Goal: Communication & Community: Participate in discussion

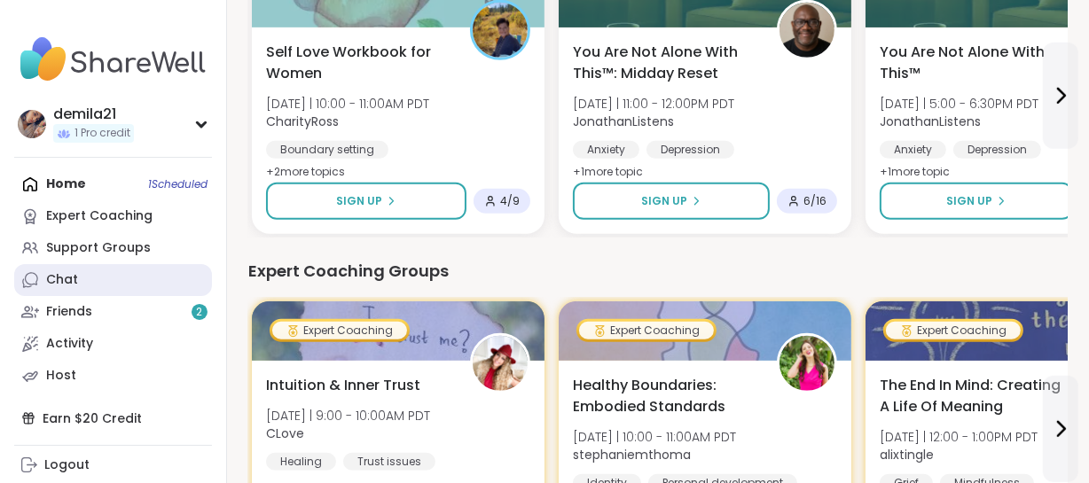
drag, startPoint x: 55, startPoint y: 264, endPoint x: 94, endPoint y: 271, distance: 39.7
click at [54, 264] on link "Chat" at bounding box center [113, 280] width 198 height 32
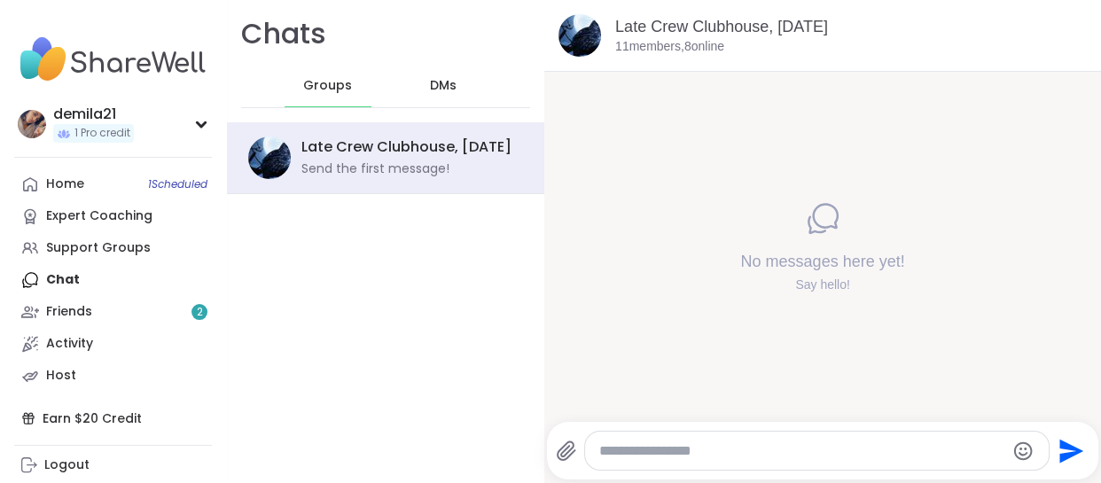
click at [434, 82] on span "DMs" at bounding box center [443, 86] width 27 height 18
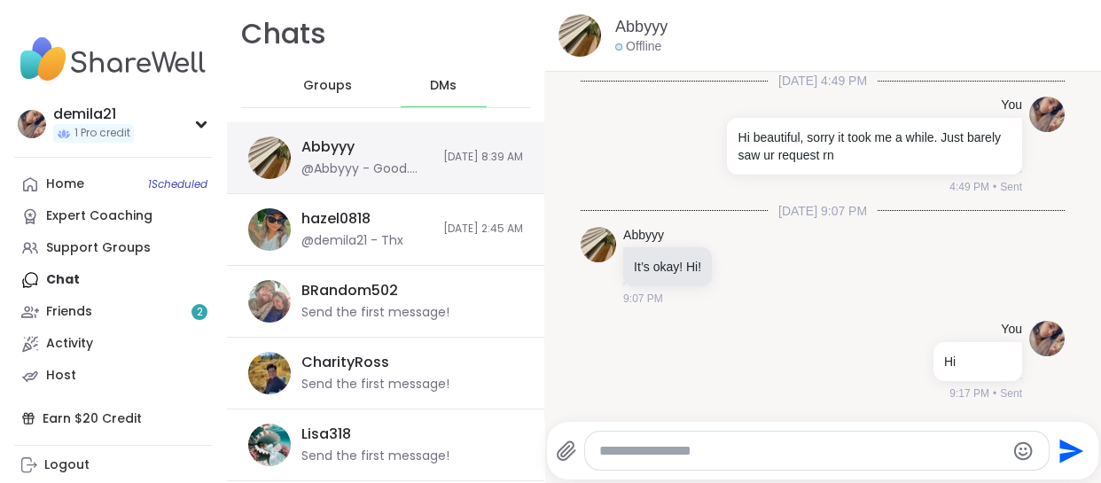
scroll to position [203, 0]
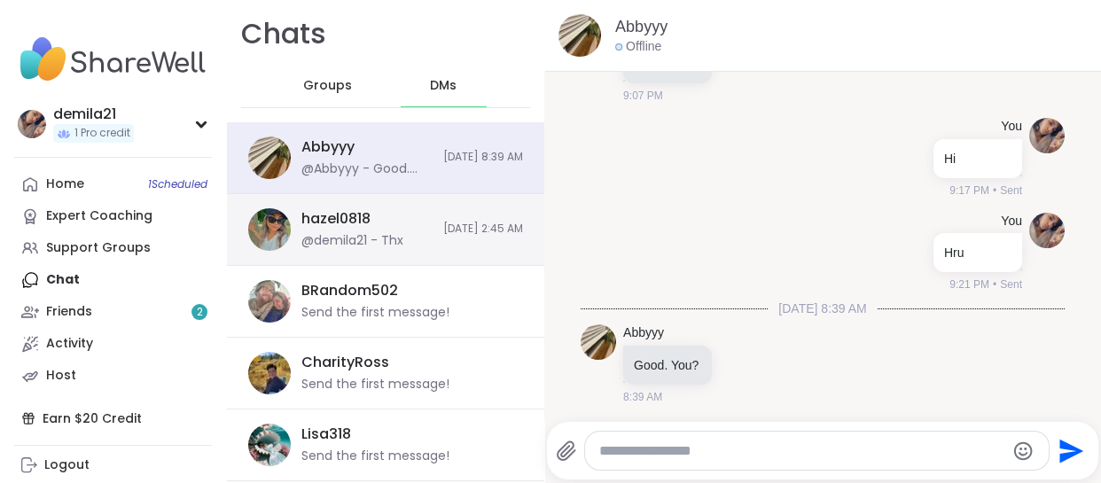
click at [387, 232] on div "@demila21 - Thx" at bounding box center [353, 241] width 102 height 18
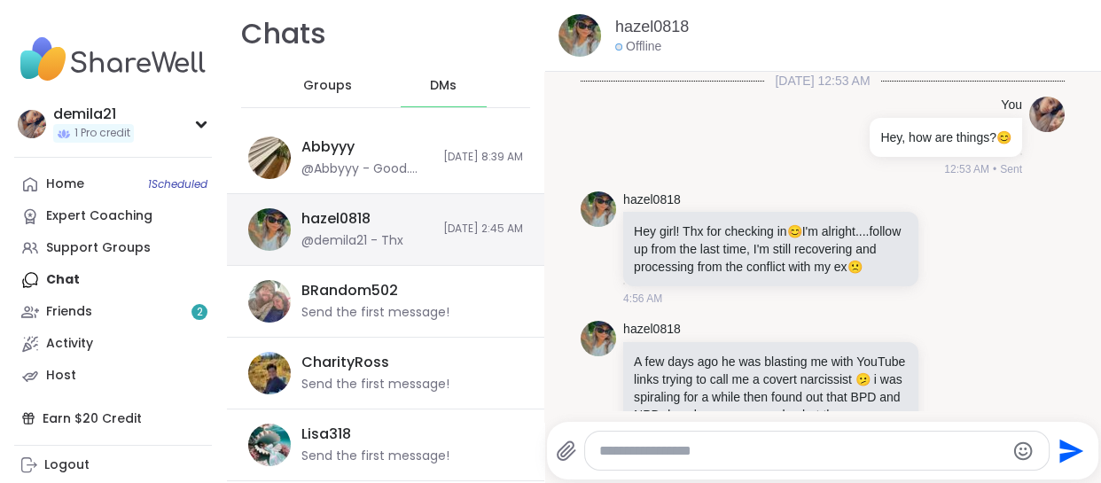
scroll to position [2791, 0]
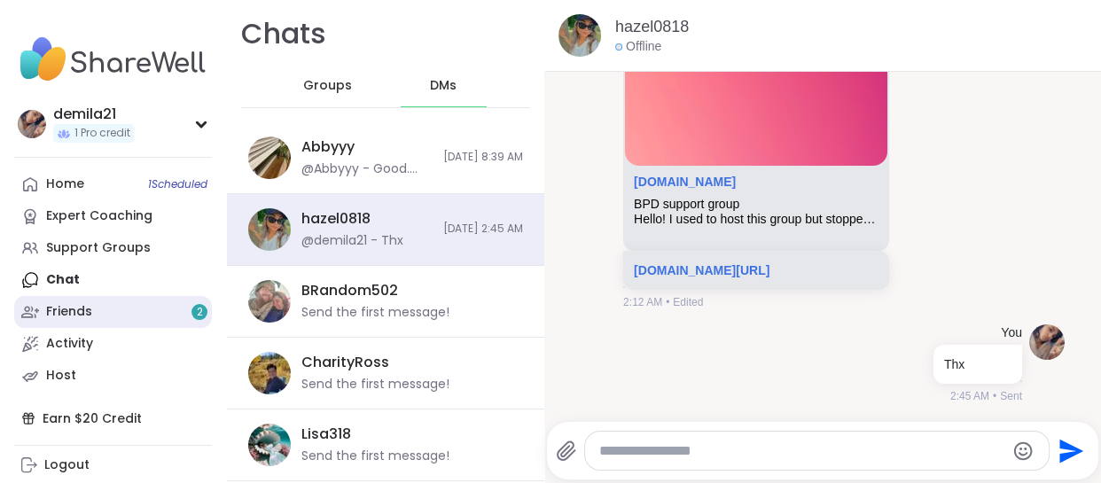
click at [80, 309] on div "Friends 2" at bounding box center [69, 312] width 46 height 18
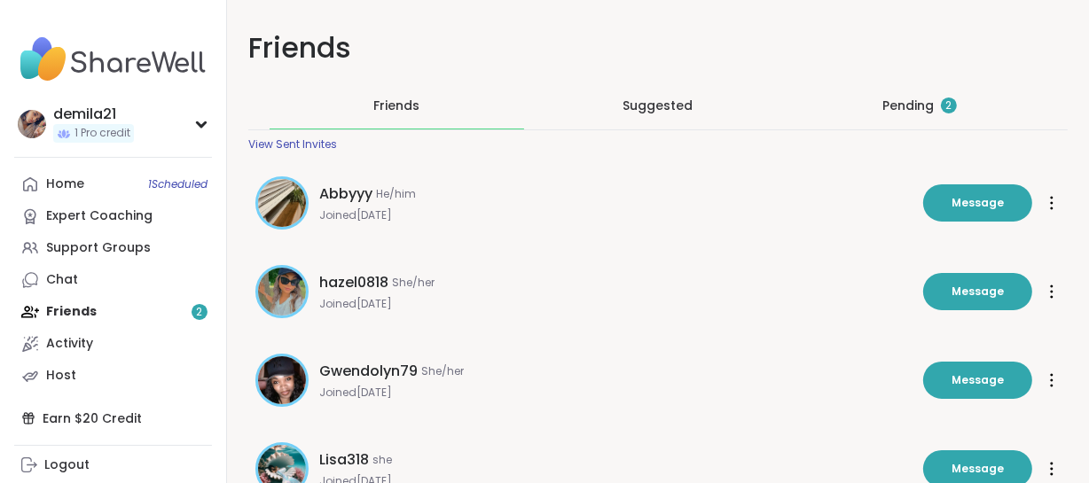
click at [899, 102] on div "Pending 2" at bounding box center [919, 106] width 74 height 18
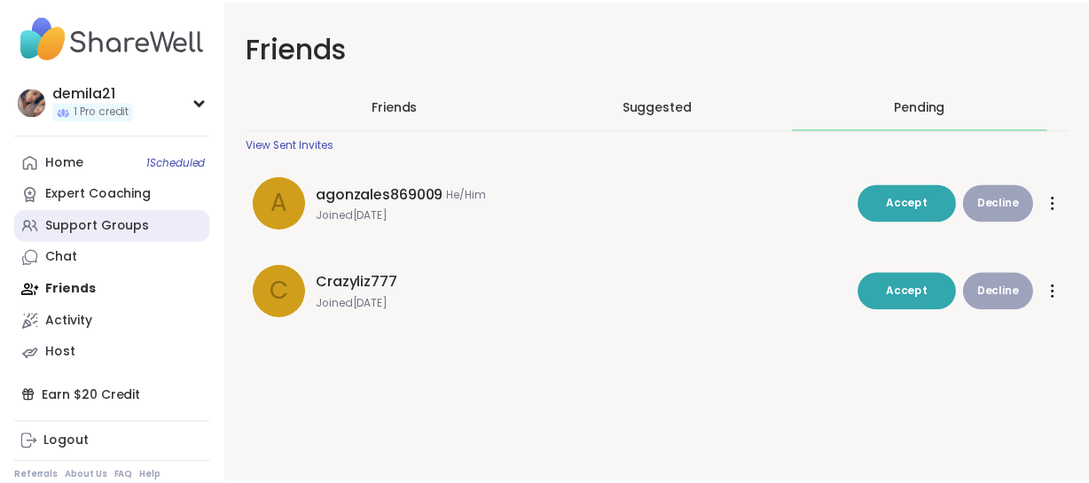
scroll to position [33, 0]
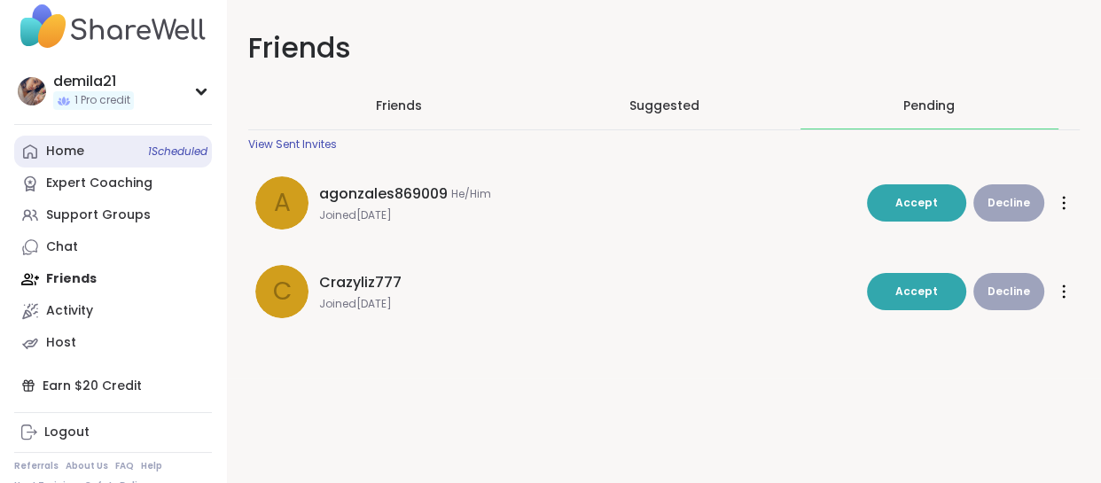
click at [79, 146] on div "Home 1 Scheduled" at bounding box center [65, 152] width 38 height 18
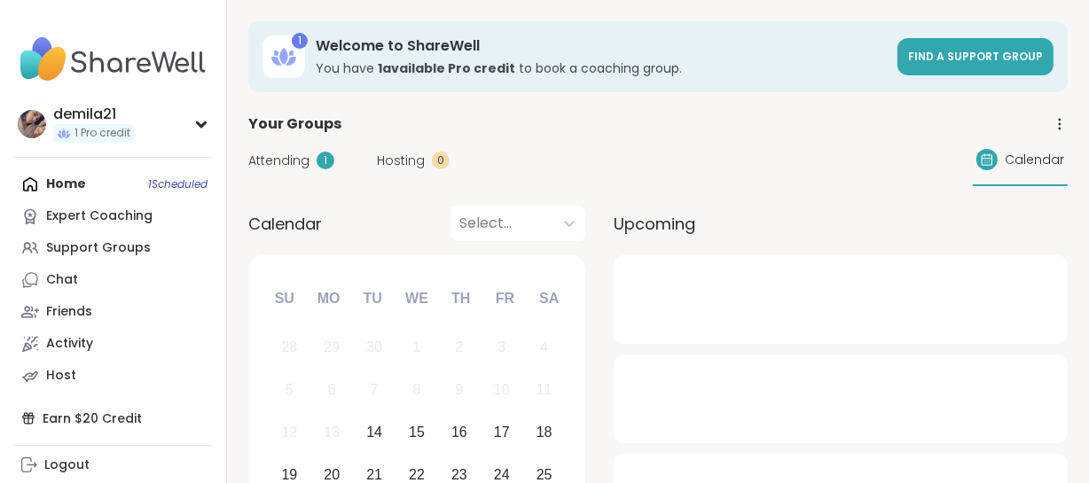
click at [285, 162] on span "Attending" at bounding box center [278, 161] width 61 height 19
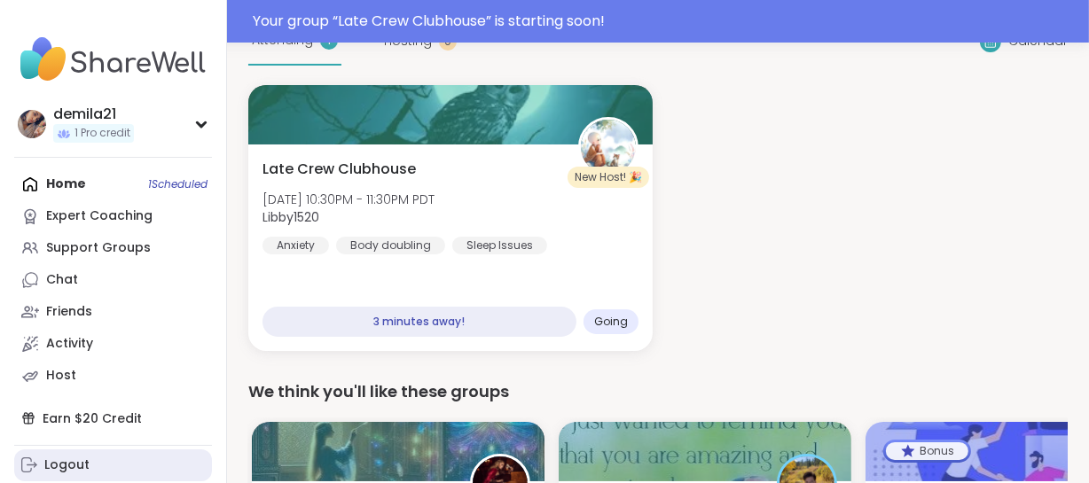
scroll to position [204, 0]
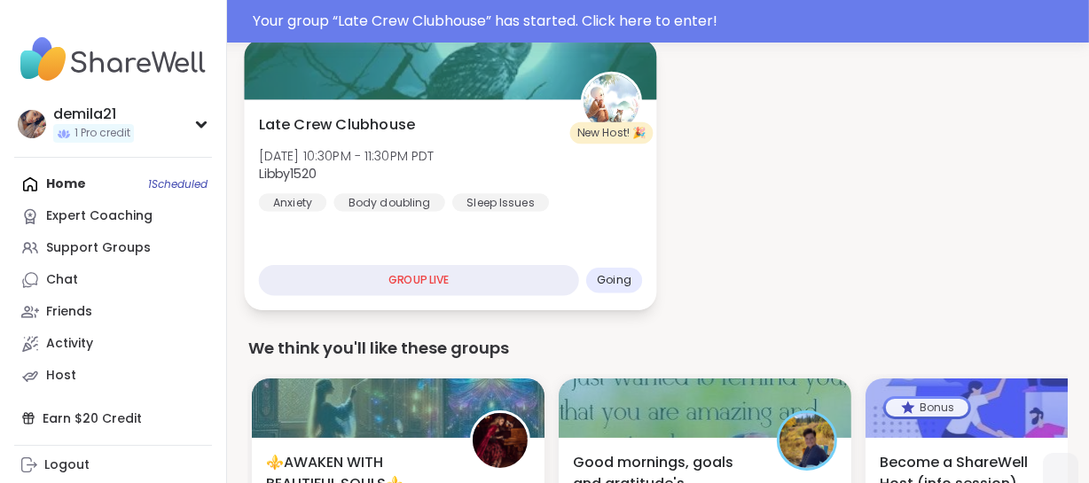
click at [503, 270] on div "GROUP LIVE" at bounding box center [419, 280] width 320 height 31
click at [451, 290] on div "GROUP LIVE" at bounding box center [419, 280] width 320 height 31
click at [451, 291] on div "GROUP LIVE" at bounding box center [419, 280] width 320 height 31
click at [451, 292] on div "GROUP LIVE" at bounding box center [419, 280] width 320 height 31
click at [452, 292] on div "GROUP LIVE" at bounding box center [419, 280] width 320 height 31
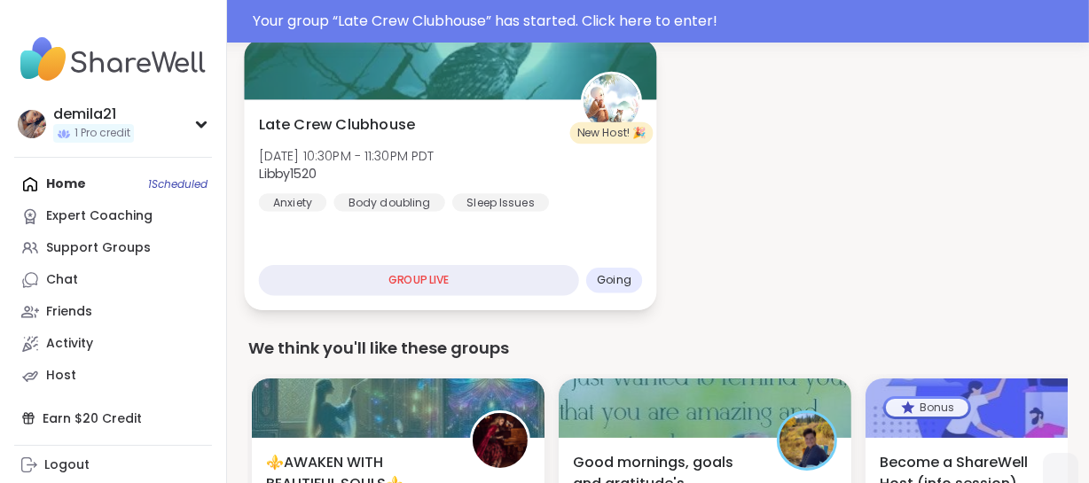
click at [435, 175] on span "Libby1520" at bounding box center [347, 174] width 176 height 18
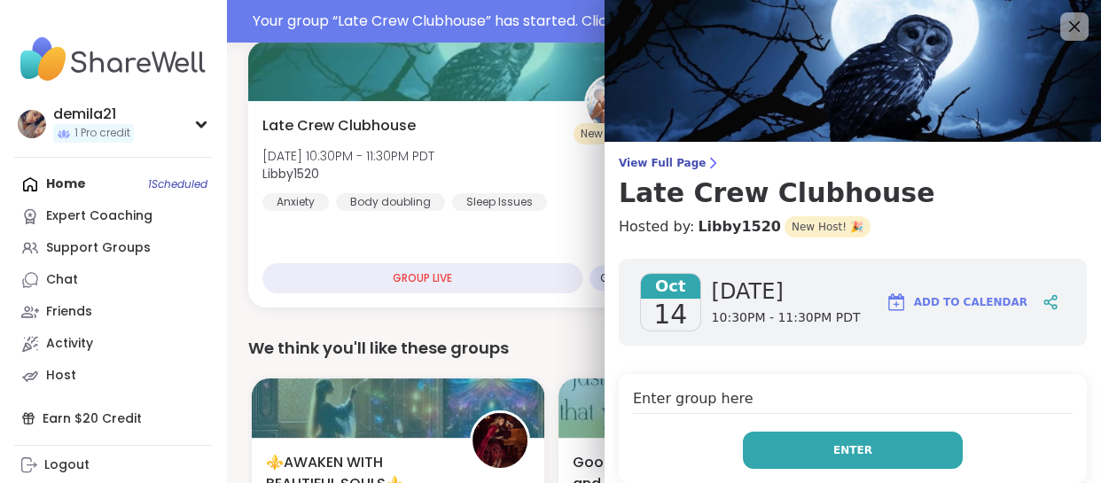
click at [846, 449] on span "Enter" at bounding box center [853, 451] width 39 height 16
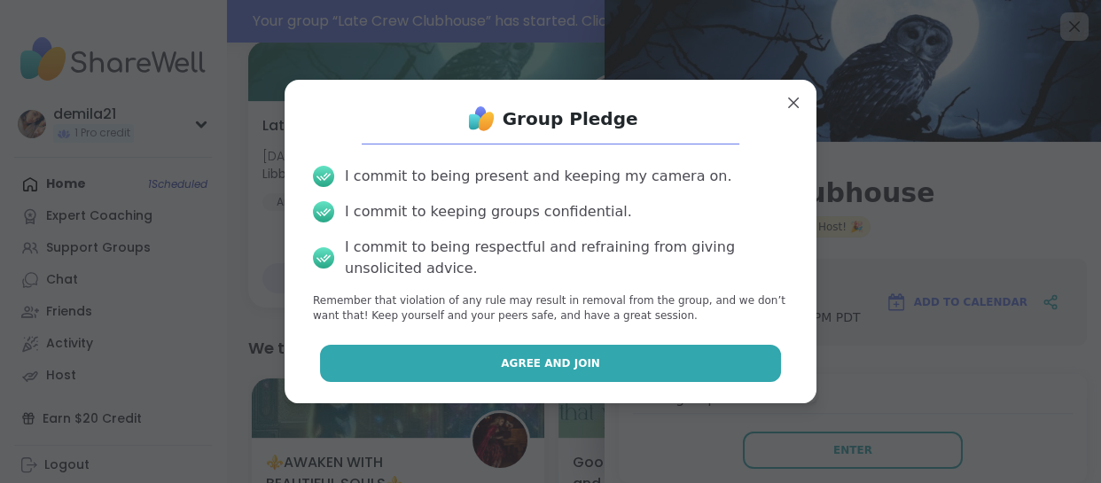
click at [527, 371] on span "Agree and Join" at bounding box center [550, 364] width 99 height 16
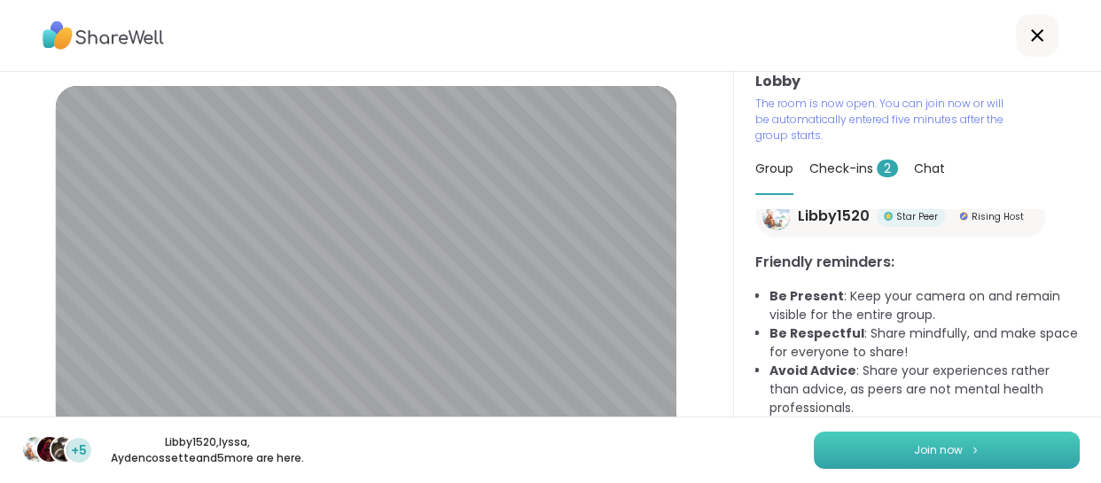
click at [940, 456] on span "Join now" at bounding box center [938, 451] width 49 height 16
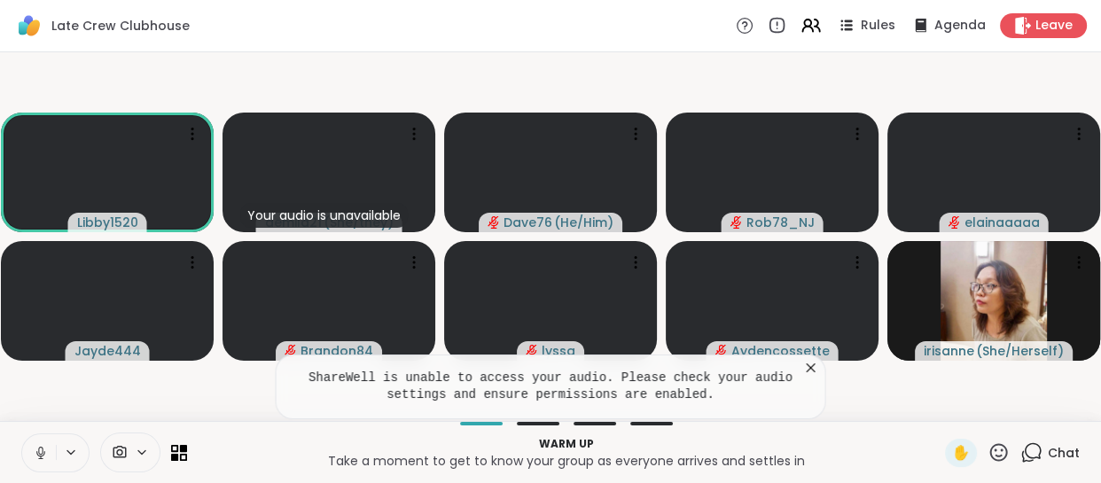
click at [38, 442] on button at bounding box center [39, 453] width 34 height 37
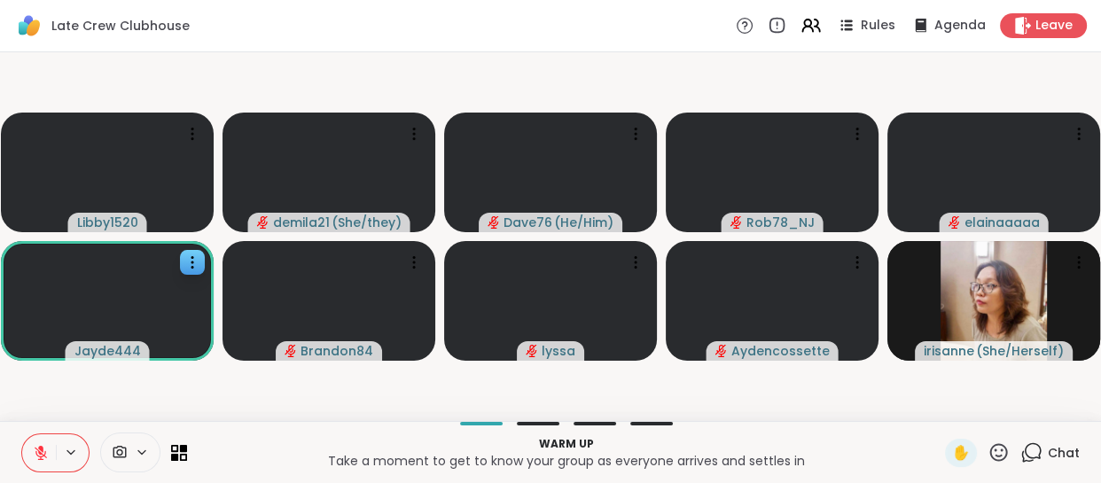
click at [33, 435] on button at bounding box center [39, 453] width 34 height 37
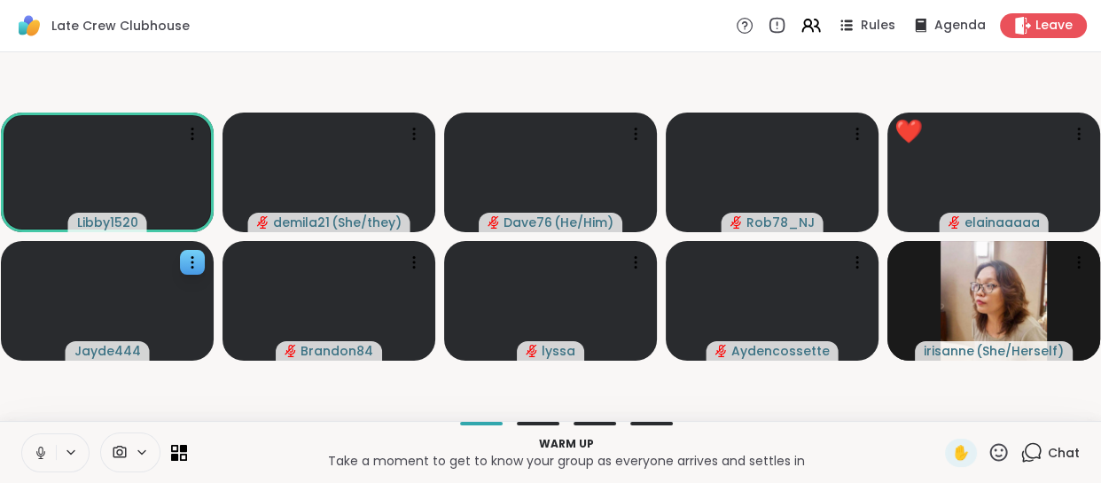
click at [52, 443] on button at bounding box center [39, 453] width 34 height 37
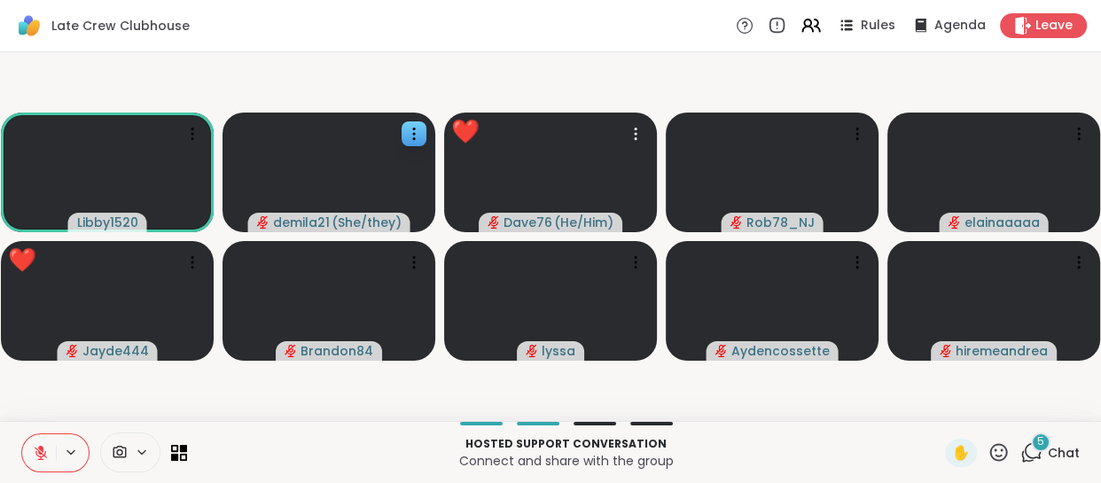
click at [286, 173] on video at bounding box center [329, 173] width 213 height 120
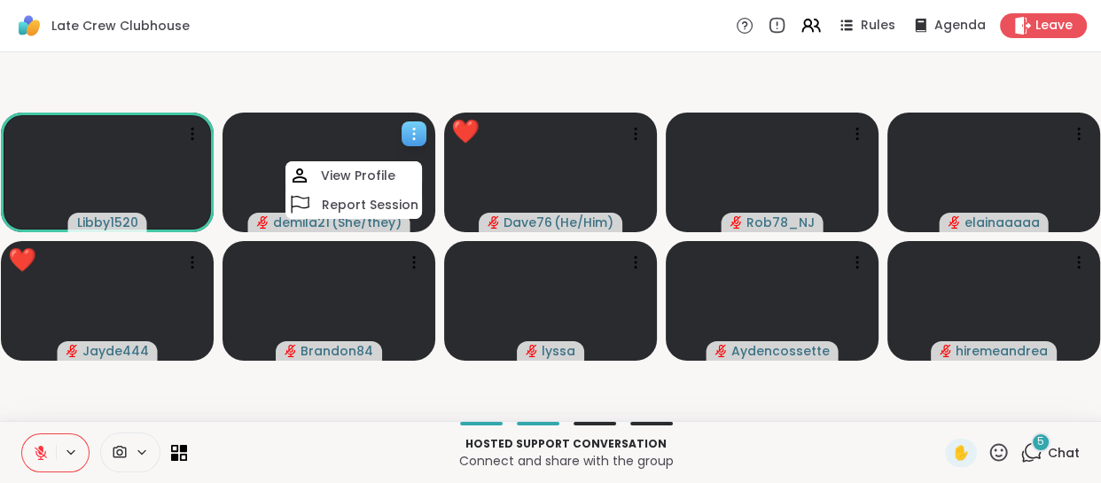
click at [356, 135] on video at bounding box center [329, 173] width 213 height 120
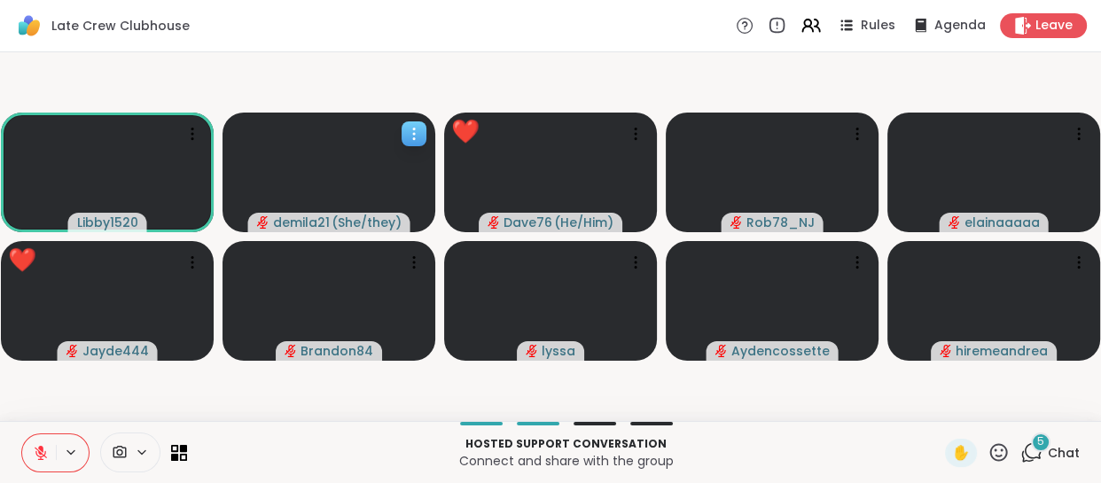
click at [415, 130] on icon at bounding box center [414, 134] width 18 height 18
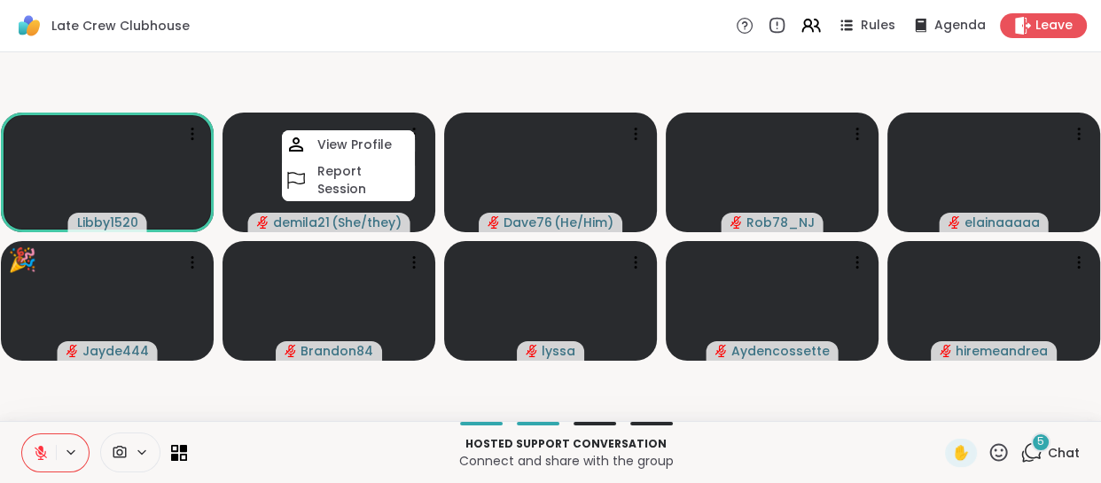
click at [874, 419] on div "Libby1520 demila21 ( She/they ) View Profile Report Session Dave76 ( He/Him ) ❤…" at bounding box center [550, 236] width 1101 height 369
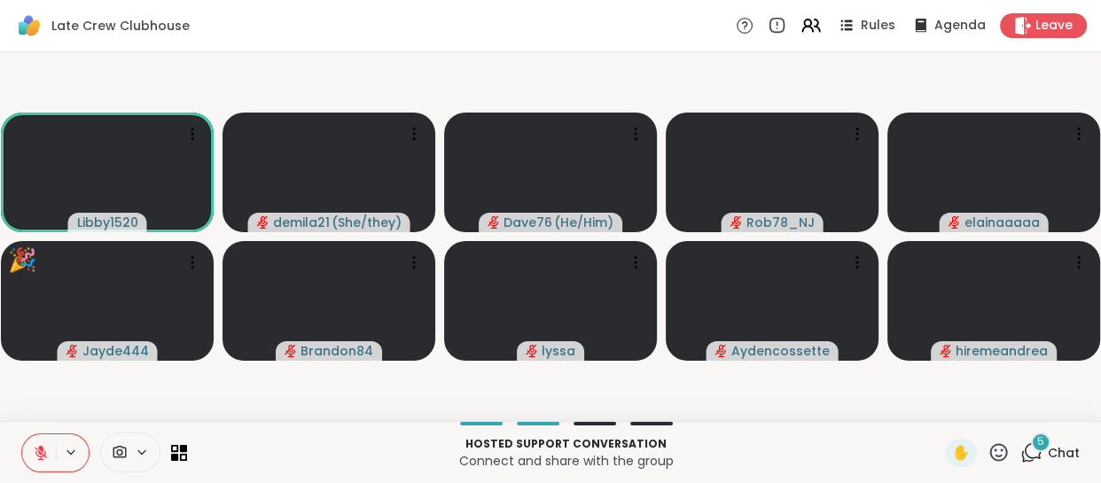
click at [988, 451] on icon at bounding box center [999, 453] width 22 height 22
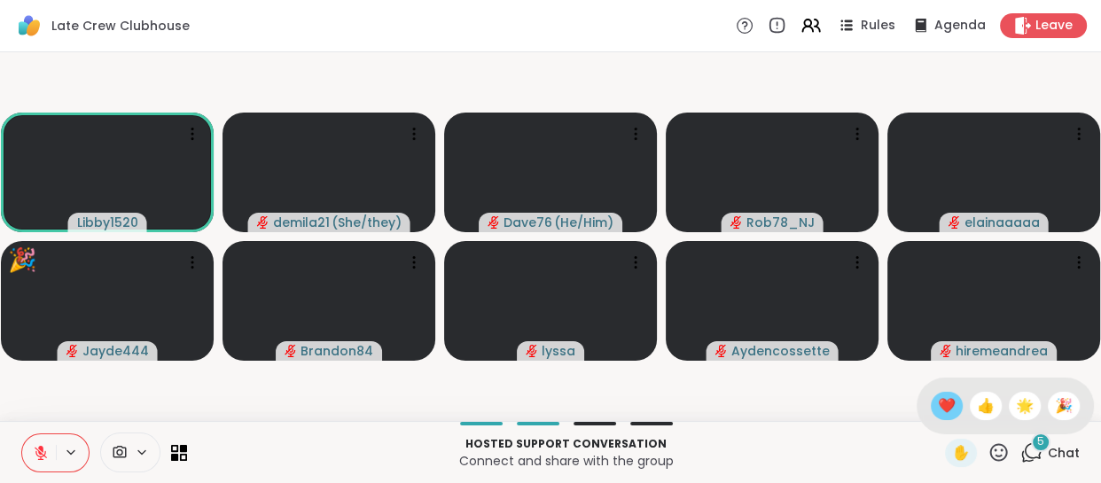
click at [931, 406] on div "❤️" at bounding box center [947, 406] width 32 height 28
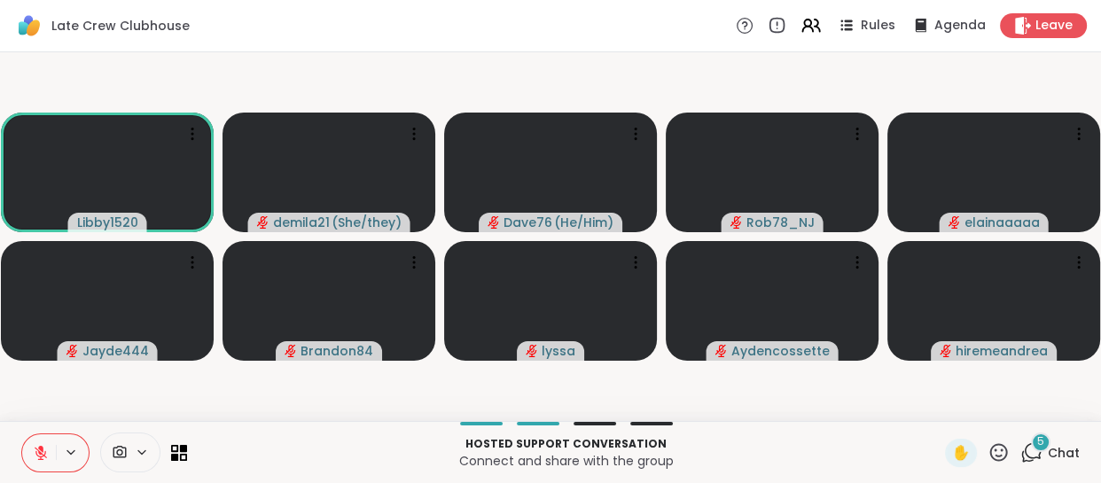
click at [72, 451] on icon at bounding box center [71, 452] width 14 height 15
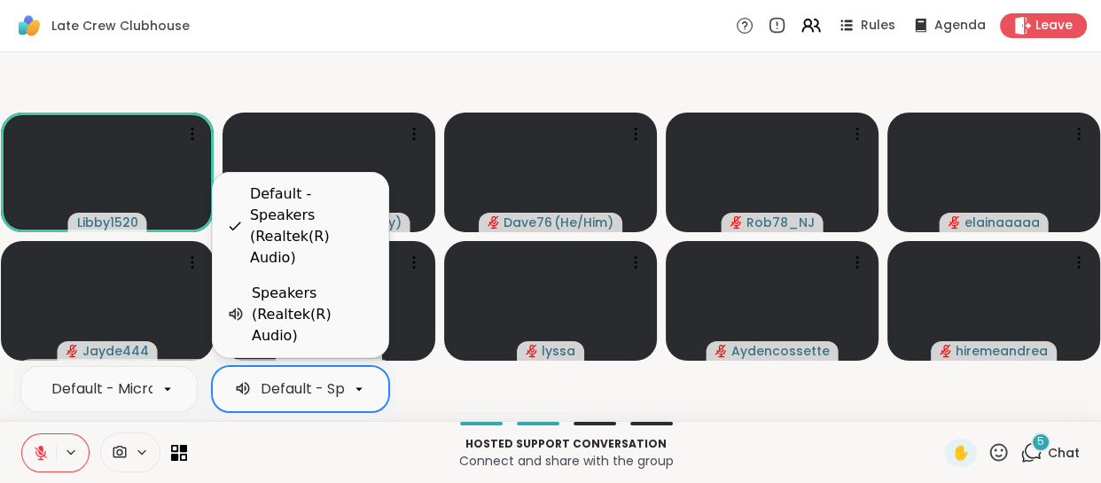
scroll to position [0, 154]
click at [287, 337] on div "Speakers (Realtek(R) Audio)" at bounding box center [313, 315] width 122 height 64
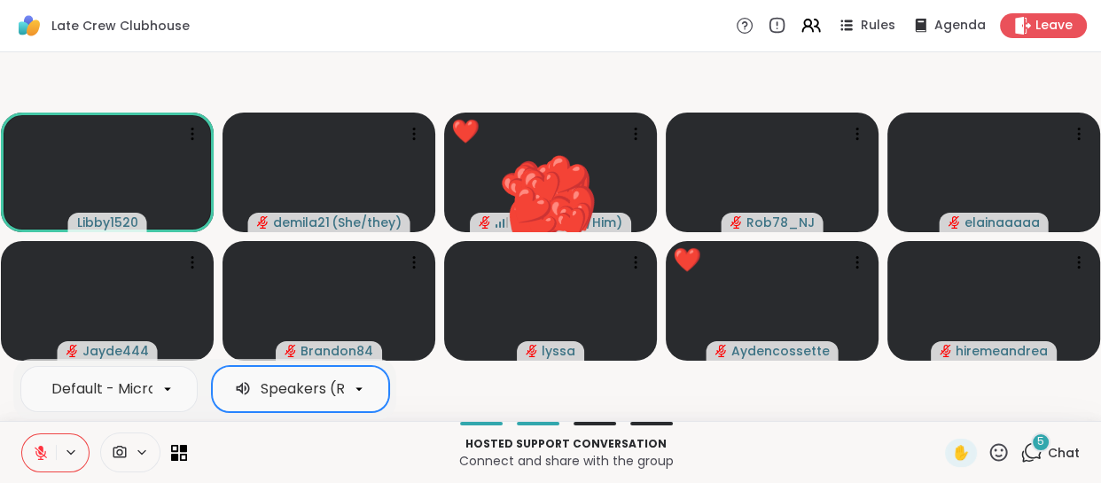
click at [1021, 449] on icon at bounding box center [1032, 453] width 22 height 22
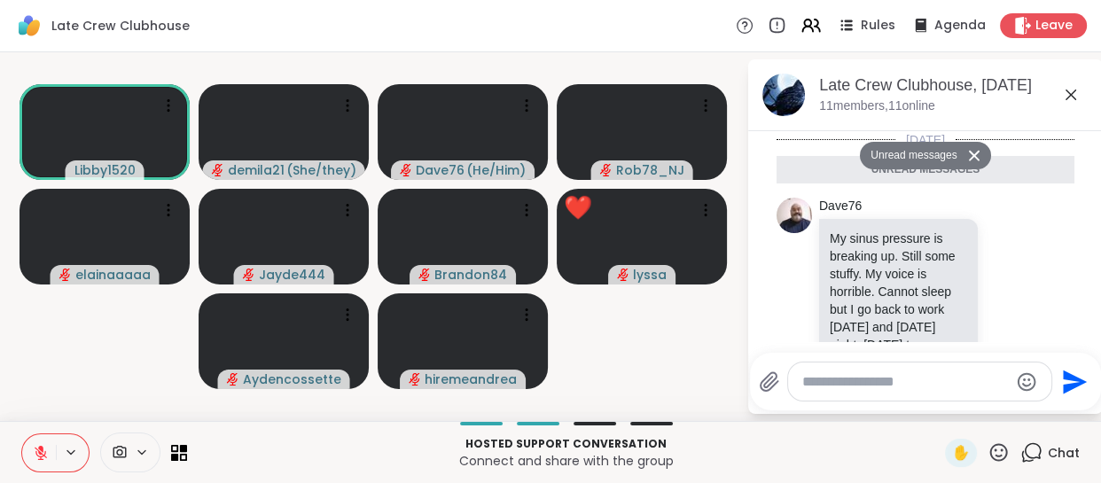
click at [920, 377] on textarea "Type your message" at bounding box center [906, 382] width 207 height 18
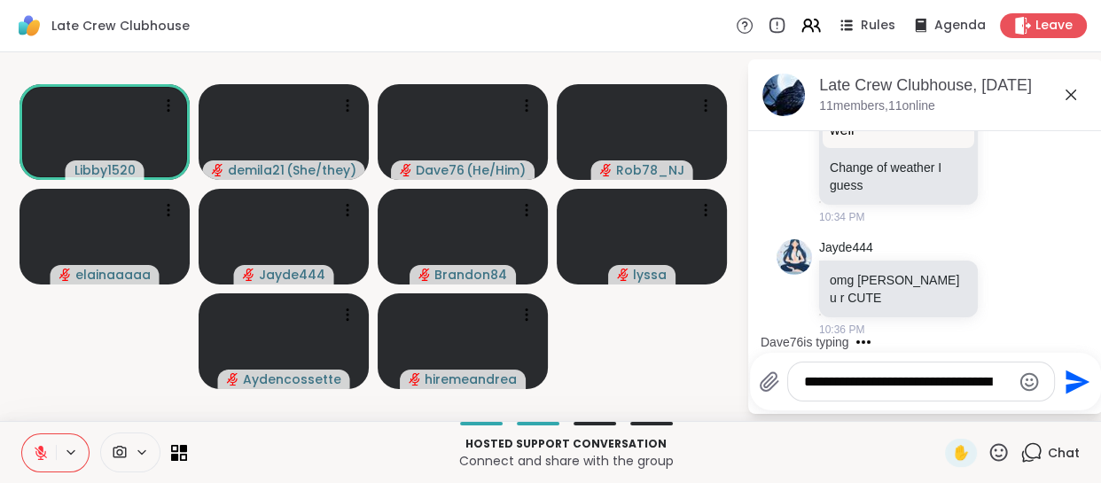
scroll to position [871, 0]
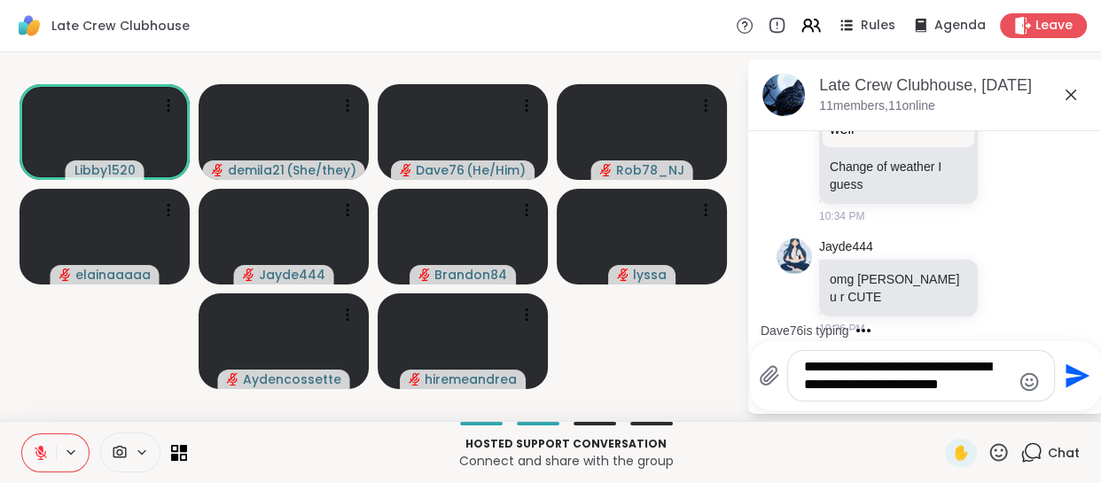
type textarea "**********"
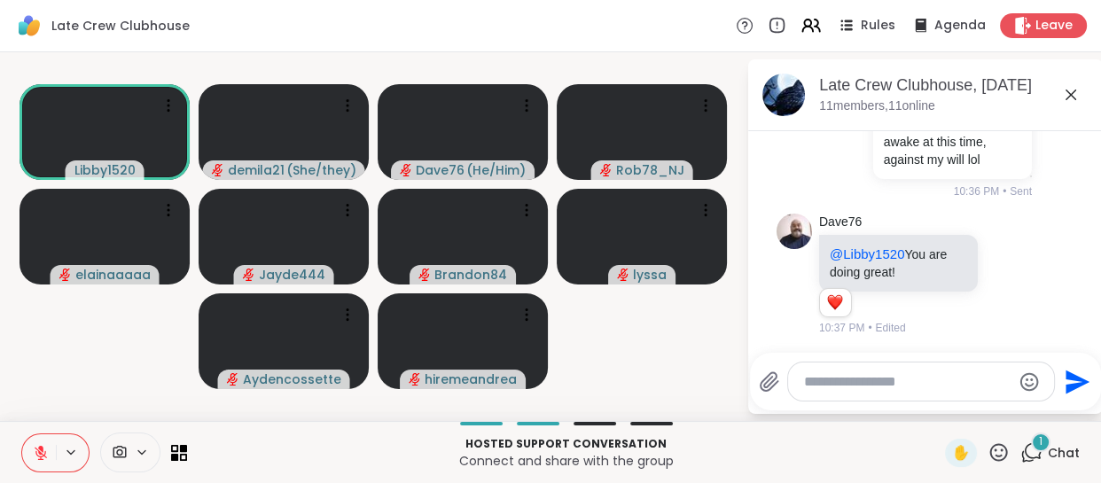
scroll to position [1408, 0]
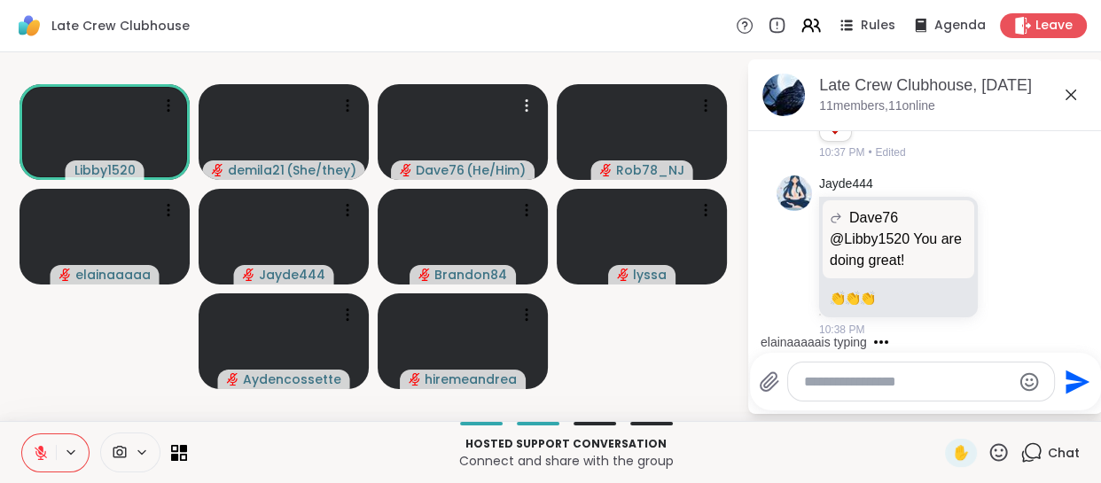
click at [854, 388] on textarea "Type your message" at bounding box center [907, 382] width 207 height 18
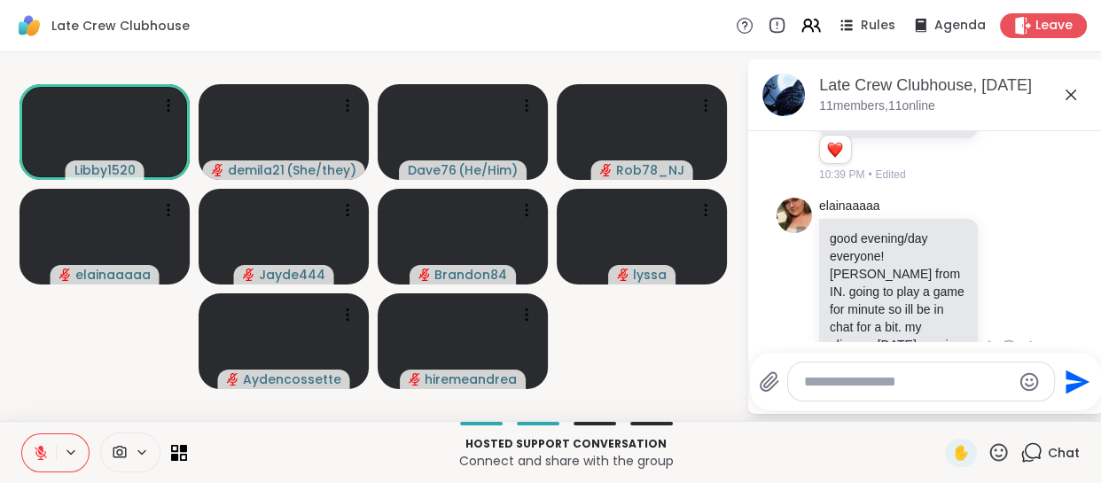
scroll to position [1667, 0]
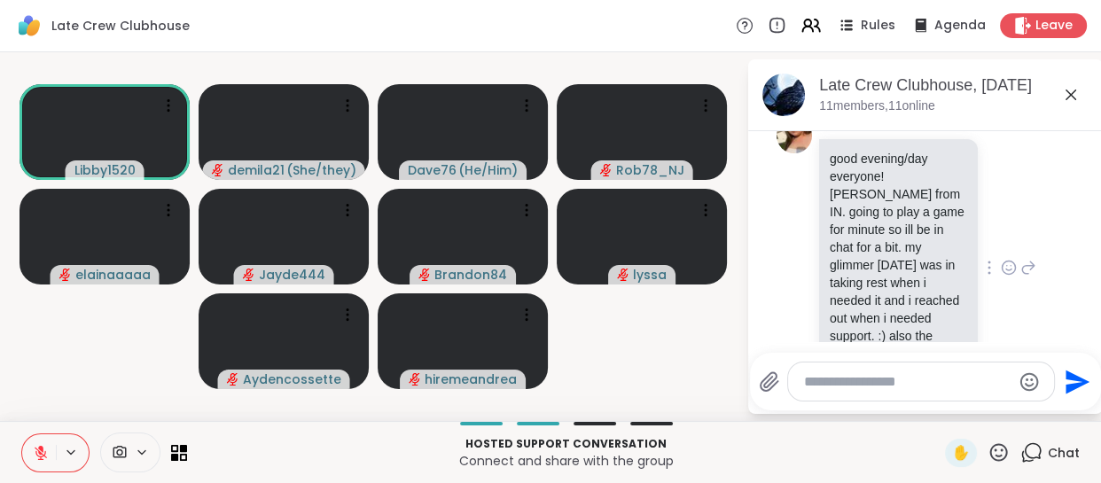
click at [1003, 269] on icon at bounding box center [1009, 267] width 13 height 13
click at [1001, 239] on div "Select Reaction: Heart" at bounding box center [1009, 239] width 16 height 16
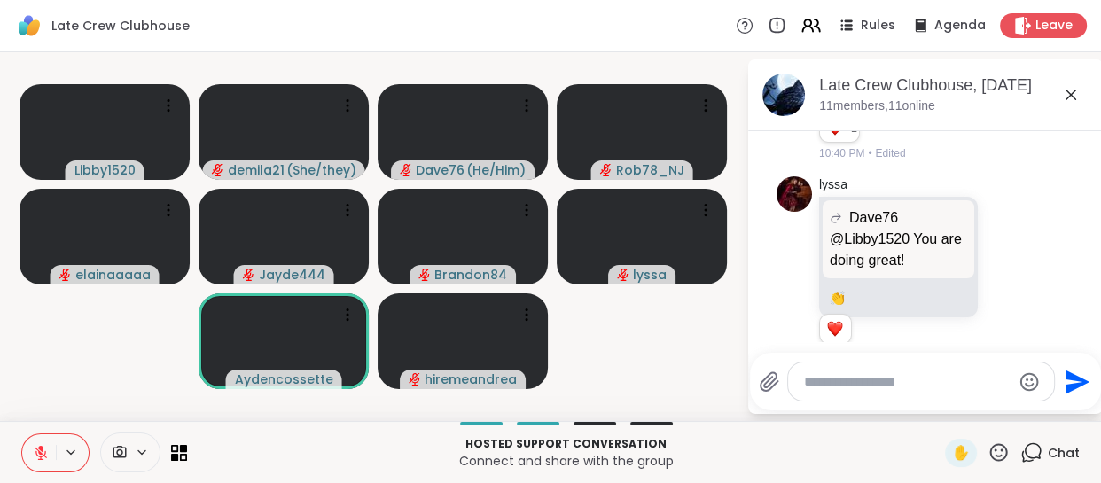
scroll to position [1950, 0]
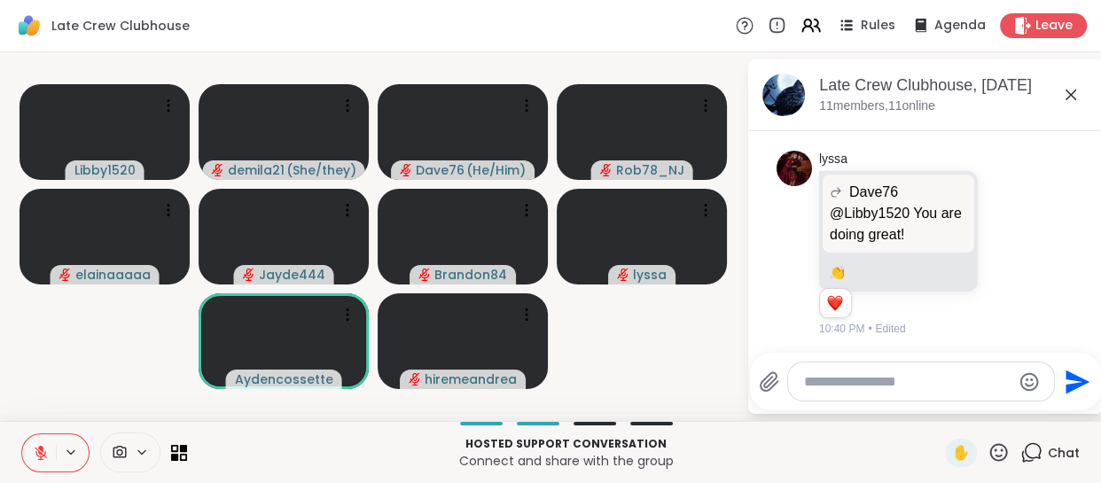
click at [736, 31] on icon at bounding box center [745, 25] width 19 height 19
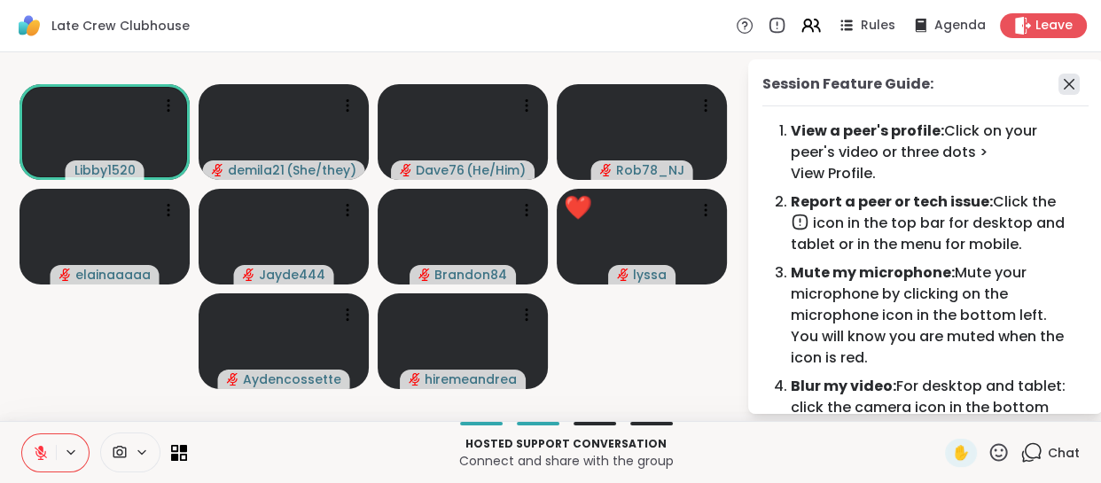
click at [1062, 85] on icon at bounding box center [1069, 84] width 21 height 21
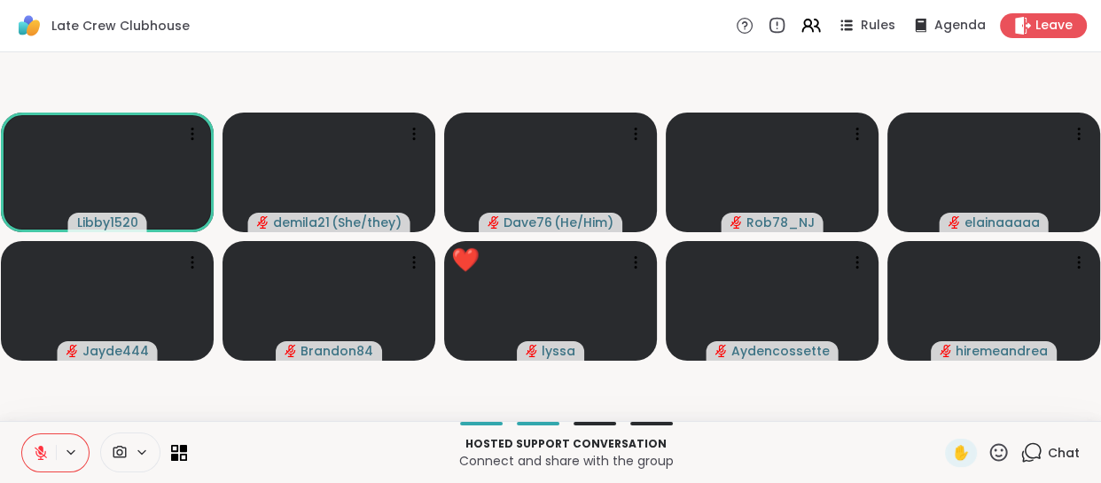
click at [1027, 452] on icon at bounding box center [1032, 453] width 22 height 22
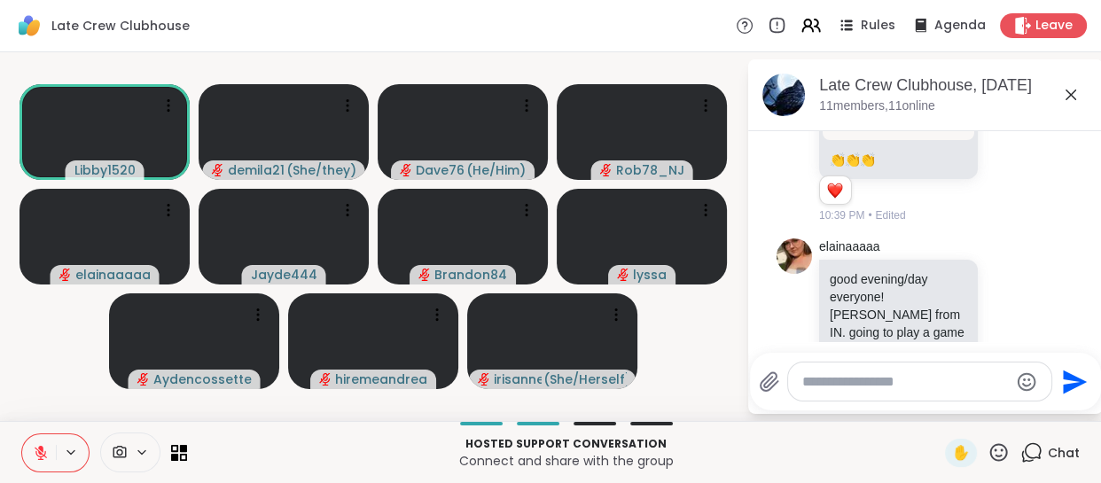
scroll to position [1708, 0]
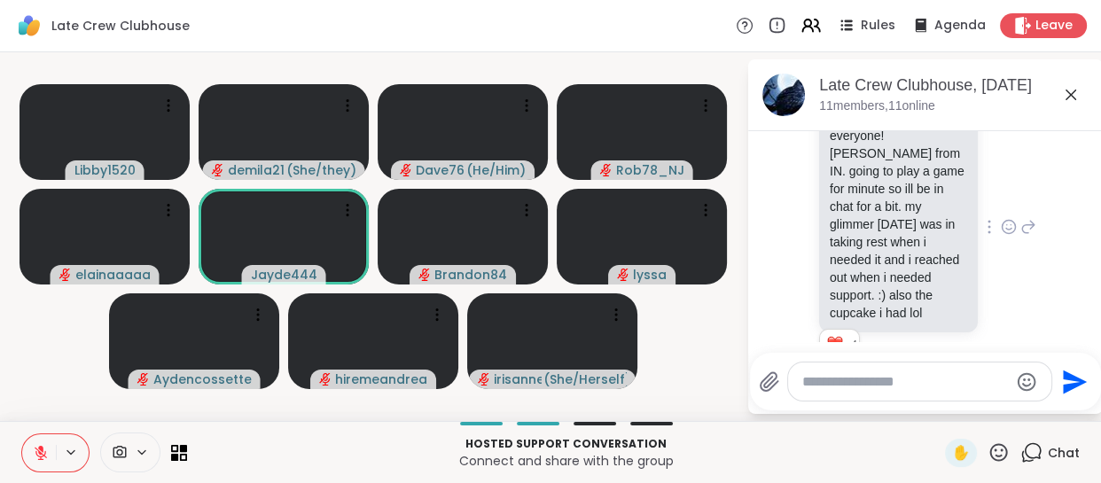
click at [1021, 226] on icon at bounding box center [1029, 226] width 16 height 21
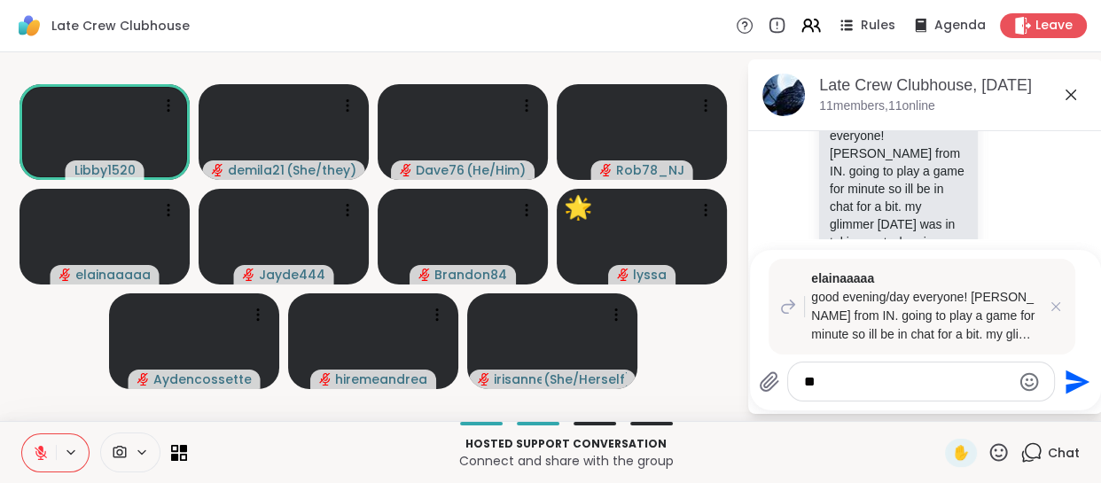
type textarea "*"
drag, startPoint x: 1062, startPoint y: 303, endPoint x: 1023, endPoint y: 333, distance: 48.1
click at [1062, 304] on icon at bounding box center [1056, 307] width 18 height 18
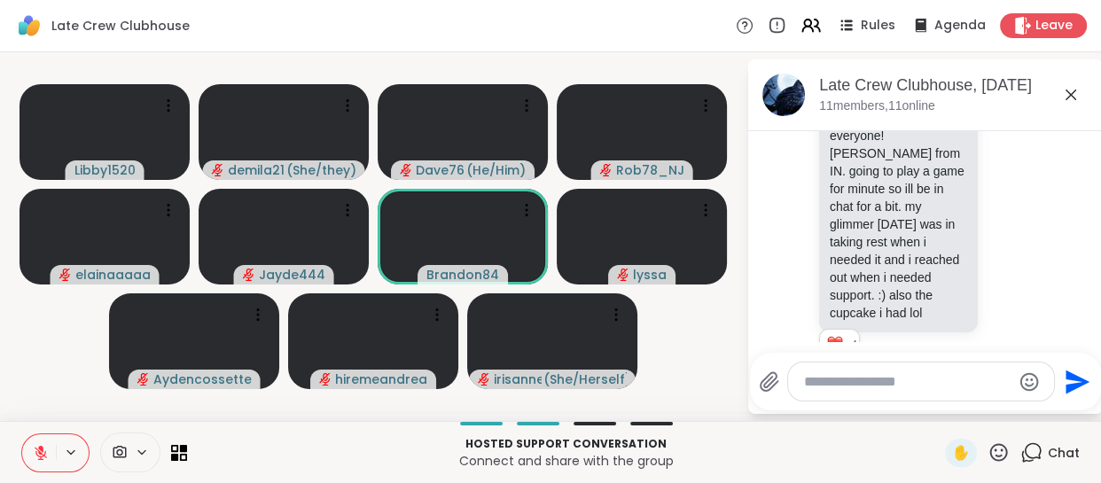
click at [884, 380] on textarea "Type your message" at bounding box center [907, 382] width 207 height 18
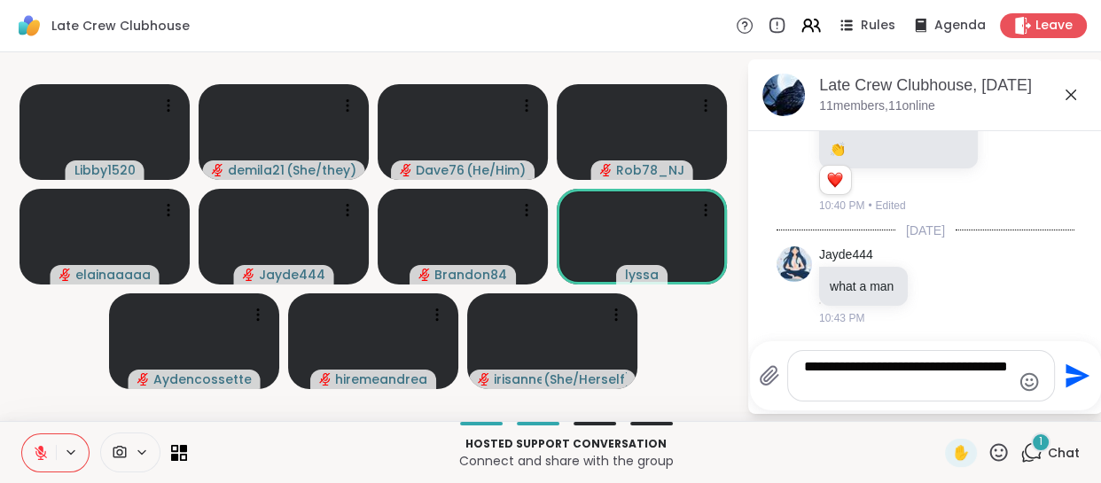
scroll to position [2185, 0]
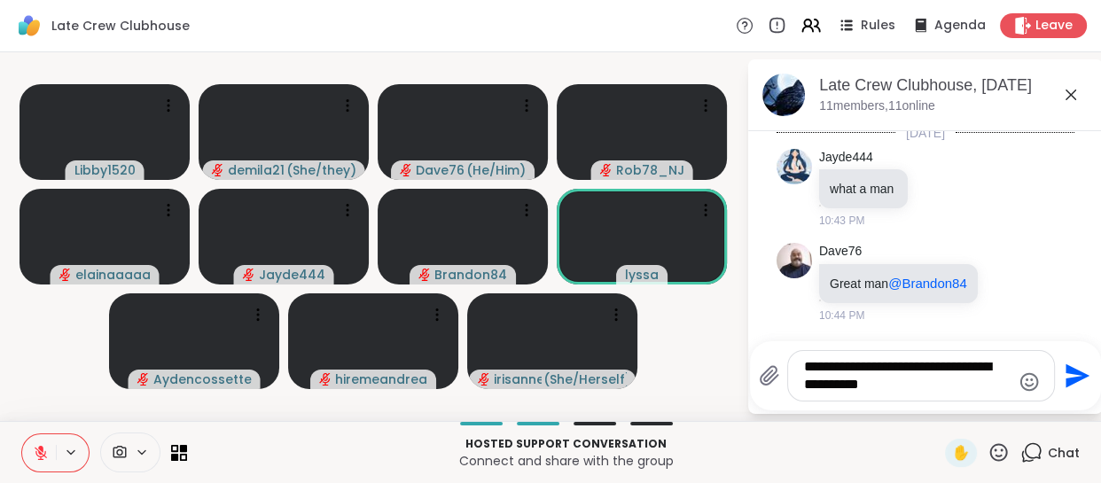
type textarea "**********"
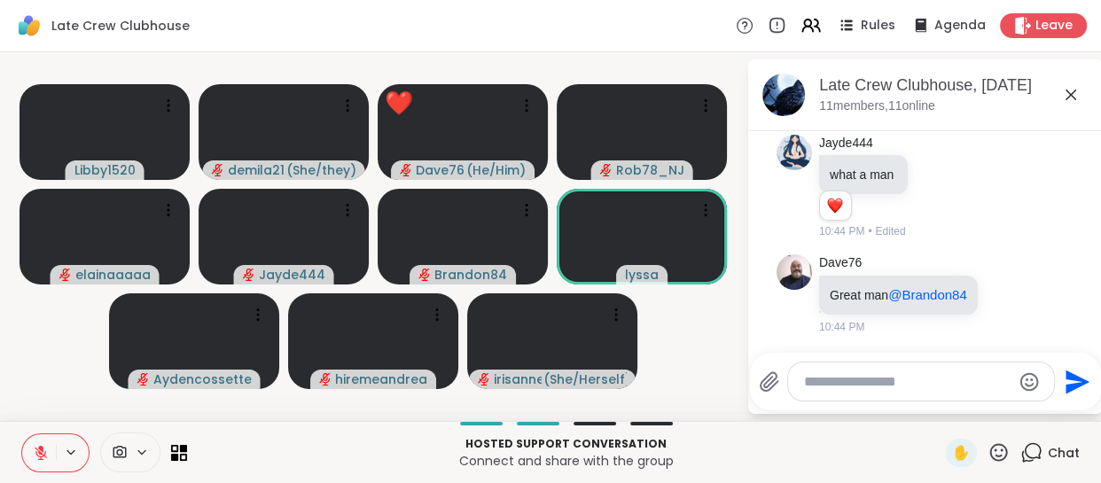
scroll to position [2329, 0]
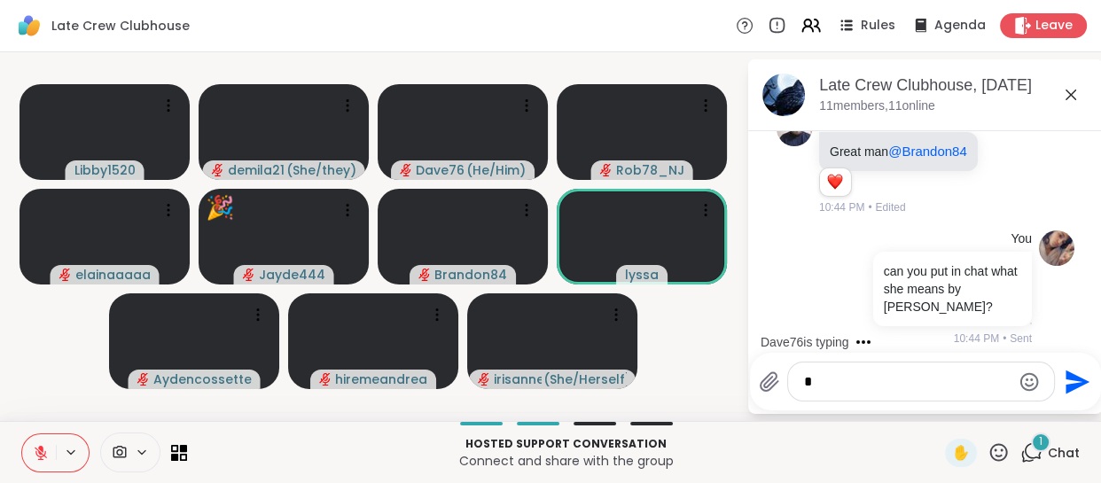
click at [849, 381] on textarea "*" at bounding box center [907, 382] width 207 height 18
type textarea "*"
click at [837, 392] on div "*" at bounding box center [921, 382] width 266 height 38
click at [835, 389] on textarea "*" at bounding box center [907, 382] width 207 height 18
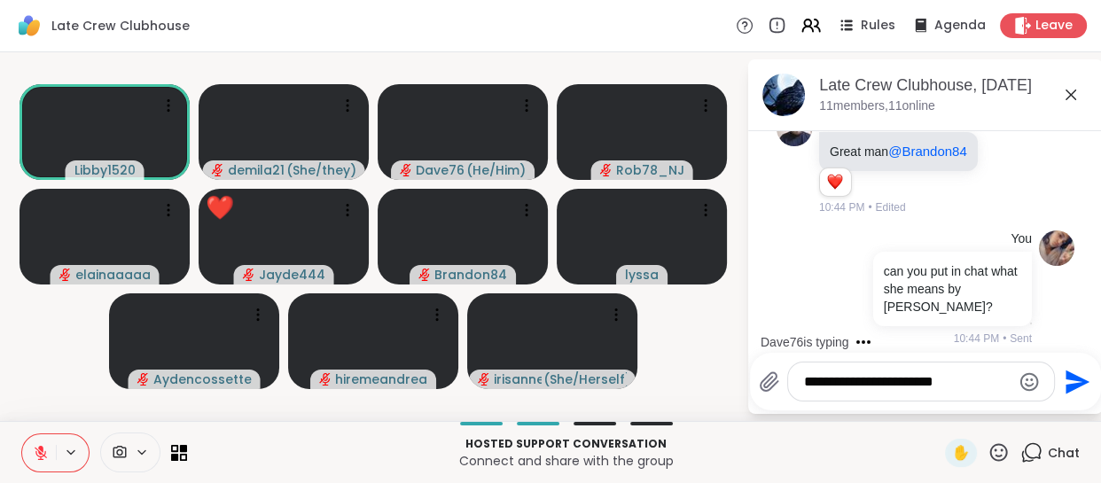
scroll to position [2465, 0]
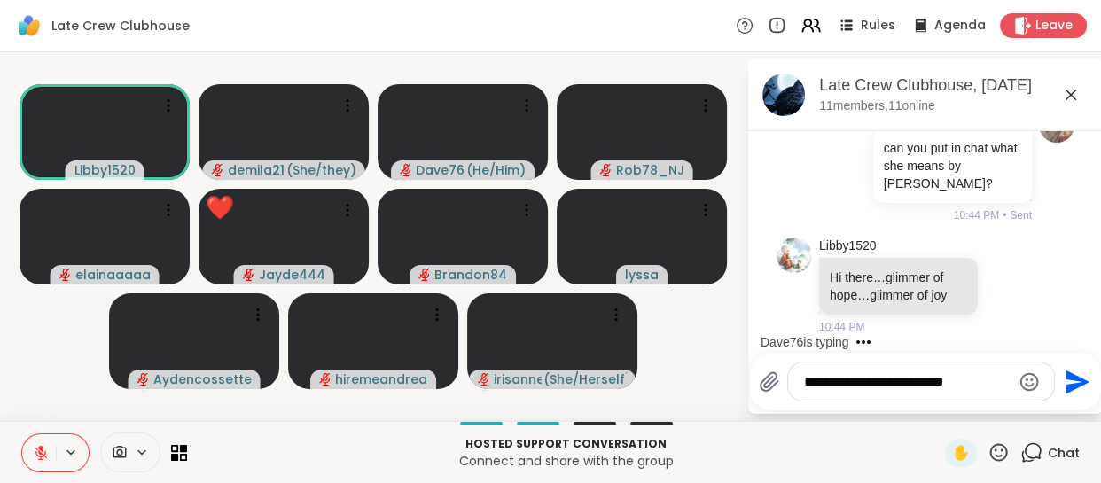
type textarea "**********"
click at [34, 439] on button at bounding box center [39, 453] width 34 height 37
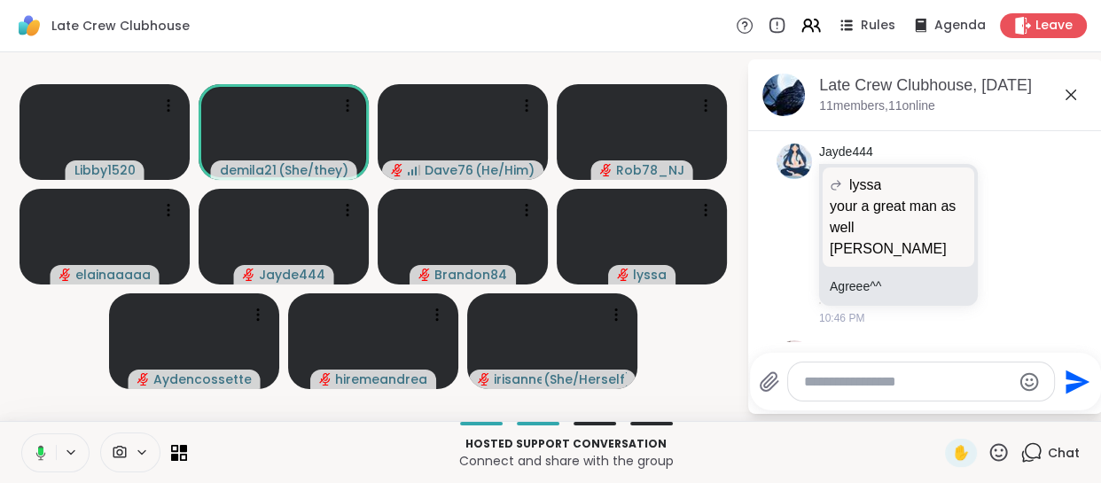
scroll to position [3675, 0]
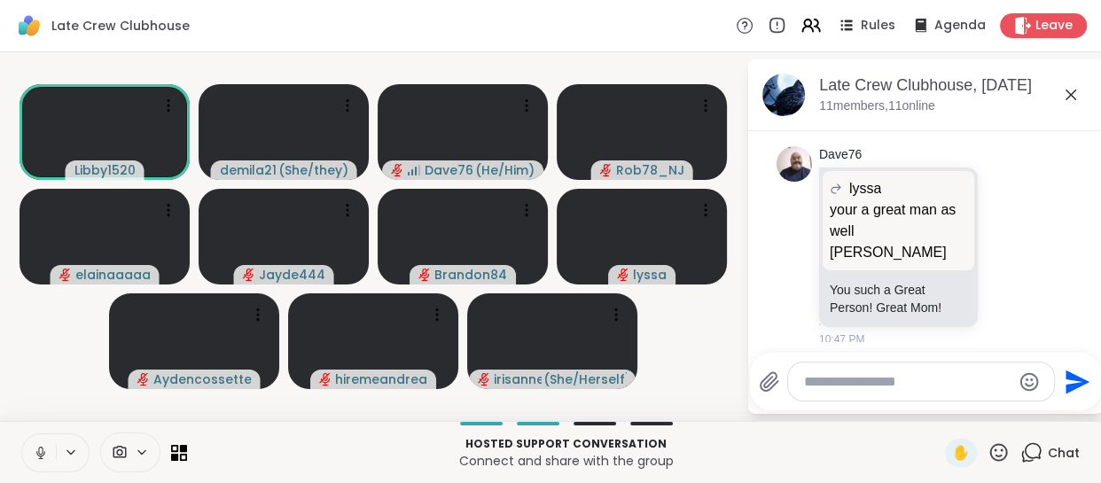
click at [42, 448] on icon at bounding box center [41, 453] width 16 height 16
click at [52, 443] on button at bounding box center [39, 453] width 34 height 37
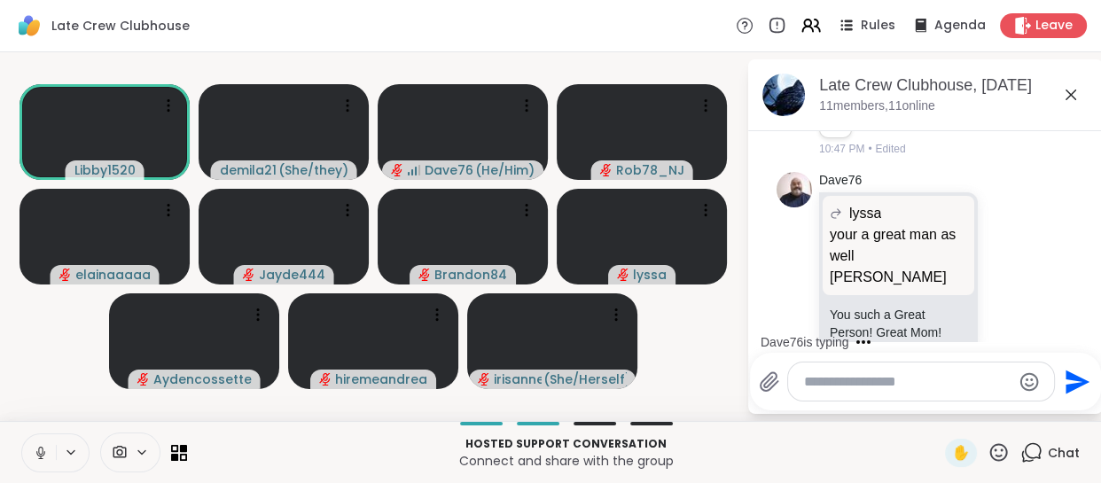
click at [36, 447] on icon at bounding box center [41, 453] width 16 height 16
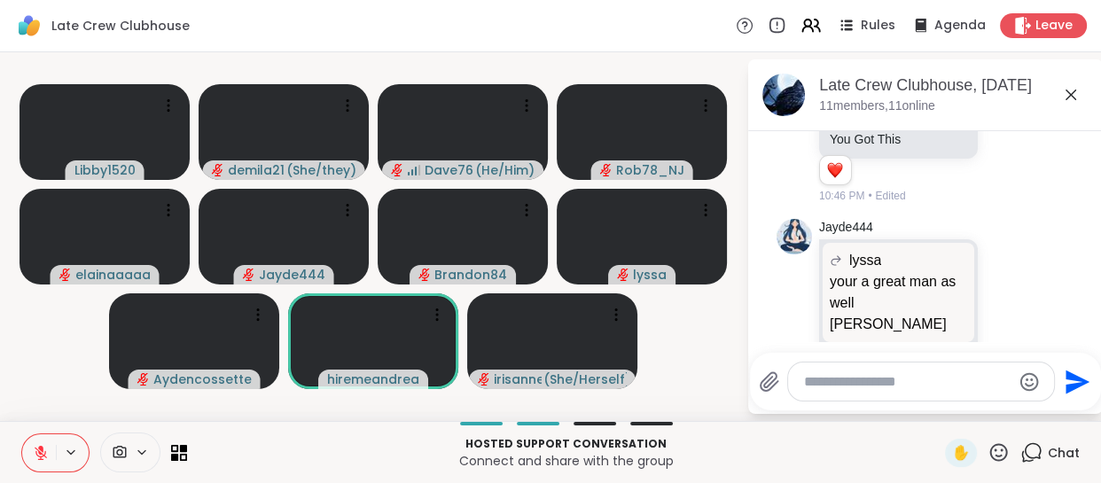
scroll to position [3700, 0]
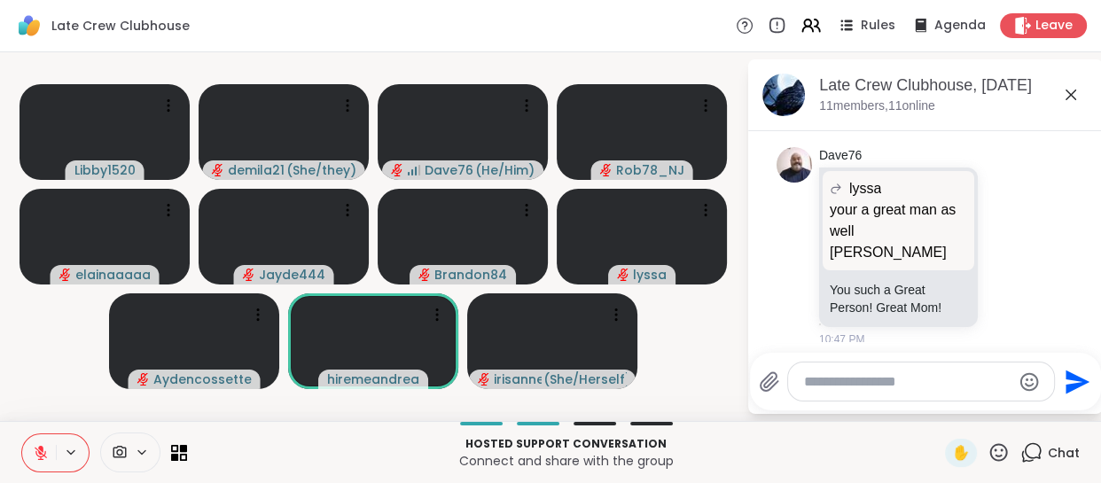
click at [828, 386] on textarea "Type your message" at bounding box center [907, 382] width 207 height 18
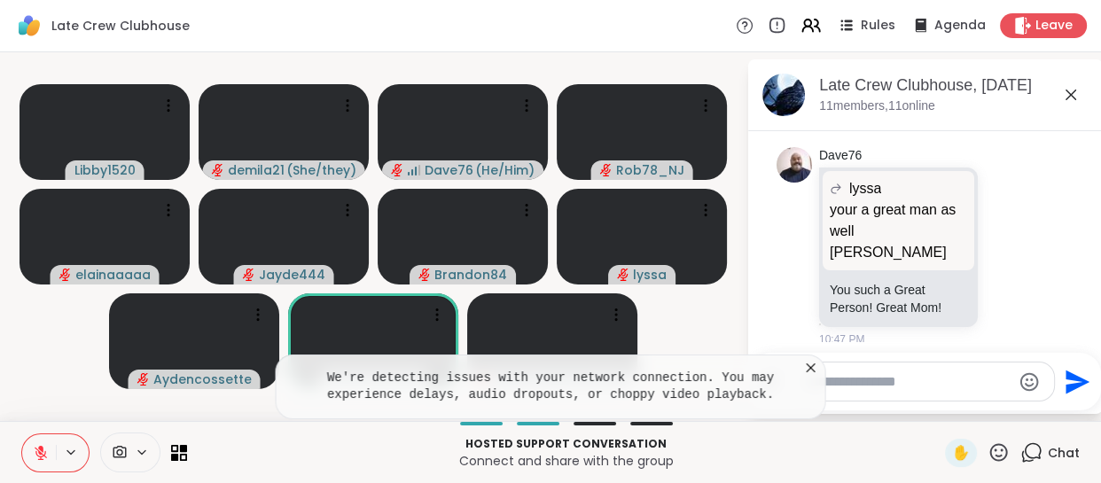
click at [809, 363] on icon at bounding box center [812, 368] width 18 height 18
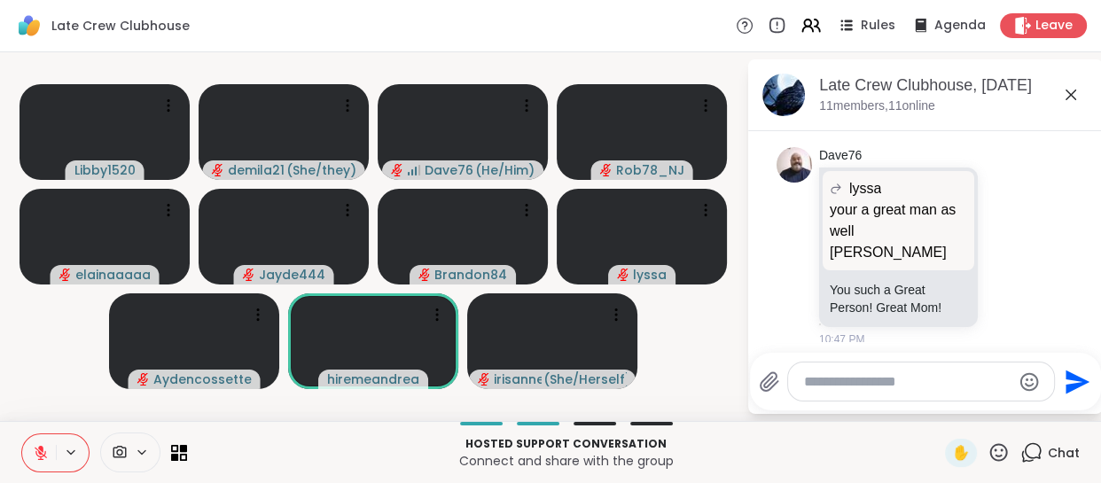
click at [827, 381] on textarea "Type your message" at bounding box center [907, 382] width 207 height 18
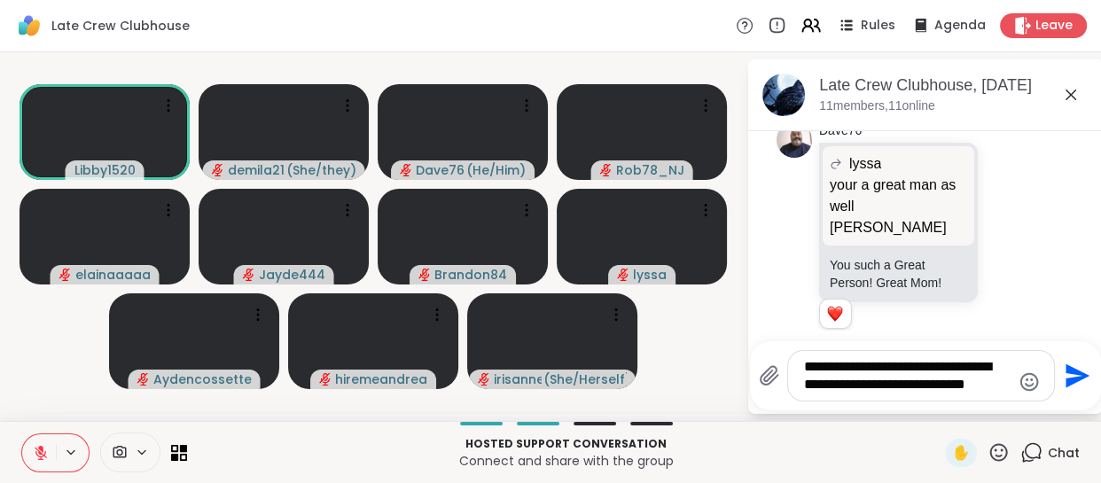
scroll to position [3884, 0]
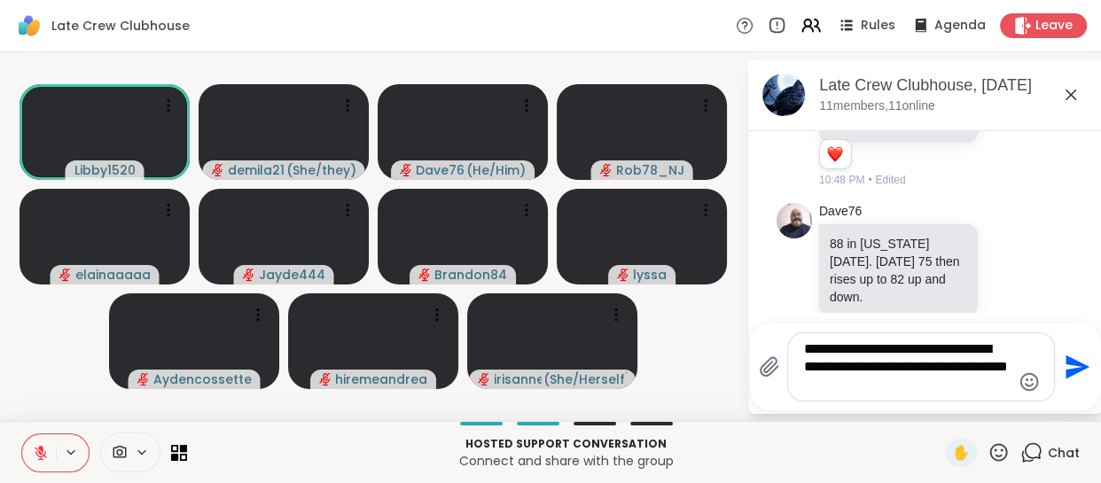
click at [913, 362] on textarea "**********" at bounding box center [907, 367] width 207 height 53
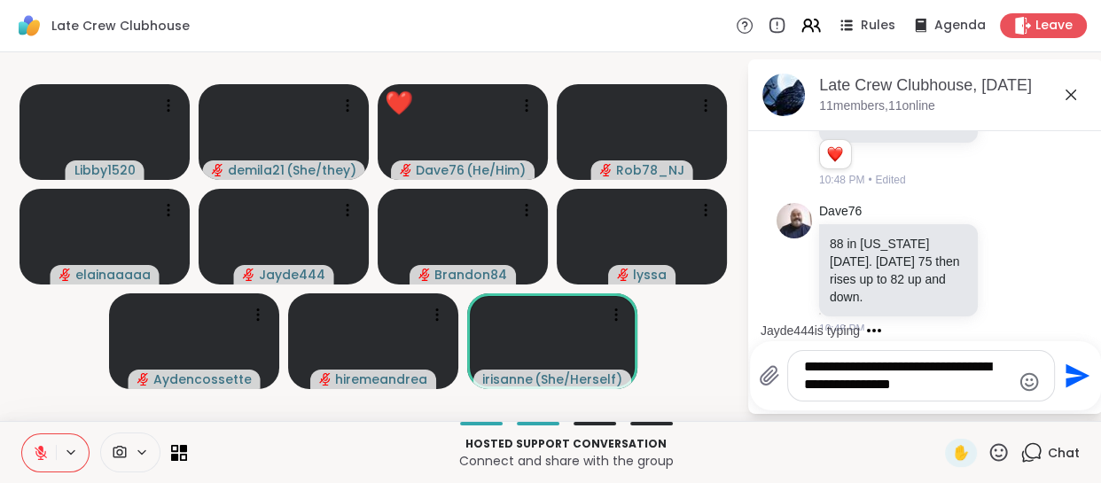
click at [930, 384] on textarea "**********" at bounding box center [907, 375] width 207 height 35
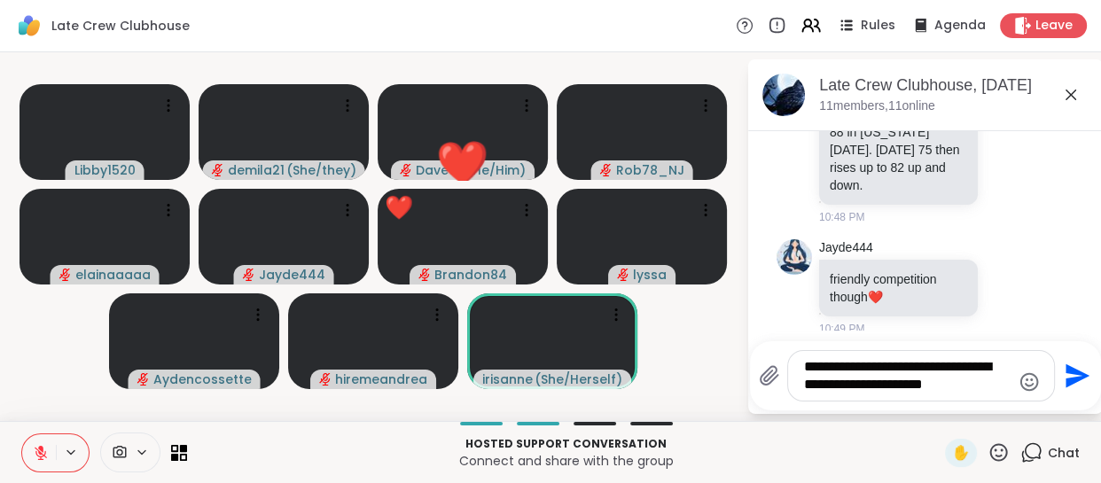
type textarea "**********"
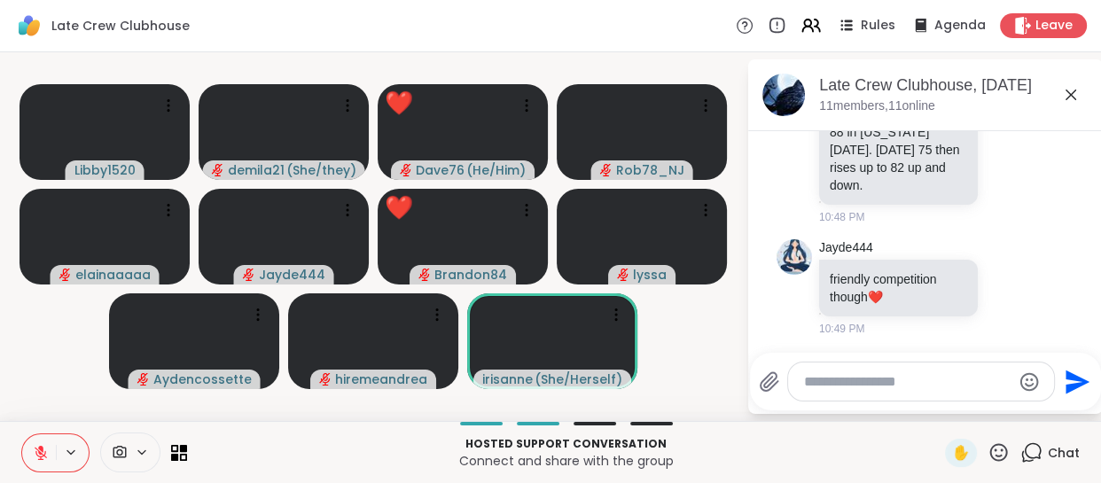
click at [40, 447] on icon at bounding box center [41, 453] width 16 height 16
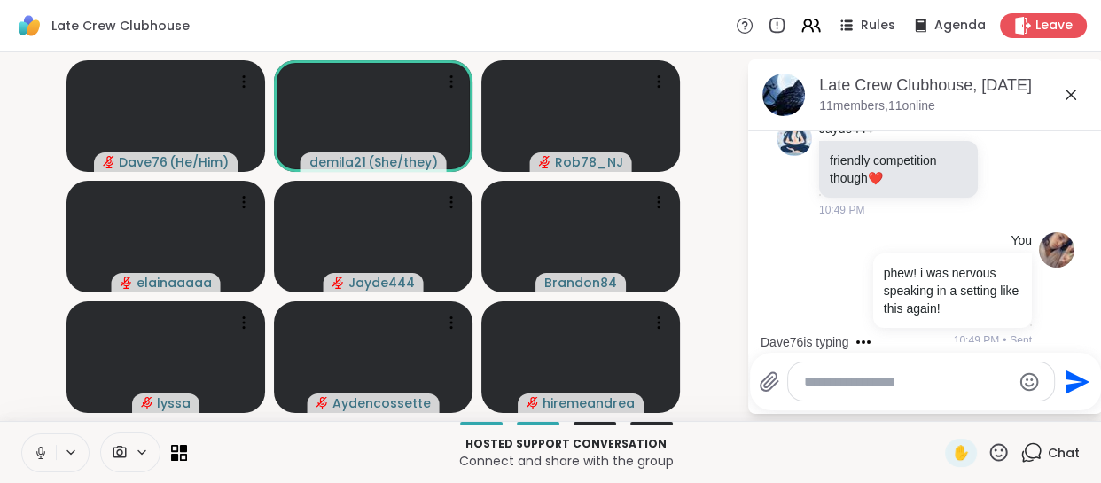
click at [40, 445] on icon at bounding box center [41, 453] width 16 height 16
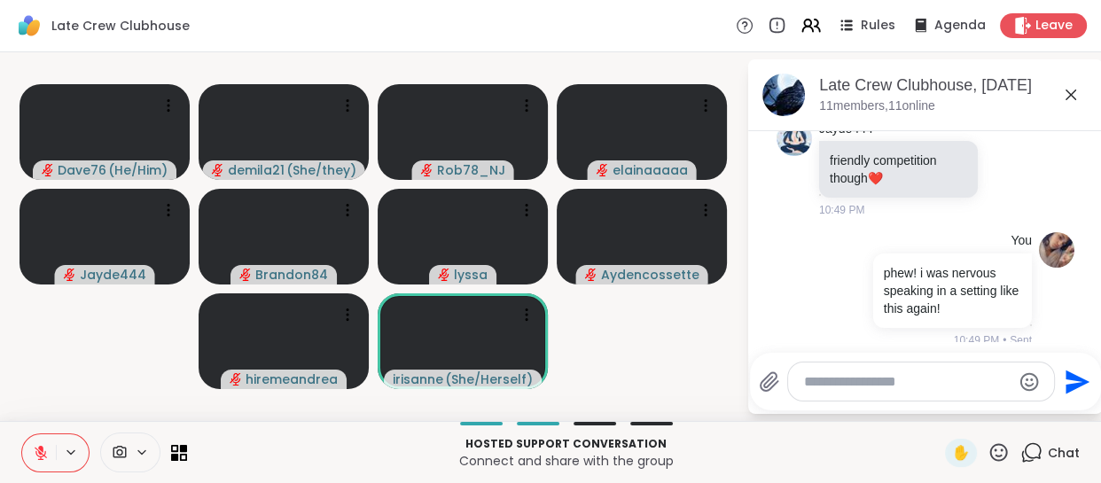
click at [907, 379] on textarea "Type your message" at bounding box center [907, 382] width 207 height 18
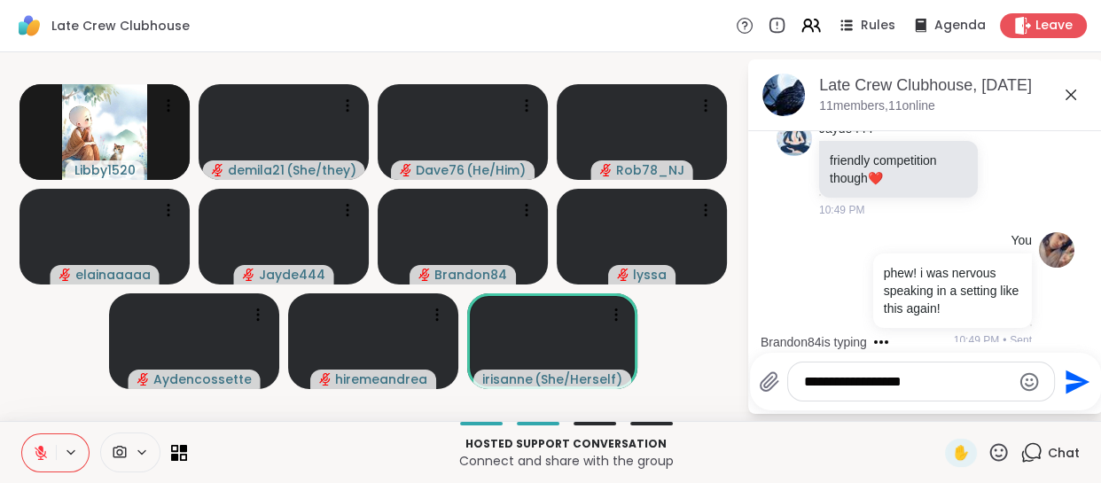
type textarea "**********"
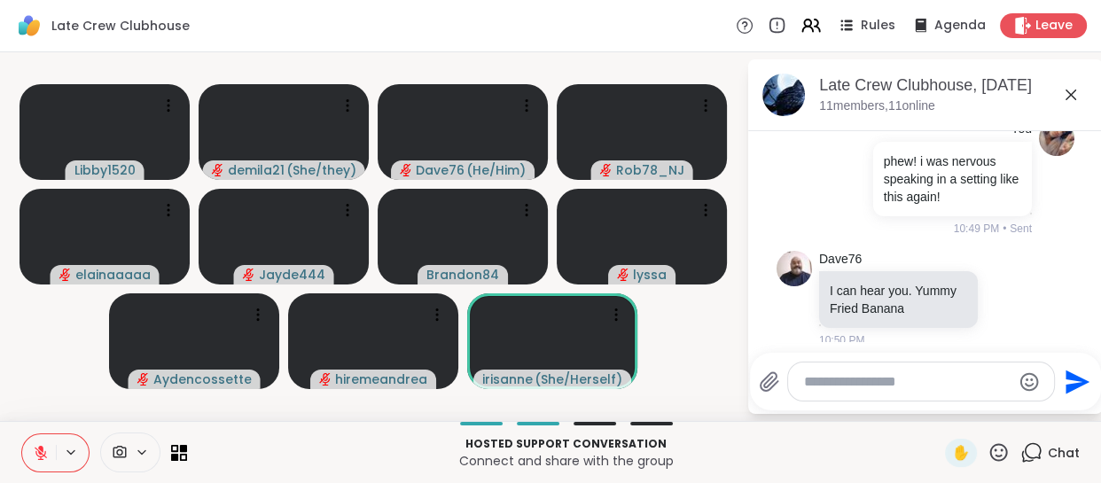
scroll to position [4321, 0]
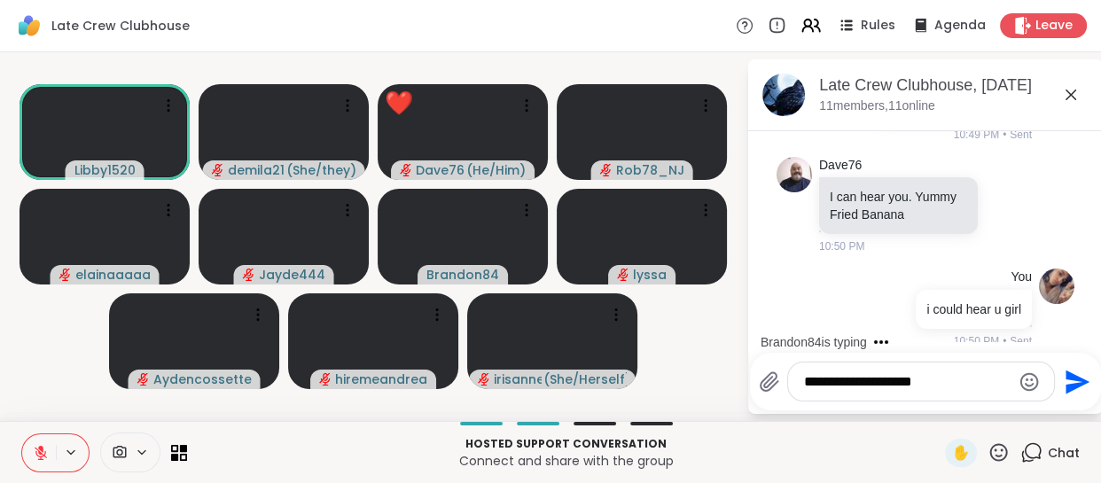
type textarea "**********"
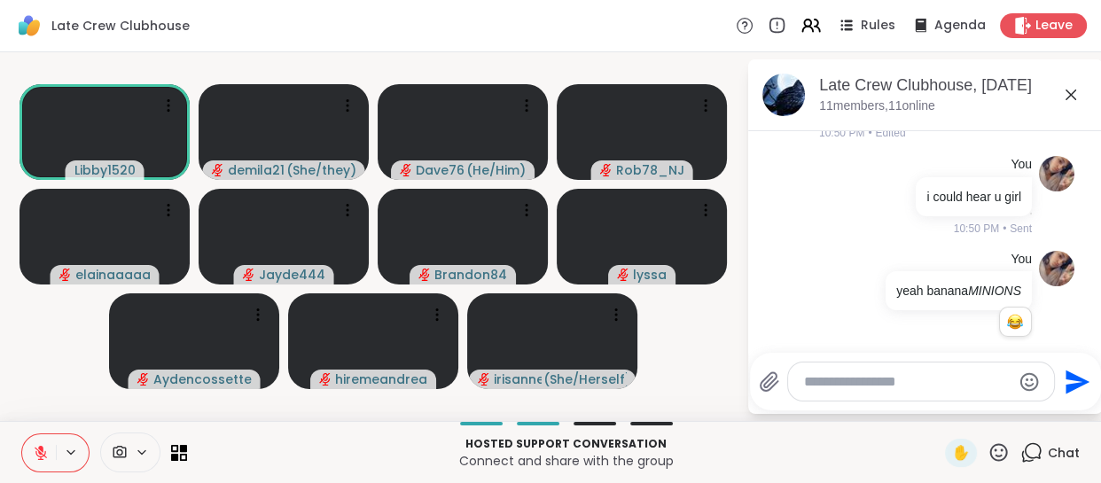
scroll to position [4484, 0]
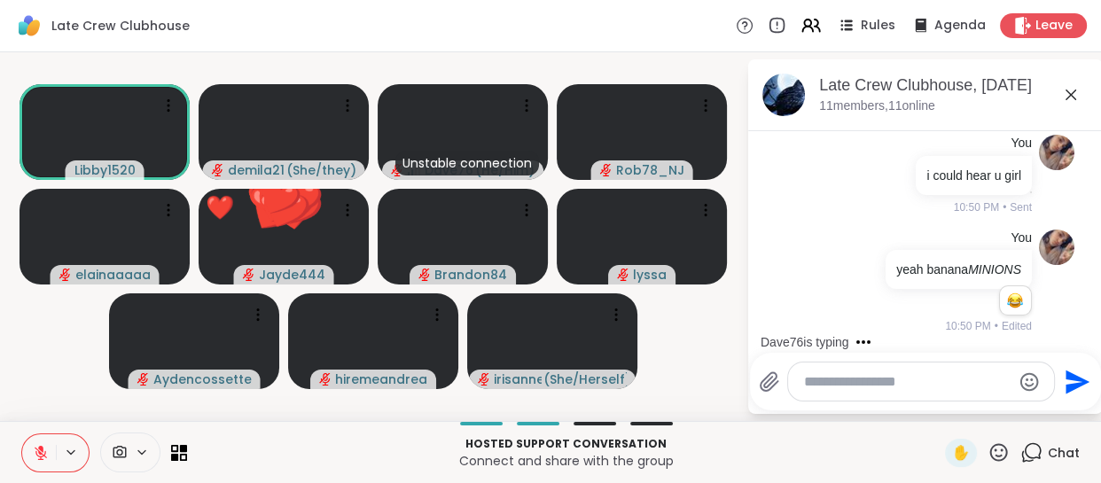
click at [988, 443] on icon at bounding box center [999, 453] width 22 height 22
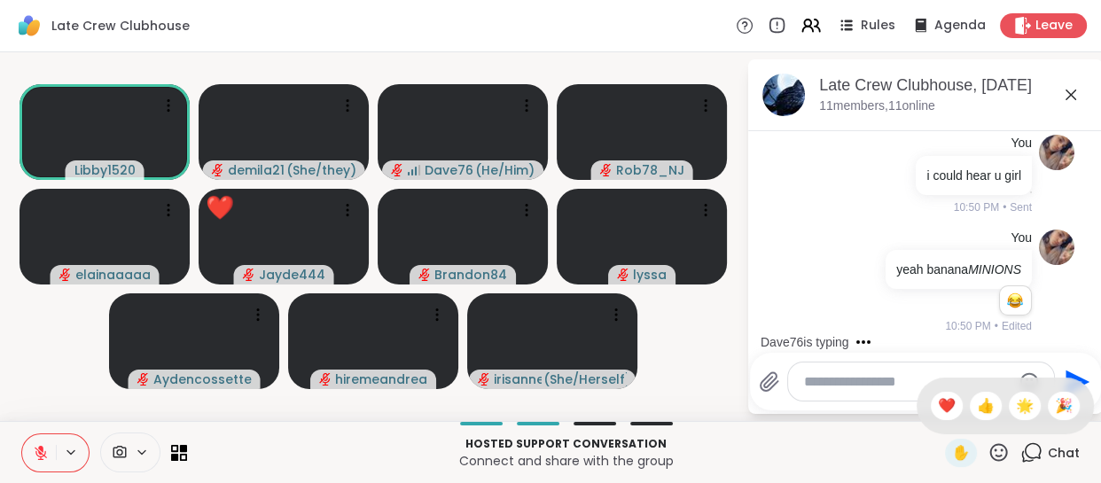
click at [938, 396] on span "❤️" at bounding box center [947, 406] width 18 height 21
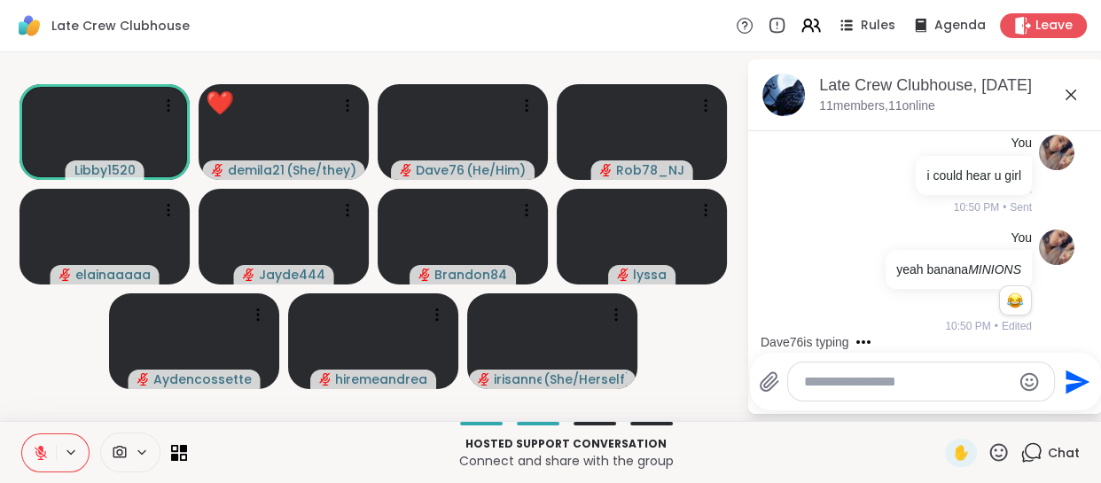
click at [859, 380] on textarea "Type your message" at bounding box center [907, 382] width 207 height 18
click at [1007, 302] on div "Reactions: haha" at bounding box center [1015, 301] width 16 height 16
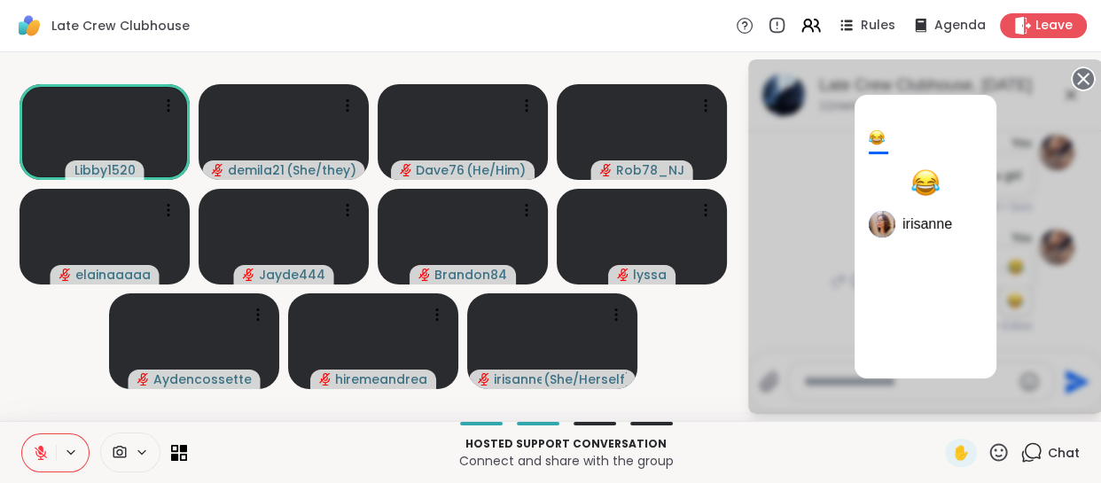
click at [1085, 72] on circle at bounding box center [1083, 78] width 21 height 21
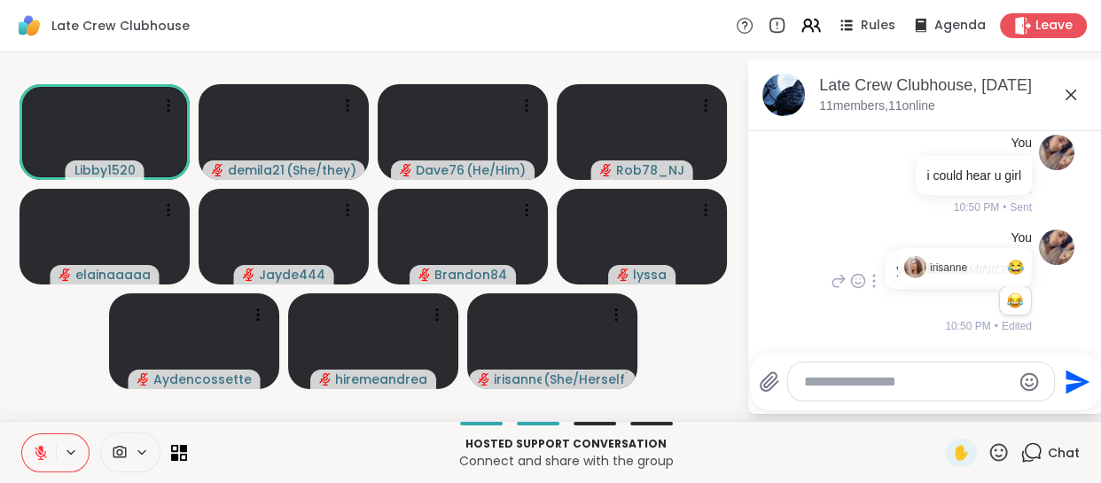
click at [861, 163] on icon at bounding box center [869, 173] width 16 height 21
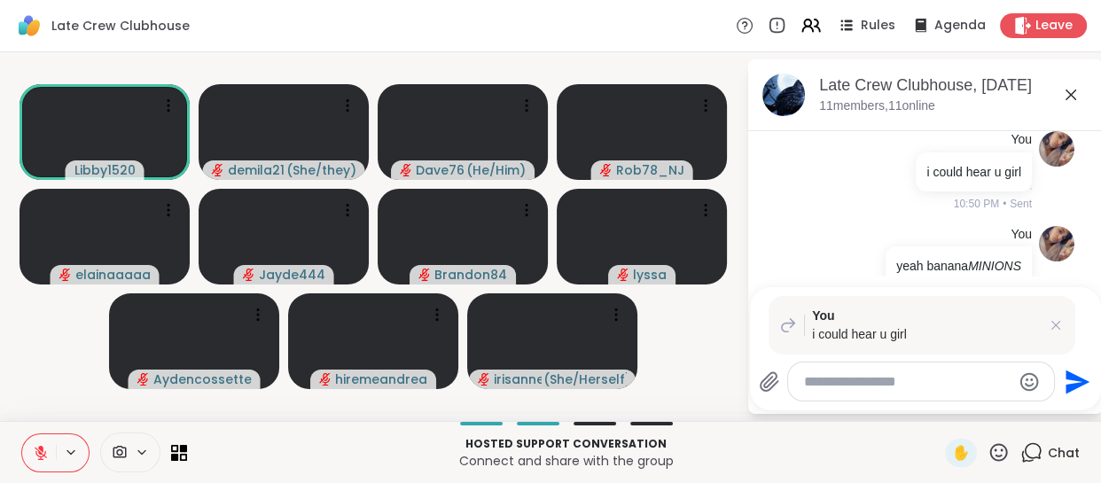
click at [1053, 329] on icon at bounding box center [1056, 326] width 18 height 18
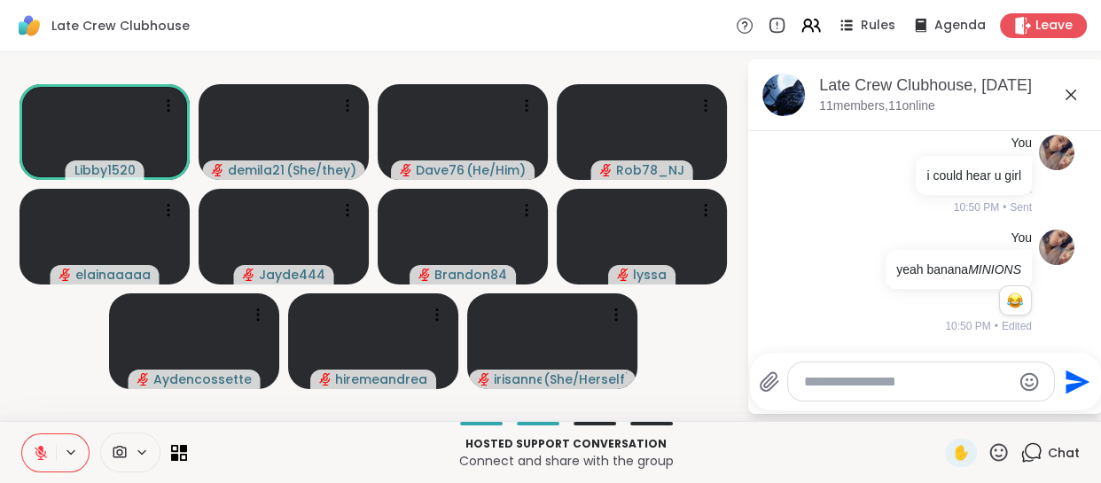
click at [838, 386] on textarea "Type your message" at bounding box center [907, 382] width 207 height 18
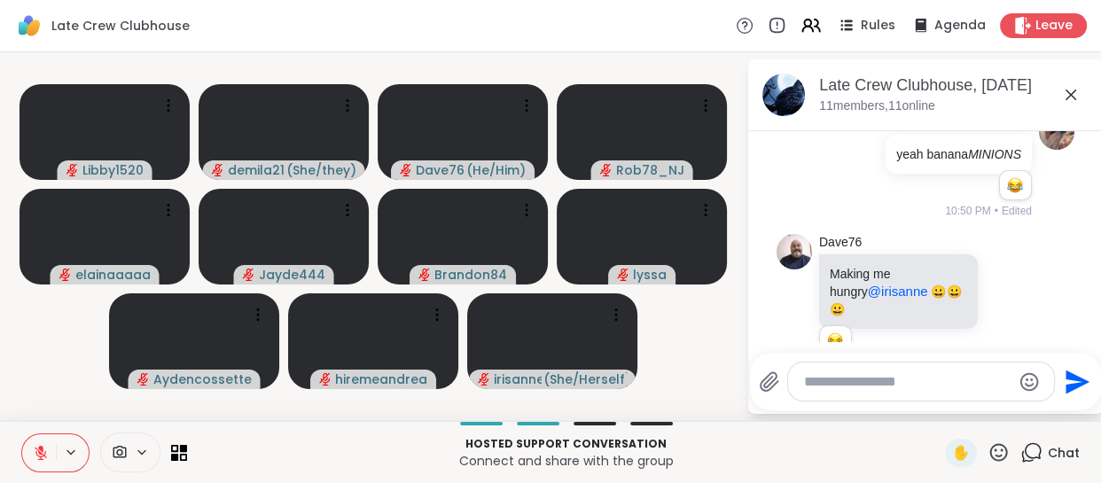
scroll to position [4621, 0]
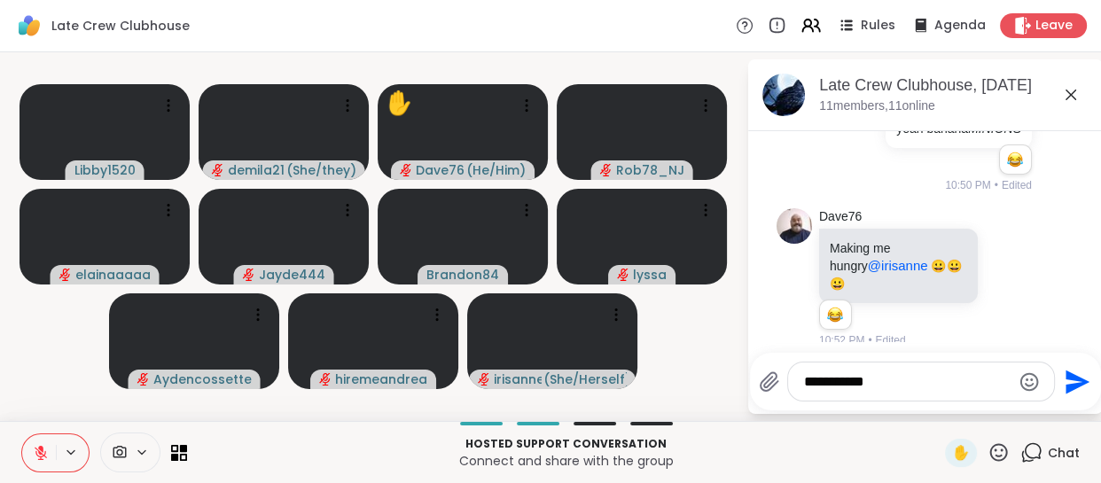
type textarea "**********"
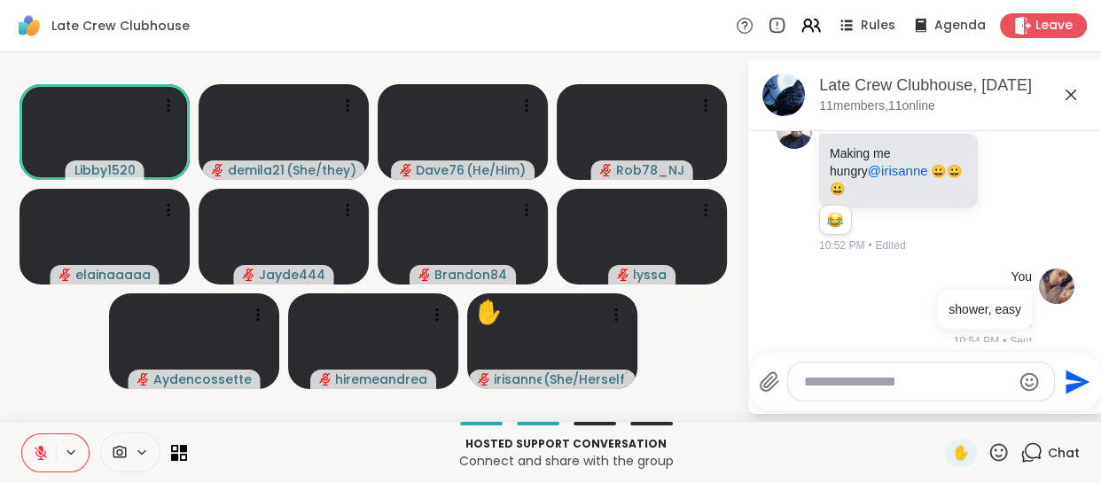
click at [34, 449] on icon at bounding box center [41, 453] width 16 height 16
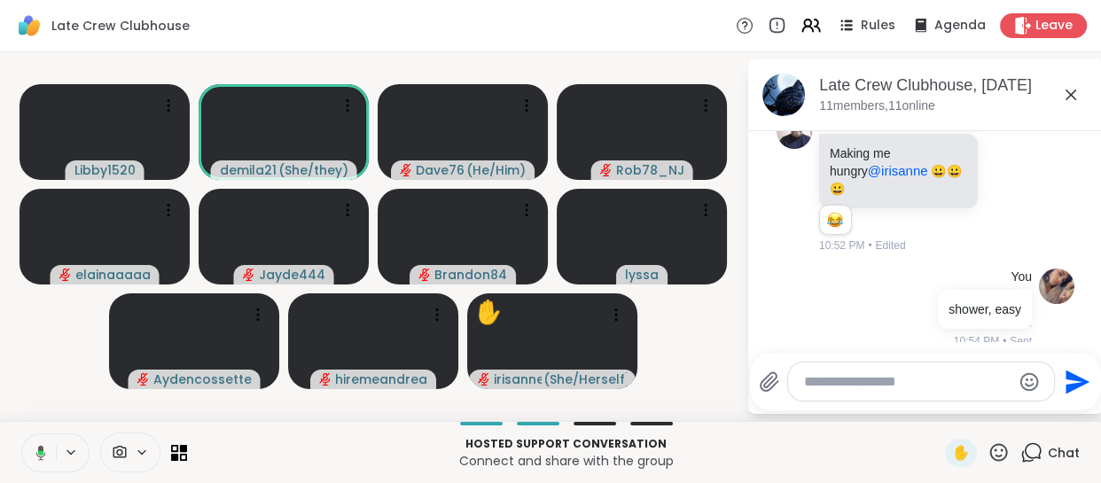
click at [44, 448] on icon at bounding box center [38, 453] width 16 height 16
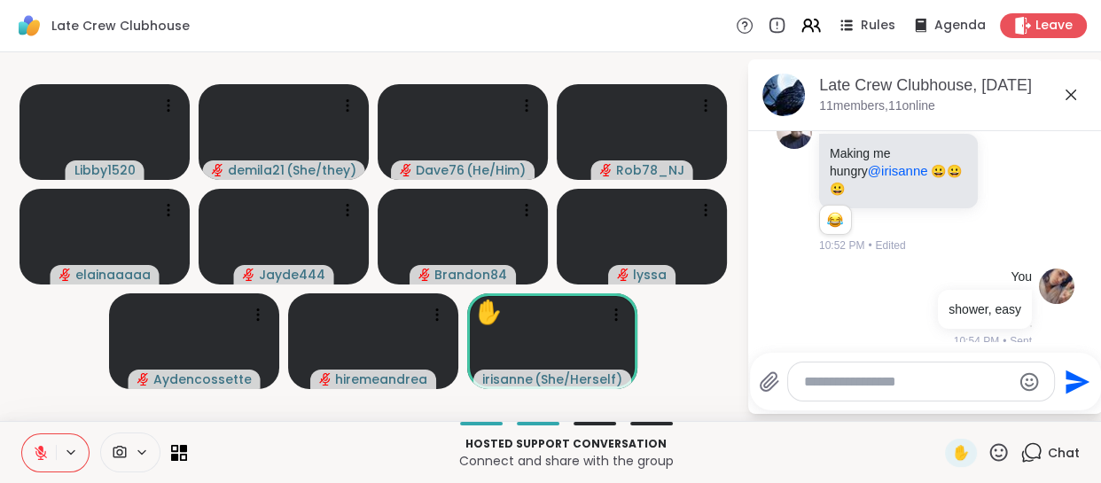
click at [845, 378] on textarea "Type your message" at bounding box center [907, 382] width 207 height 18
click at [1031, 375] on icon "Emoji picker" at bounding box center [1030, 381] width 19 height 19
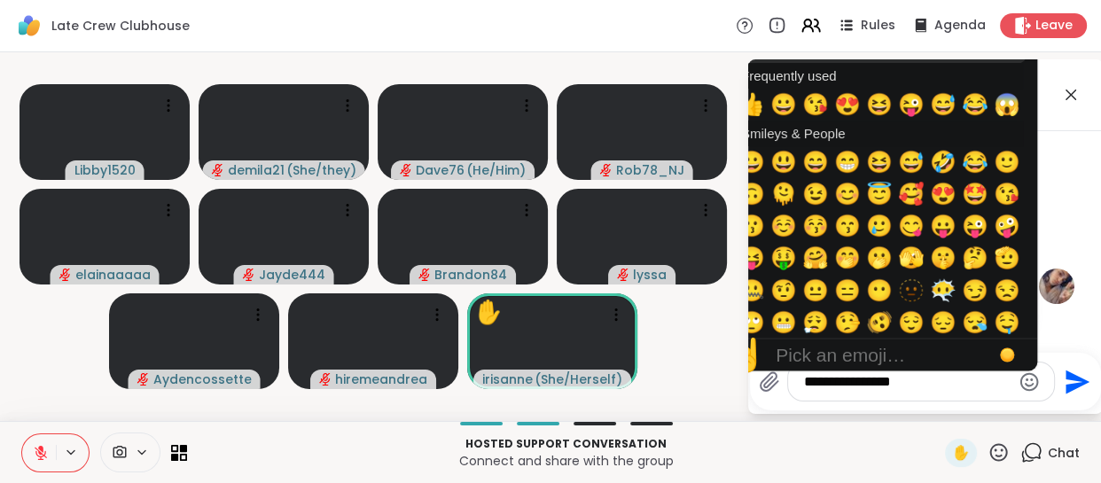
click at [1029, 381] on icon "Emoji picker" at bounding box center [1029, 382] width 21 height 21
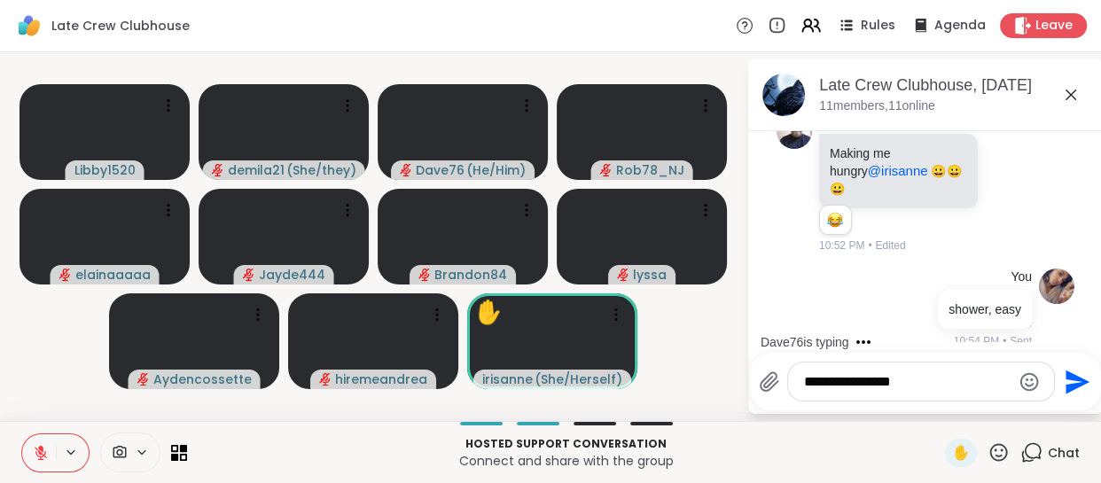
click at [1023, 387] on icon "Emoji picker" at bounding box center [1029, 382] width 21 height 21
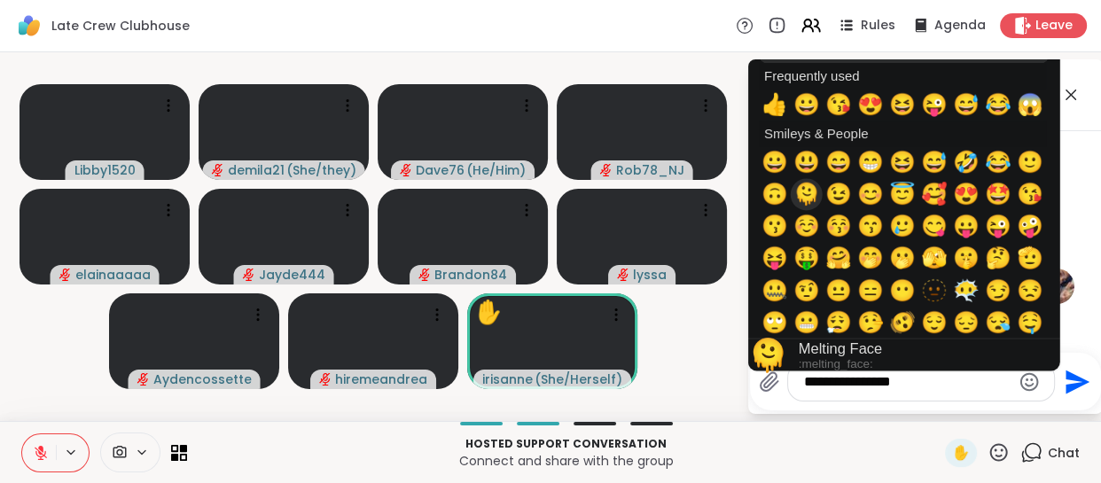
click at [802, 190] on span "🫠" at bounding box center [807, 194] width 27 height 25
click at [938, 383] on textarea "**********" at bounding box center [907, 382] width 207 height 18
click at [944, 396] on div "**********" at bounding box center [921, 382] width 266 height 38
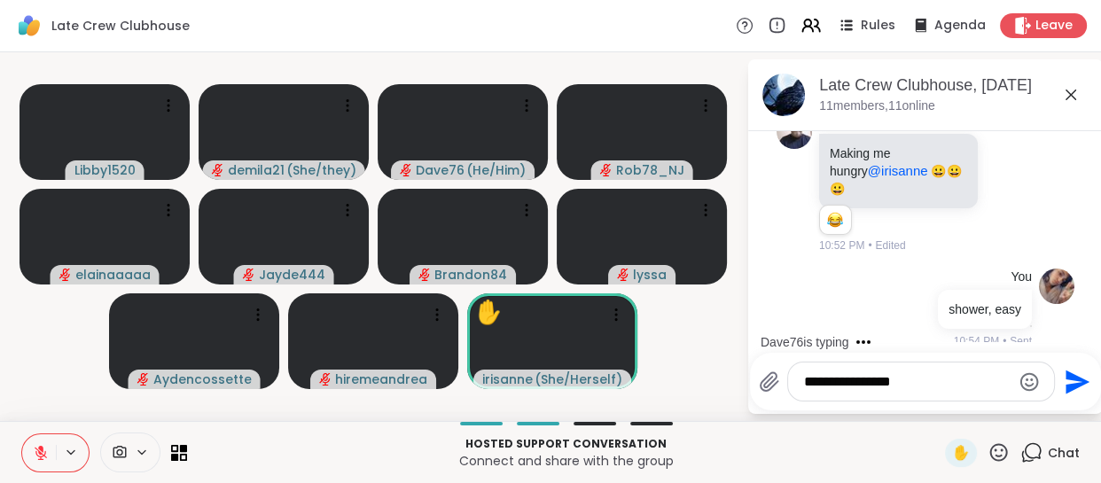
click at [949, 407] on div "**********" at bounding box center [925, 382] width 351 height 58
click at [929, 388] on textarea "**********" at bounding box center [907, 382] width 207 height 18
click at [925, 384] on textarea "**********" at bounding box center [907, 382] width 207 height 18
click at [679, 26] on div "Late Crew Clubhouse Rules Agenda Leave" at bounding box center [550, 26] width 1101 height 52
click at [897, 380] on textarea "**********" at bounding box center [907, 382] width 207 height 18
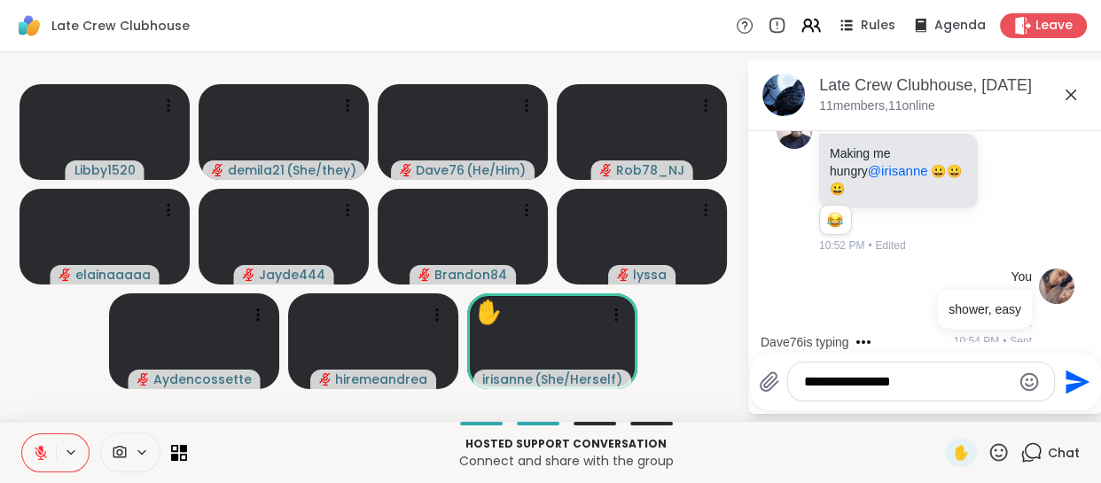
click at [872, 381] on textarea "**********" at bounding box center [907, 382] width 207 height 18
click at [1014, 71] on div "Late Crew Clubhouse, [DATE] members, 11 online" at bounding box center [925, 95] width 355 height 72
click at [934, 373] on textarea "**********" at bounding box center [907, 382] width 207 height 18
click at [917, 380] on textarea "**********" at bounding box center [907, 382] width 207 height 18
type textarea "*"
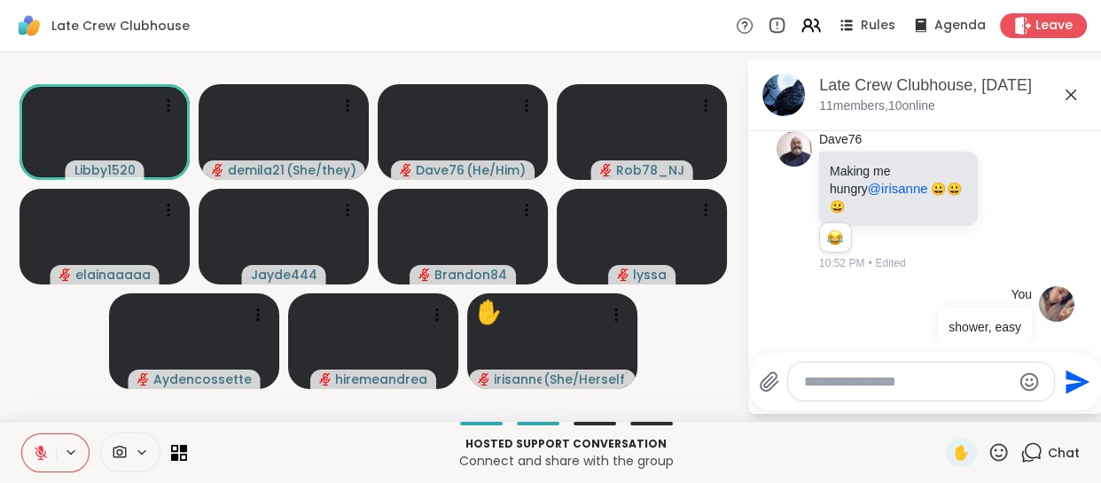
scroll to position [4863, 0]
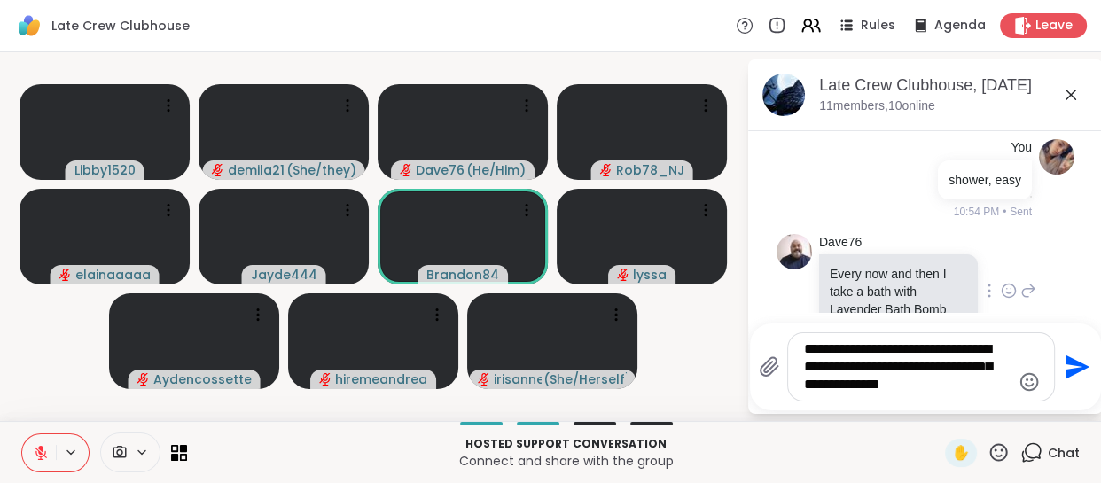
type textarea "**********"
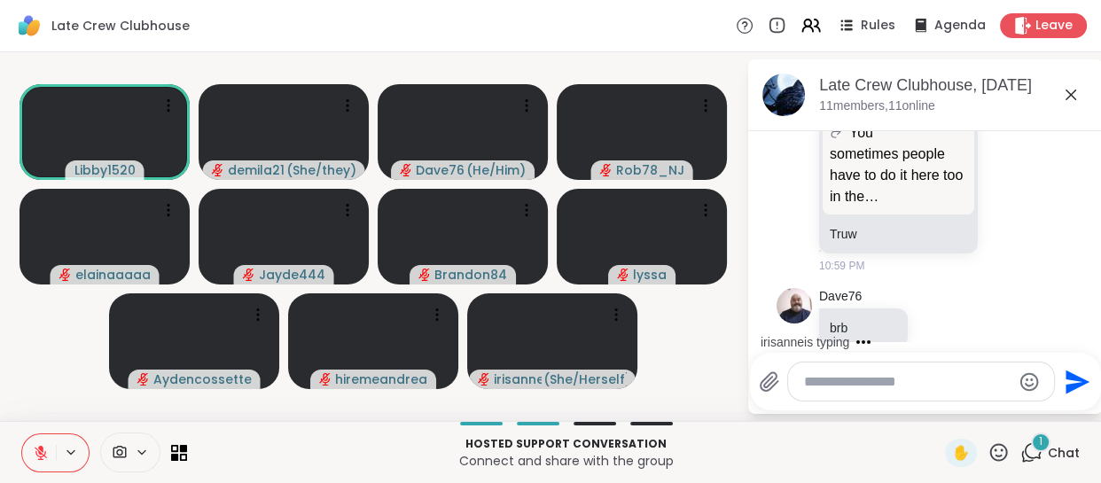
scroll to position [5605, 0]
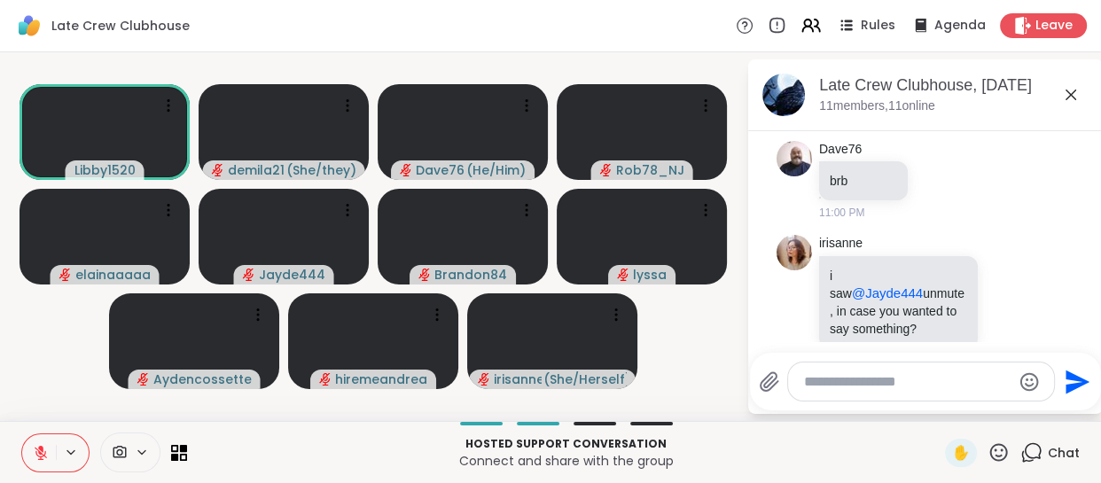
click at [988, 457] on icon at bounding box center [999, 453] width 22 height 22
click at [938, 398] on span "❤️" at bounding box center [947, 406] width 18 height 21
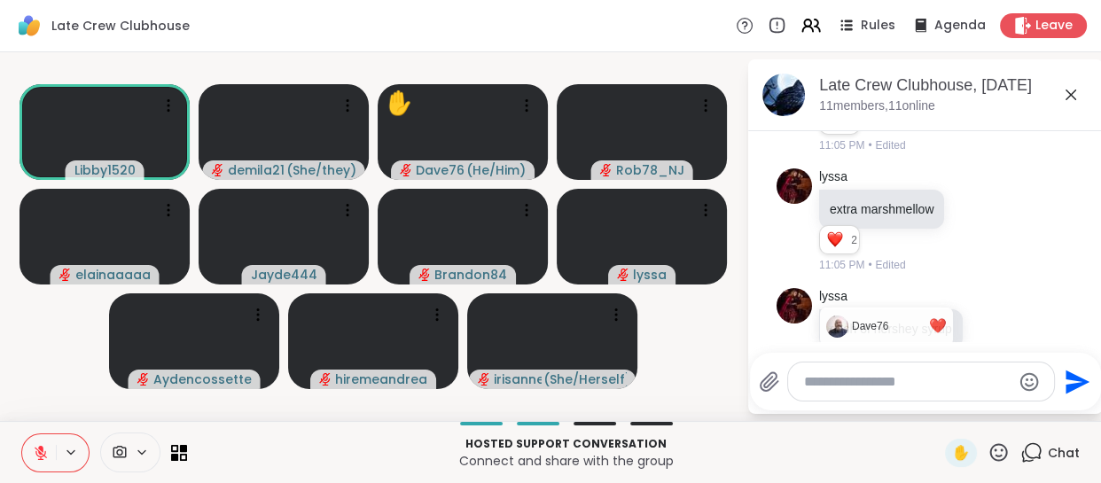
scroll to position [6000, 0]
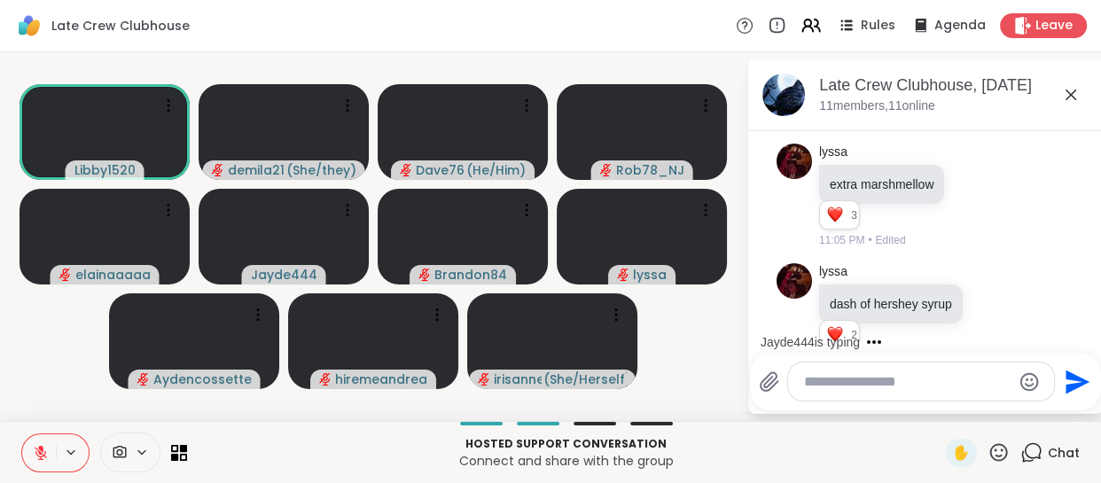
click at [992, 457] on icon at bounding box center [999, 453] width 22 height 22
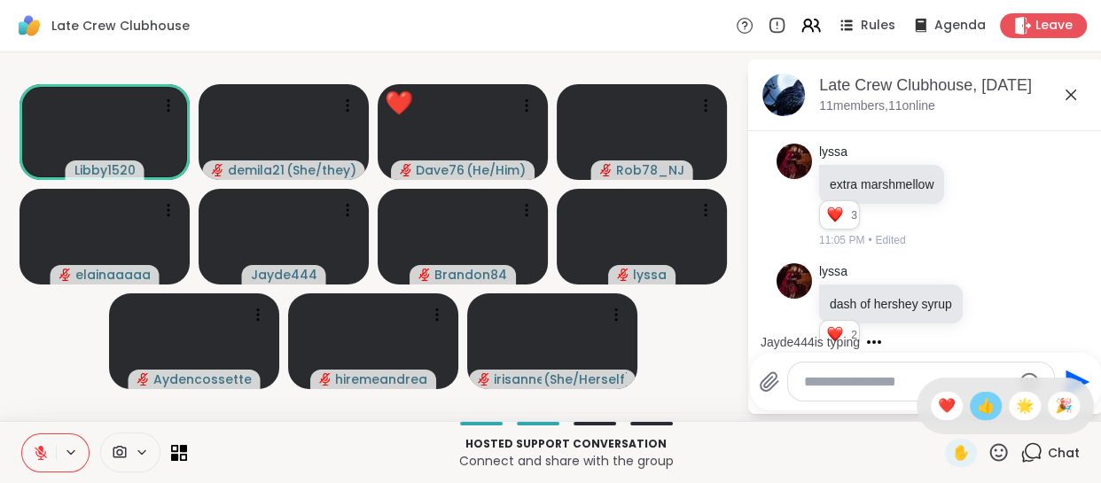
click at [977, 414] on span "👍" at bounding box center [986, 406] width 18 height 21
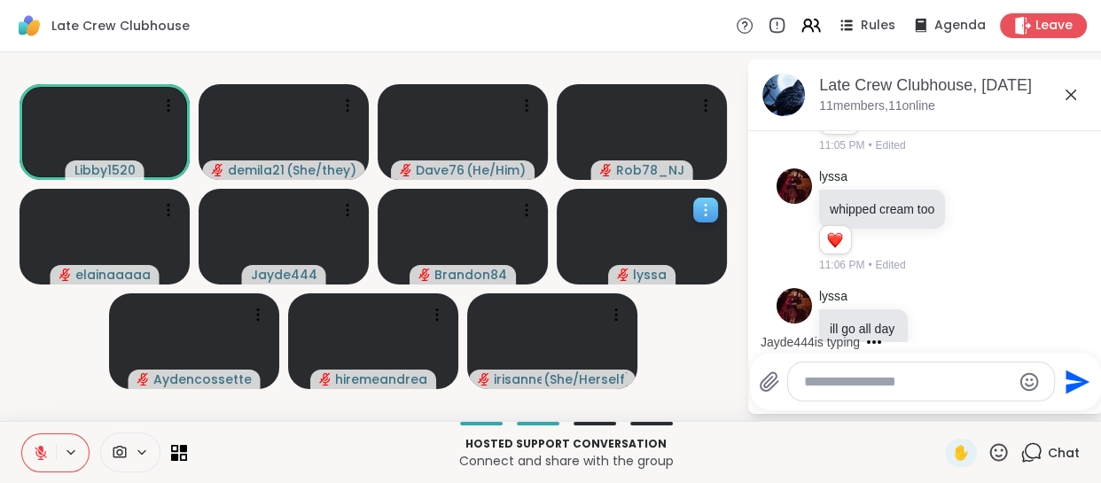
scroll to position [6308, 0]
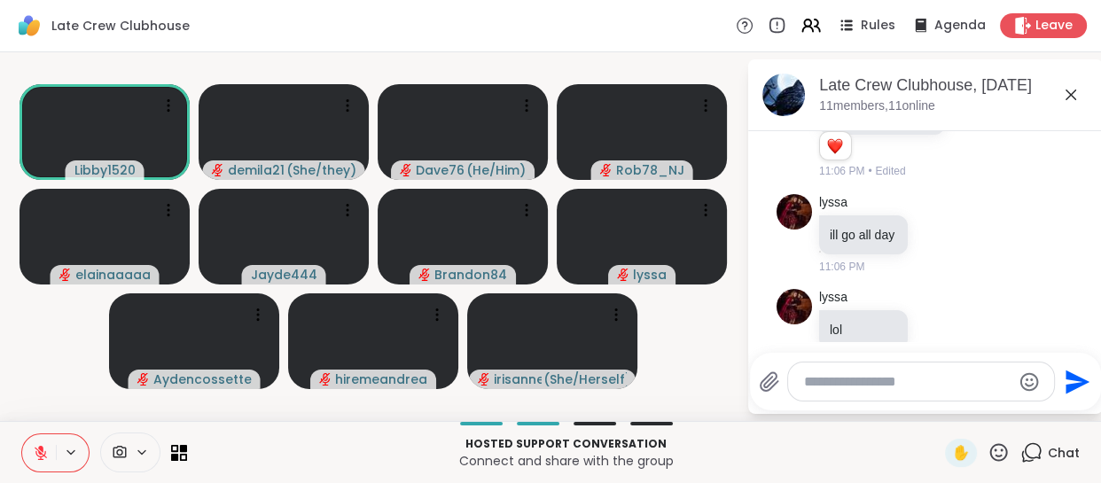
click at [834, 373] on textarea "Type your message" at bounding box center [907, 382] width 207 height 18
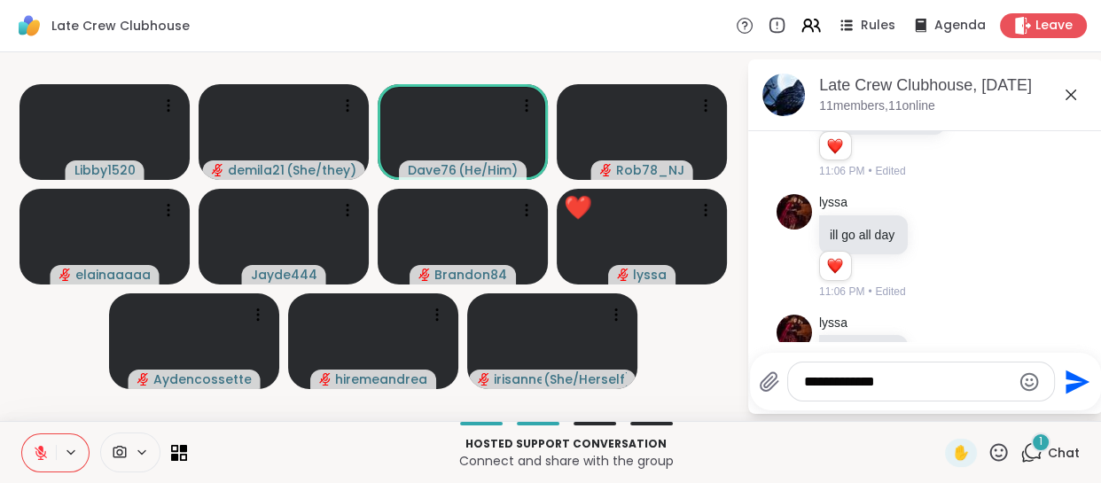
scroll to position [6566, 0]
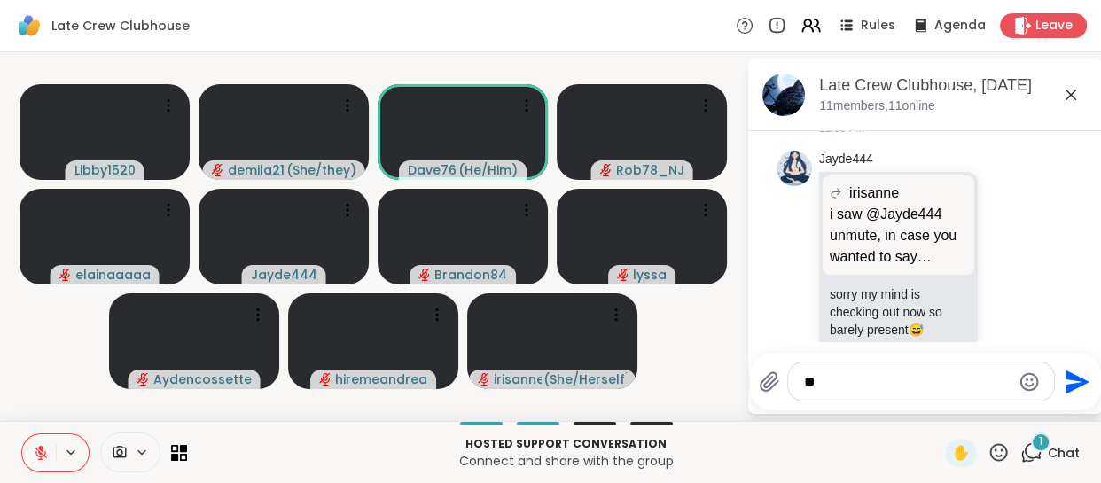
type textarea "*"
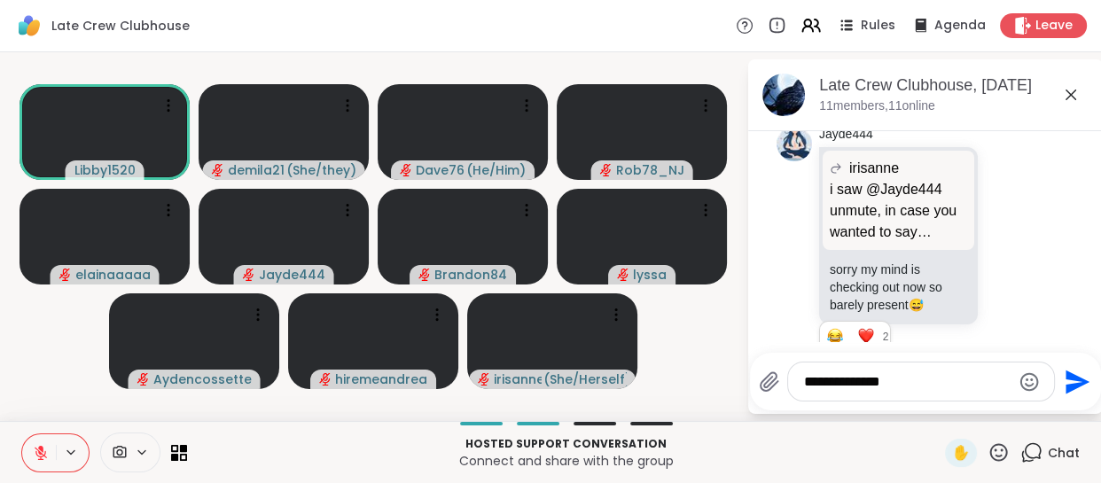
scroll to position [6686, 0]
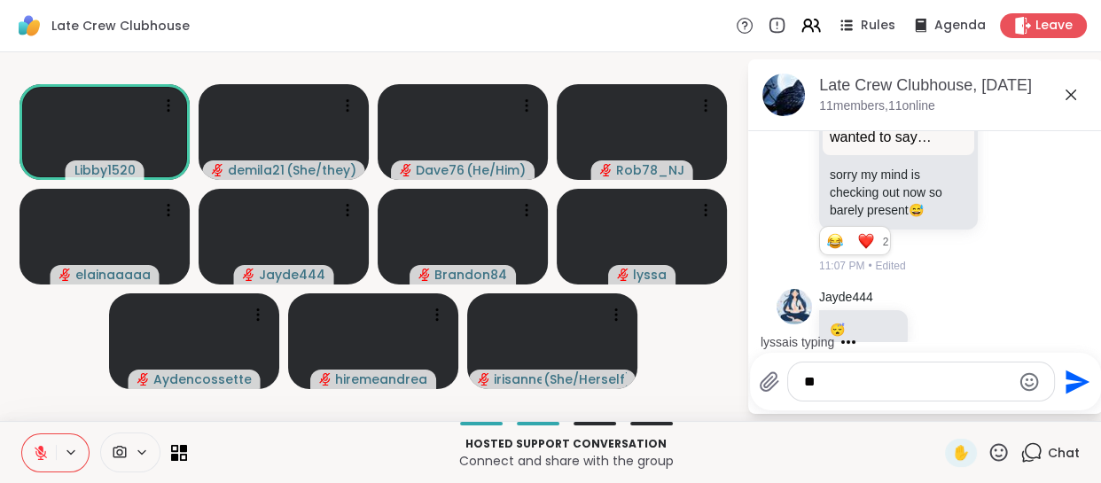
type textarea "*"
click at [835, 394] on div "**********" at bounding box center [921, 382] width 266 height 38
click at [907, 389] on textarea "**********" at bounding box center [907, 382] width 207 height 18
type textarea "**********"
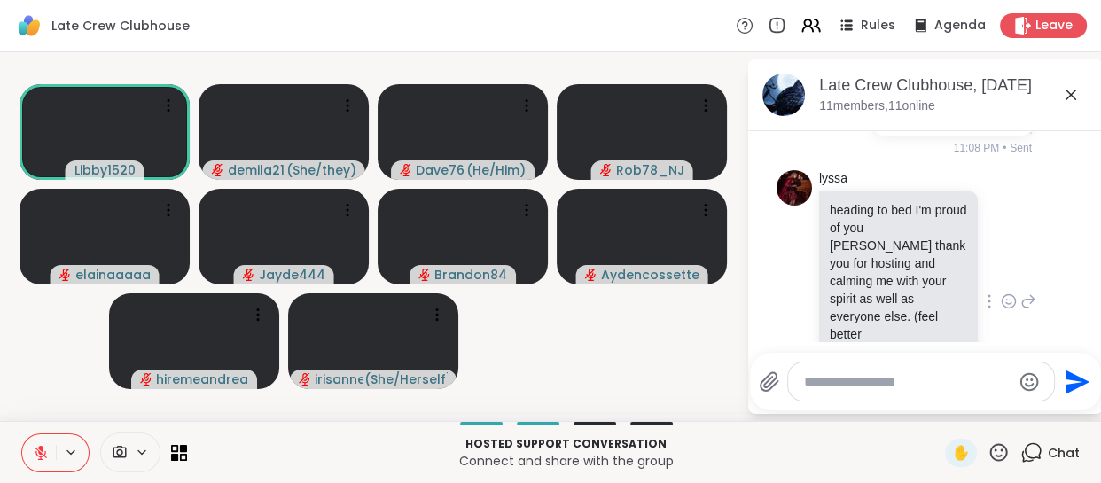
scroll to position [7136, 0]
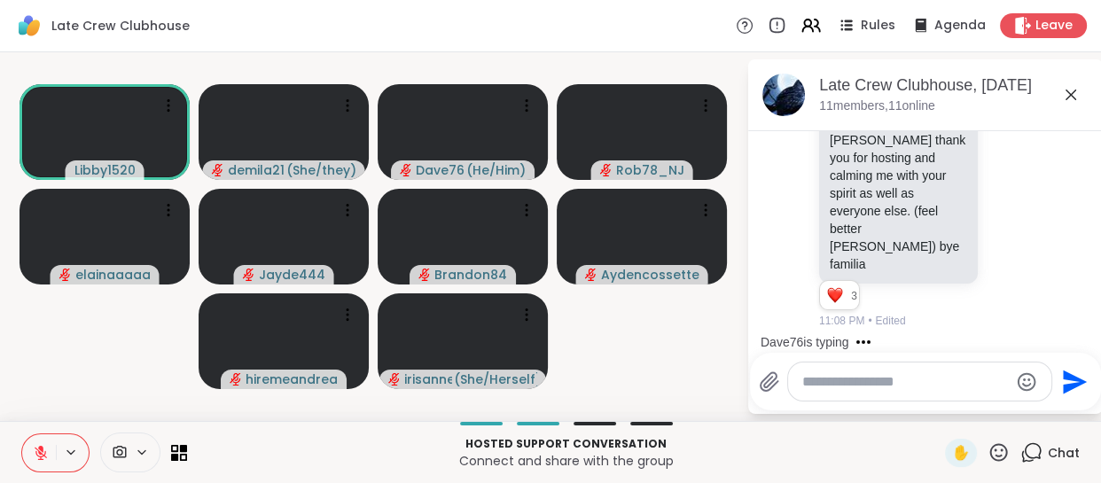
click at [988, 451] on icon at bounding box center [999, 453] width 22 height 22
drag, startPoint x: 932, startPoint y: 401, endPoint x: 558, endPoint y: 287, distance: 391.1
click at [938, 400] on span "❤️" at bounding box center [947, 406] width 18 height 21
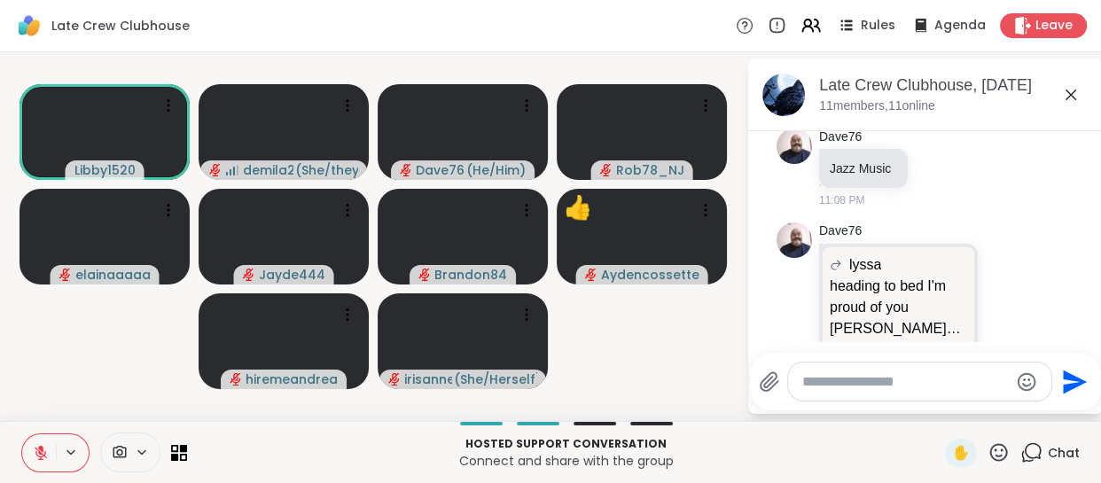
click at [988, 443] on icon at bounding box center [999, 453] width 22 height 22
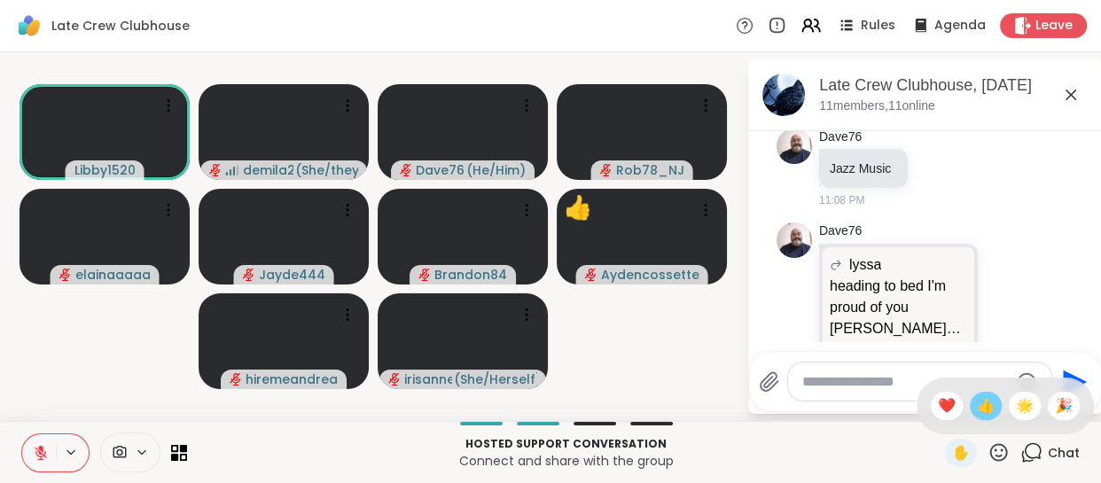
click at [977, 405] on span "👍" at bounding box center [986, 406] width 18 height 21
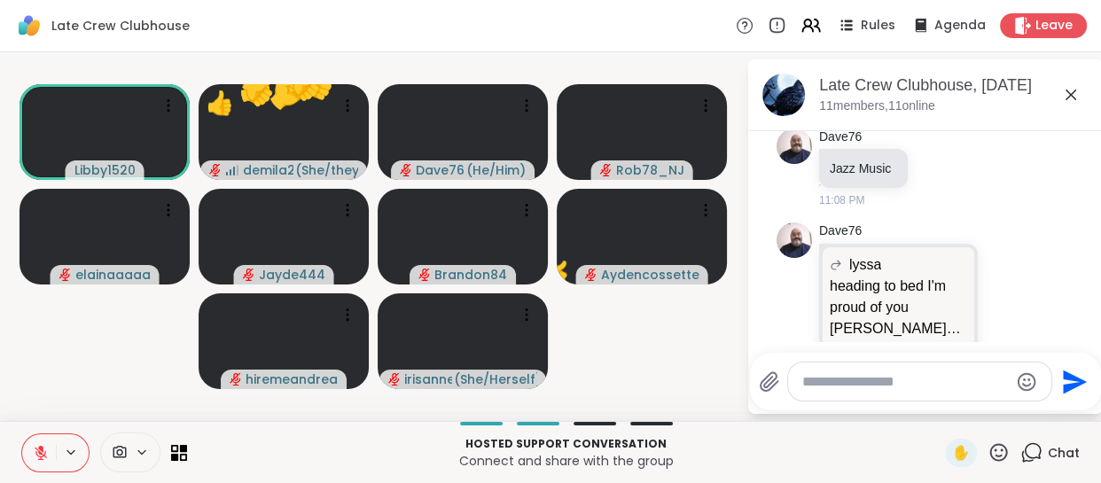
click at [813, 380] on textarea "Type your message" at bounding box center [906, 382] width 207 height 18
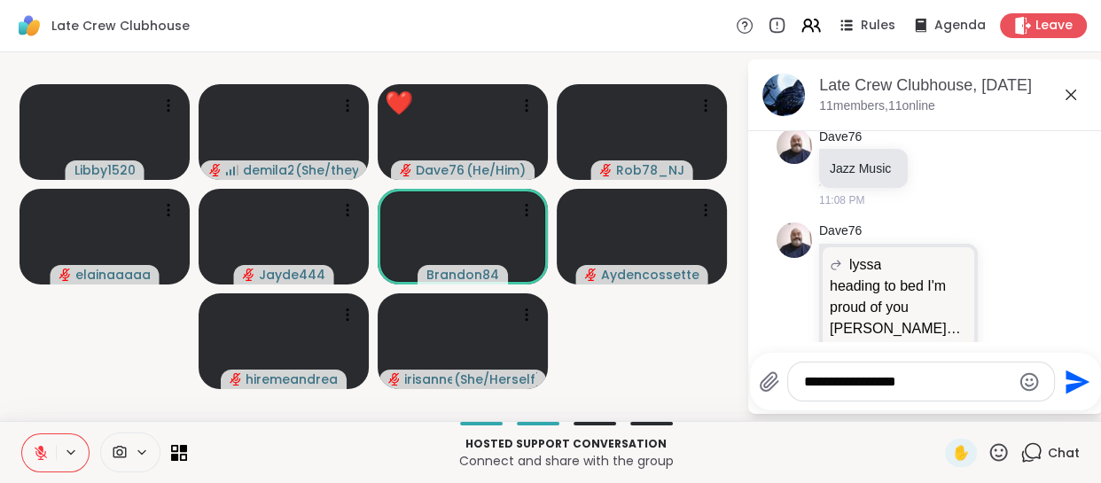
type textarea "**********"
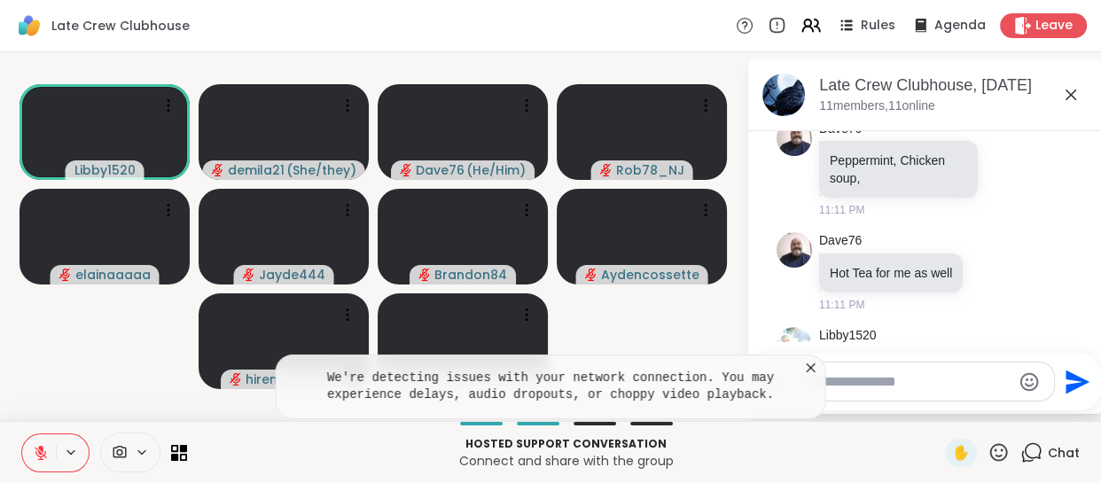
scroll to position [7822, 0]
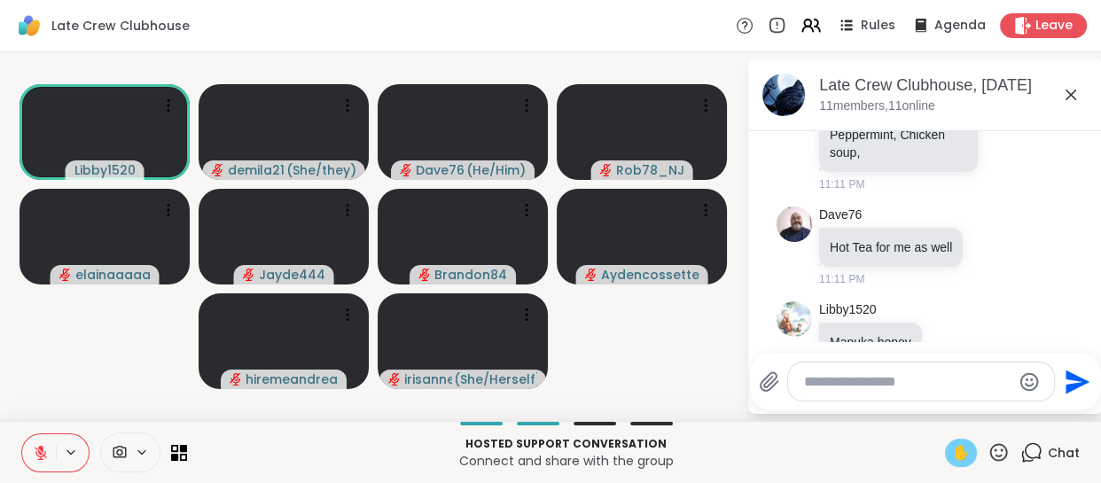
click at [953, 461] on span "✋" at bounding box center [961, 453] width 18 height 21
click at [952, 448] on span "✋" at bounding box center [961, 453] width 18 height 21
click at [39, 442] on button at bounding box center [39, 453] width 34 height 37
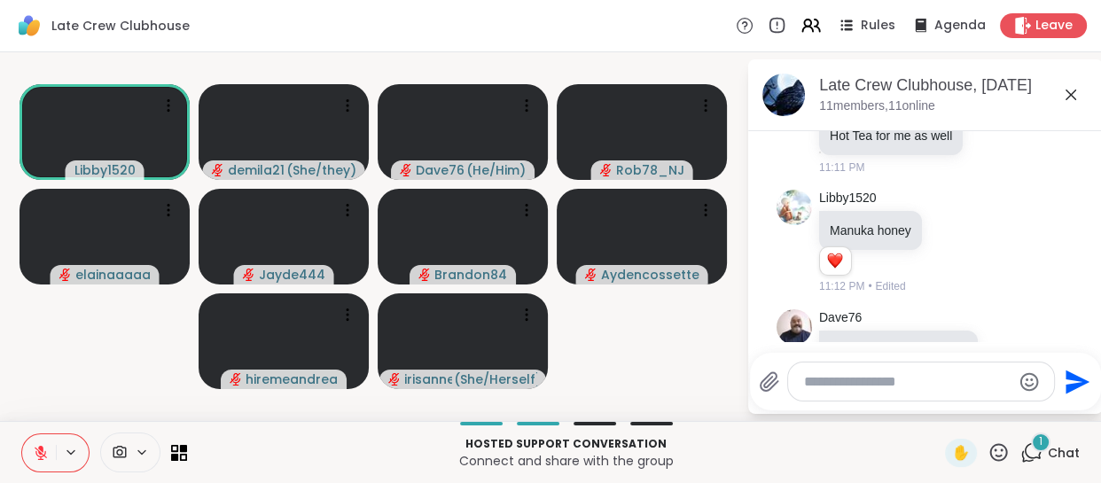
scroll to position [8081, 0]
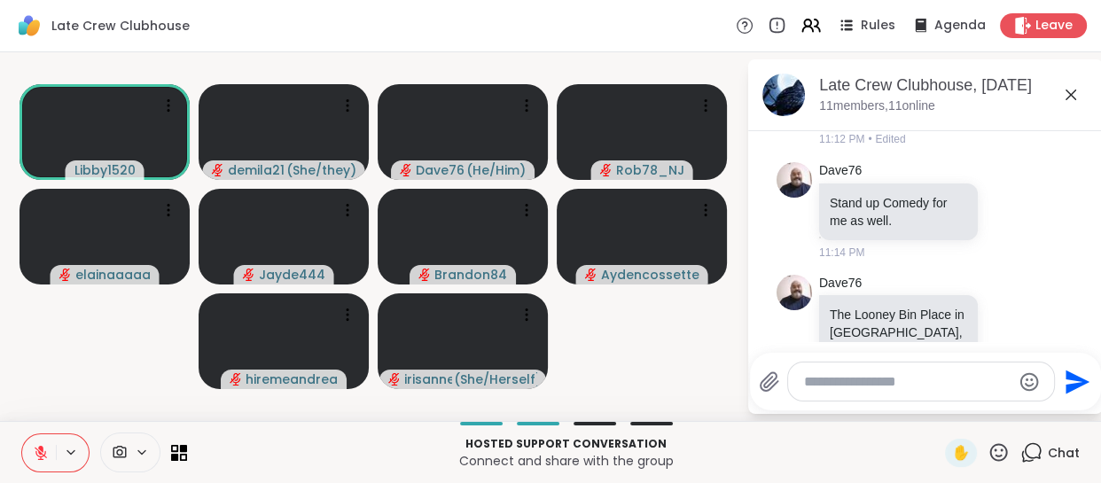
click at [988, 445] on icon at bounding box center [999, 453] width 22 height 22
click at [977, 404] on span "👍" at bounding box center [986, 406] width 18 height 21
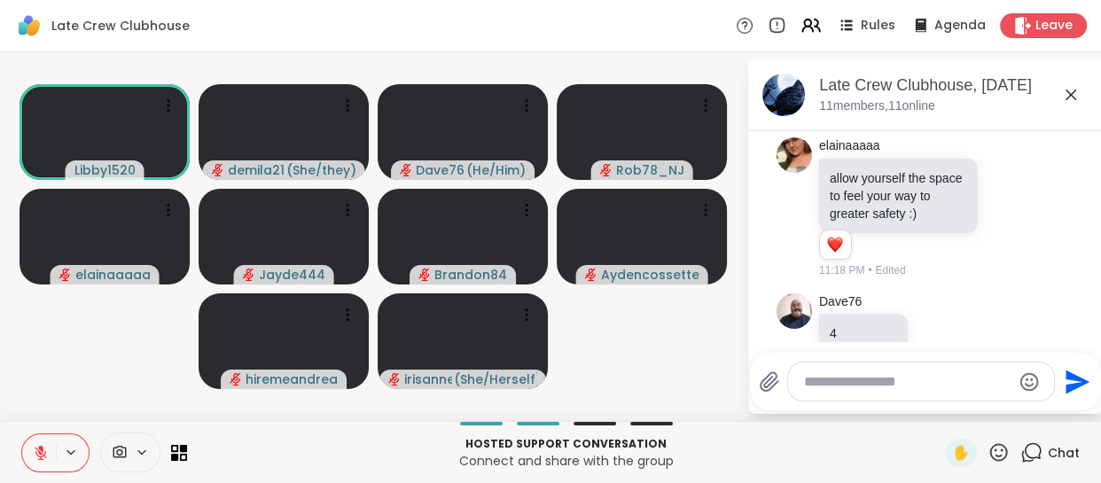
scroll to position [9118, 0]
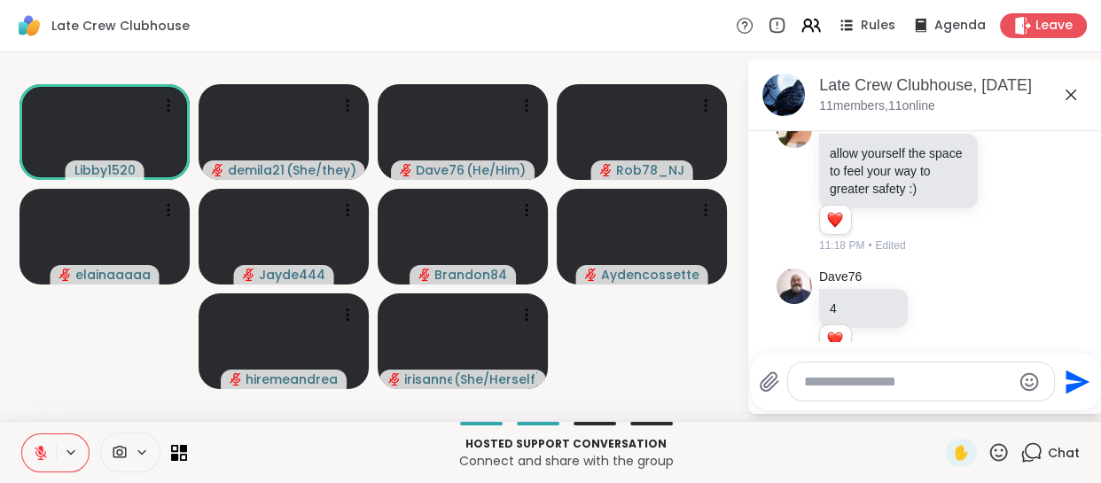
click at [922, 389] on div at bounding box center [921, 382] width 266 height 38
click at [915, 374] on textarea "Type your message" at bounding box center [907, 382] width 207 height 18
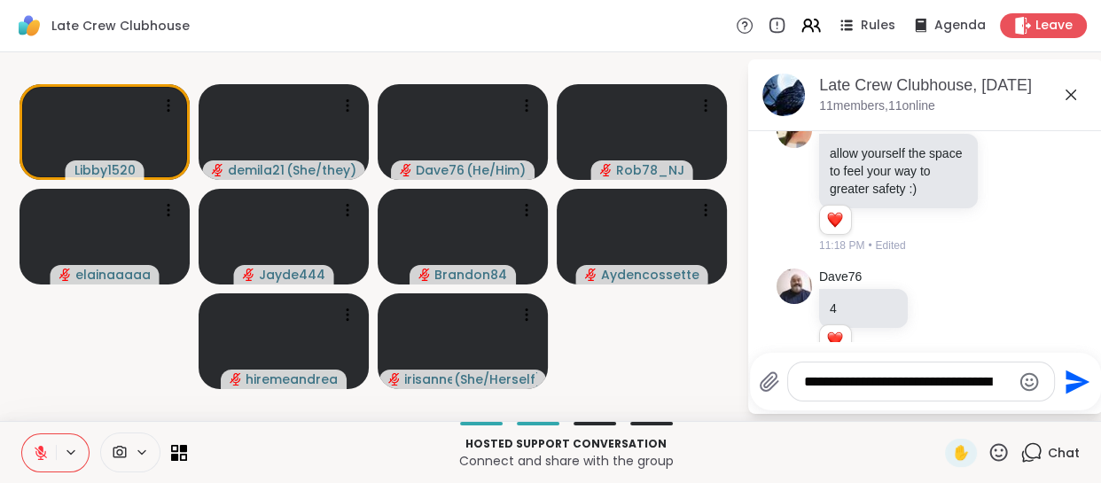
type textarea "**********"
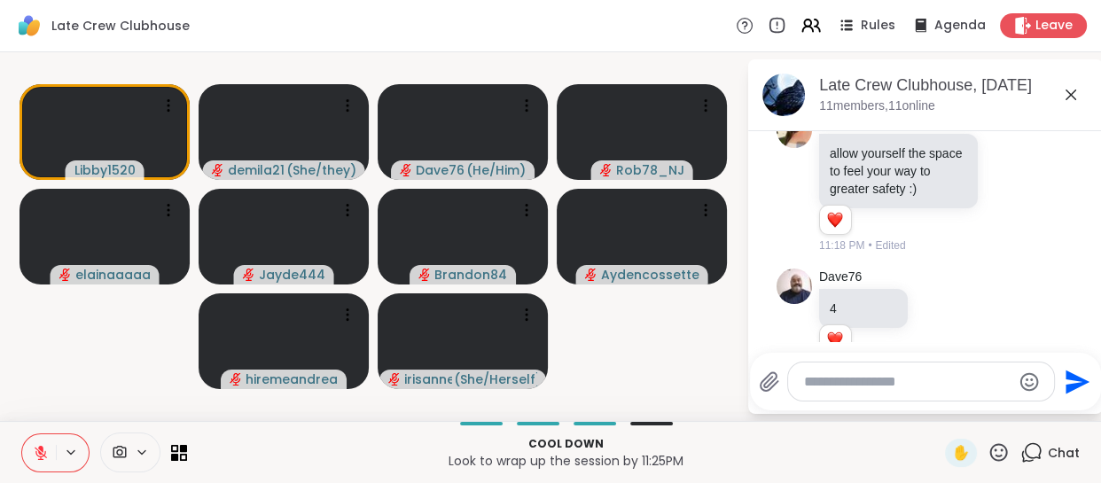
scroll to position [9230, 0]
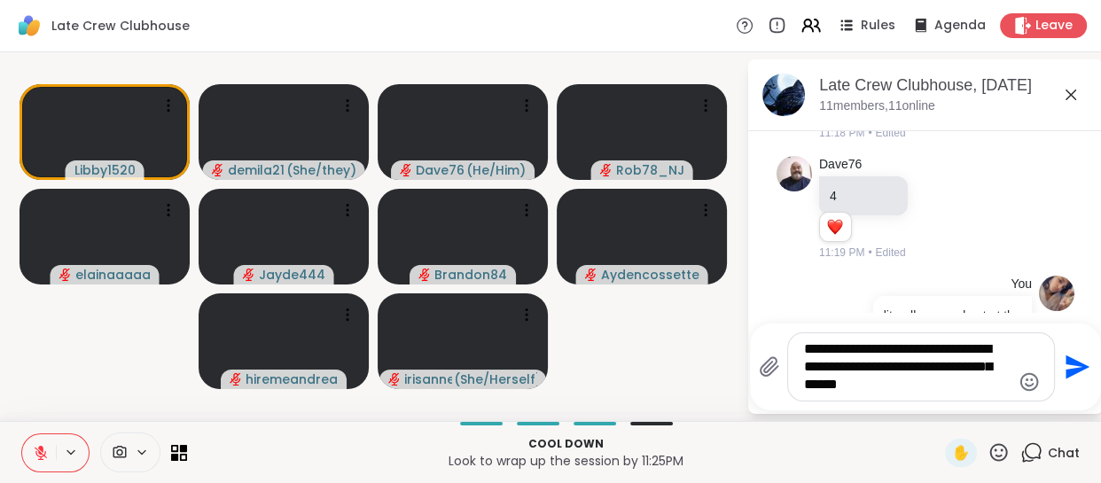
drag, startPoint x: 841, startPoint y: 389, endPoint x: 922, endPoint y: 388, distance: 81.6
click at [841, 389] on textarea "**********" at bounding box center [907, 367] width 207 height 53
click at [925, 388] on textarea "**********" at bounding box center [907, 367] width 207 height 53
type textarea "**********"
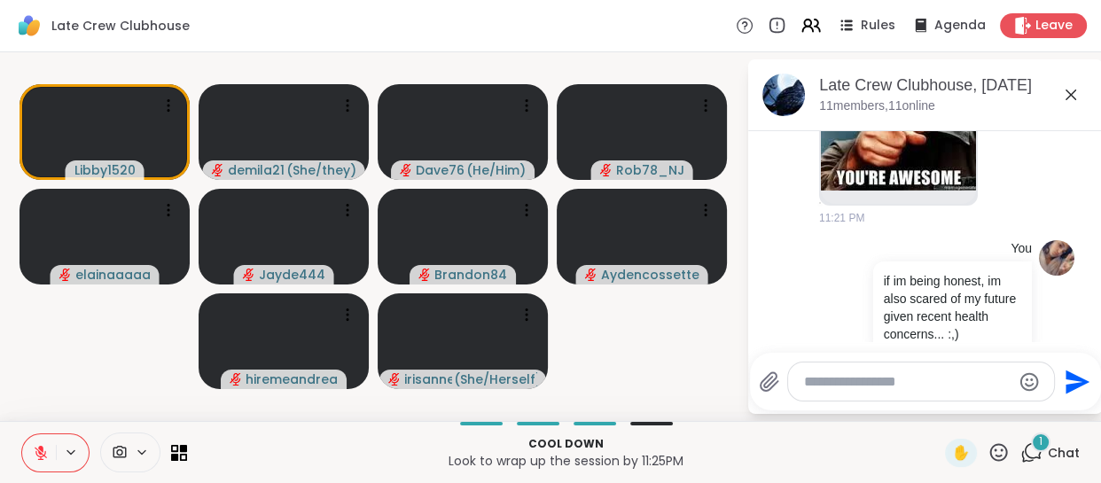
scroll to position [9888, 0]
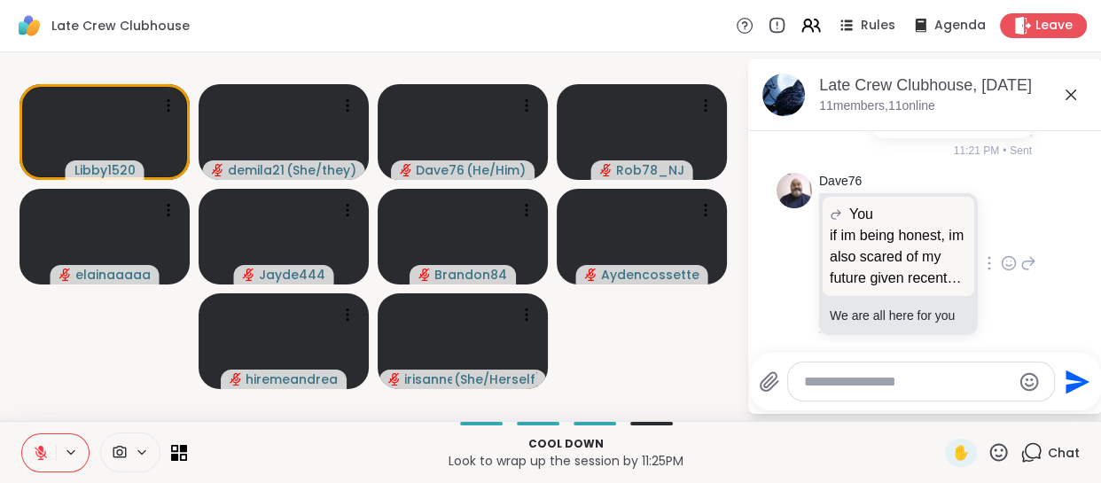
click at [1001, 255] on icon at bounding box center [1009, 264] width 16 height 18
click at [1001, 227] on div "Select Reaction: Heart" at bounding box center [1009, 235] width 16 height 16
click at [824, 391] on div at bounding box center [921, 382] width 266 height 38
click at [822, 381] on textarea "Type your message" at bounding box center [907, 382] width 207 height 18
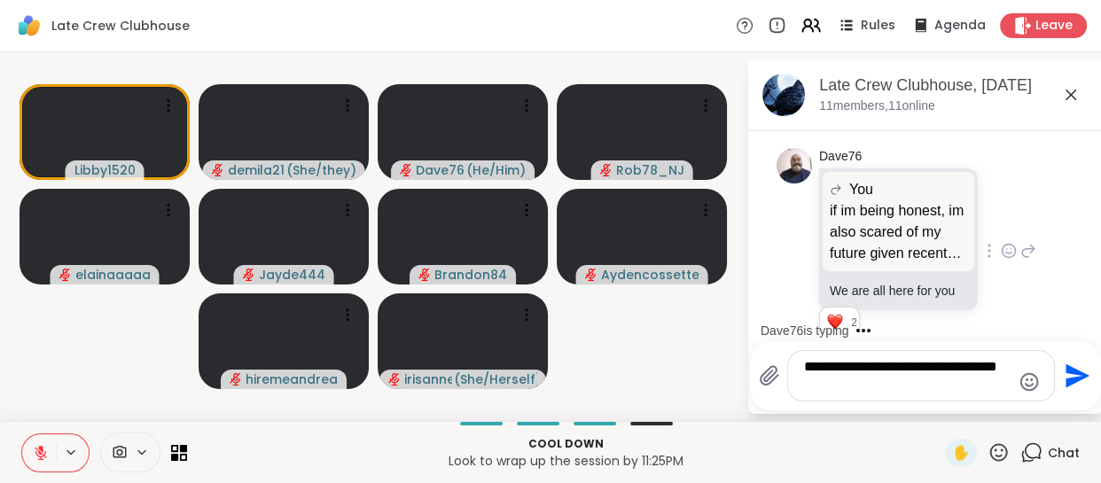
type textarea "**********"
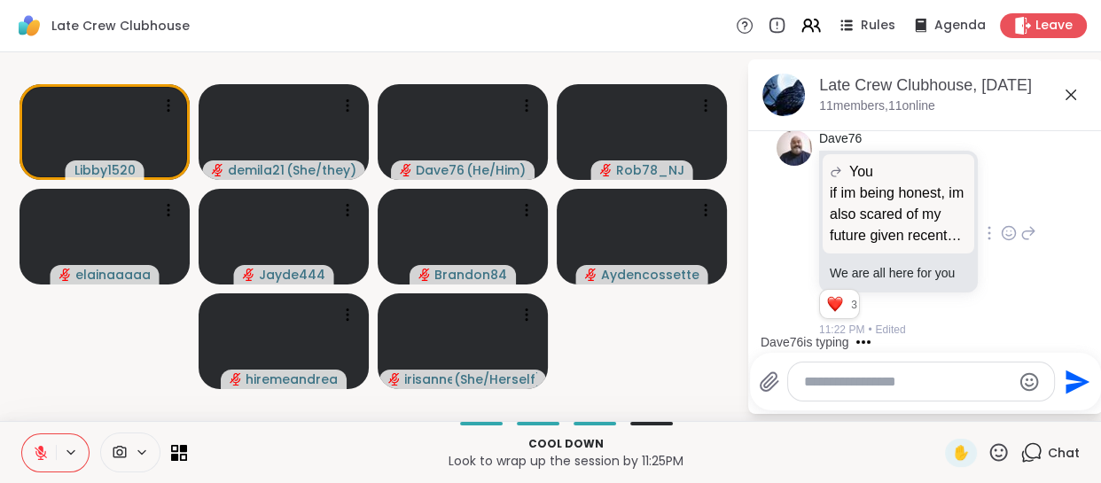
scroll to position [10036, 0]
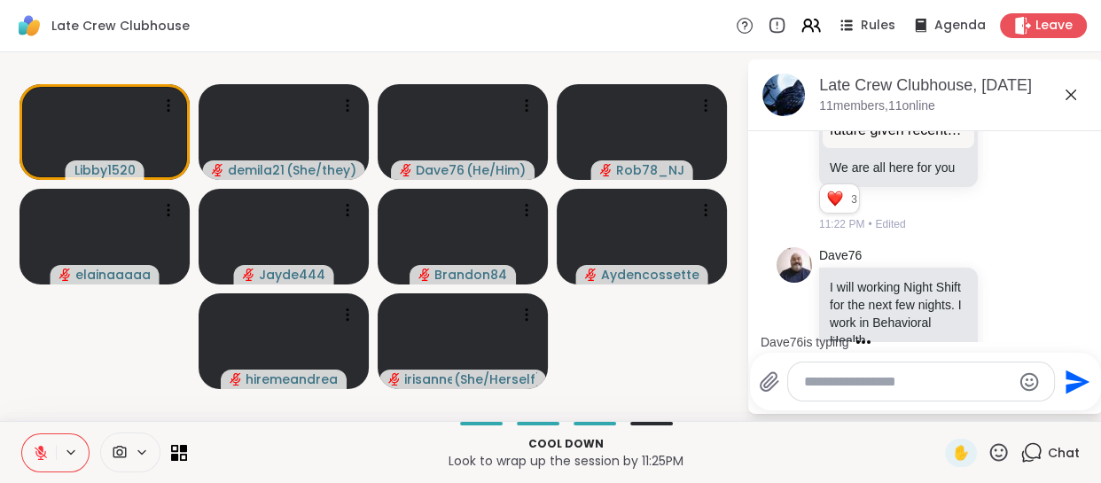
click at [869, 379] on textarea "Type your message" at bounding box center [907, 382] width 207 height 18
type textarea "**********"
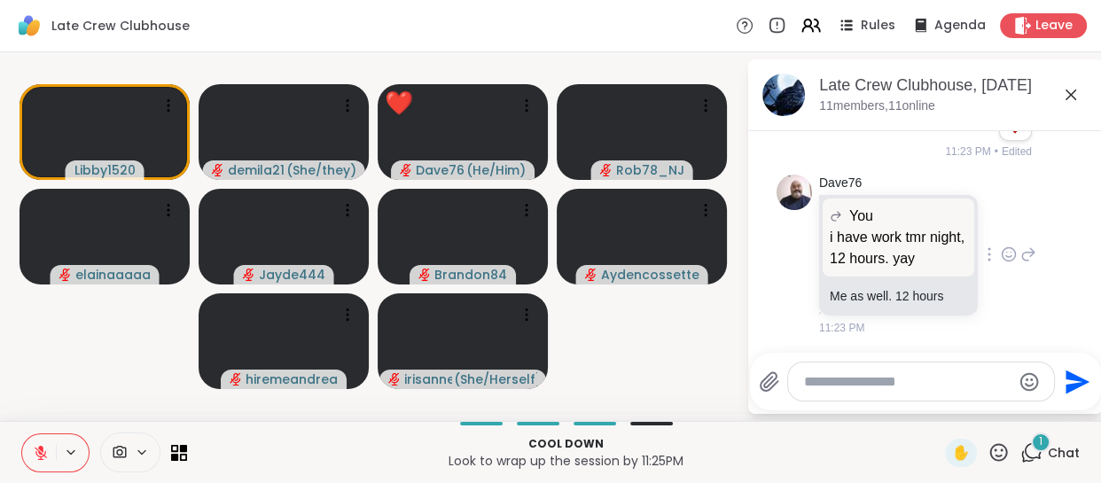
scroll to position [10395, 0]
click at [854, 384] on textarea "Type your message" at bounding box center [907, 382] width 207 height 18
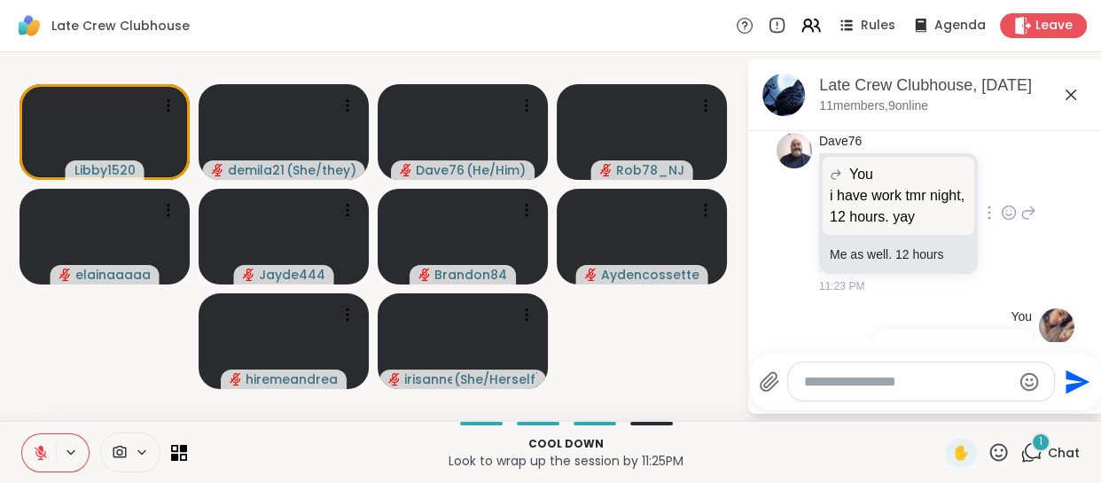
click at [1001, 204] on icon at bounding box center [1009, 213] width 16 height 18
click at [1000, 176] on span "❤️" at bounding box center [1009, 185] width 18 height 18
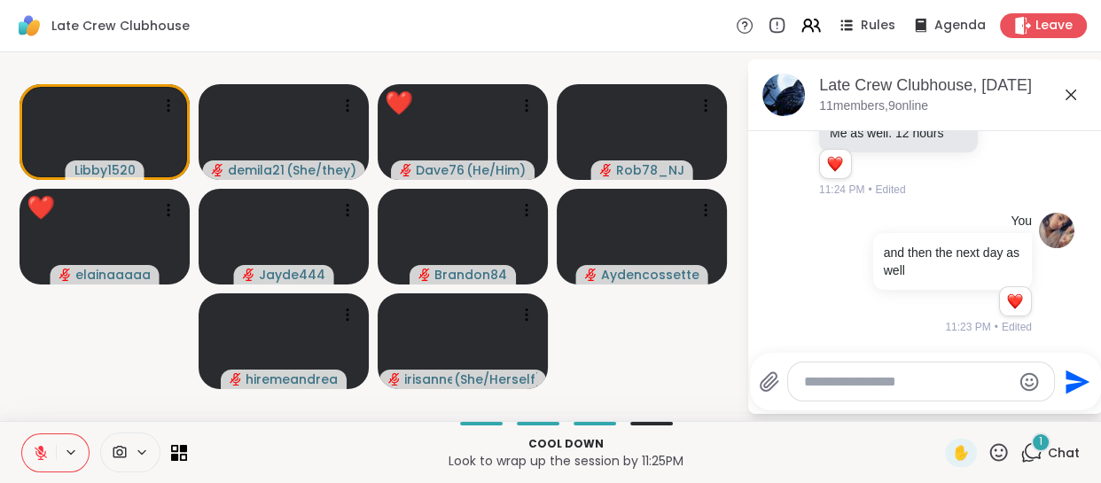
click at [989, 457] on icon at bounding box center [999, 453] width 22 height 22
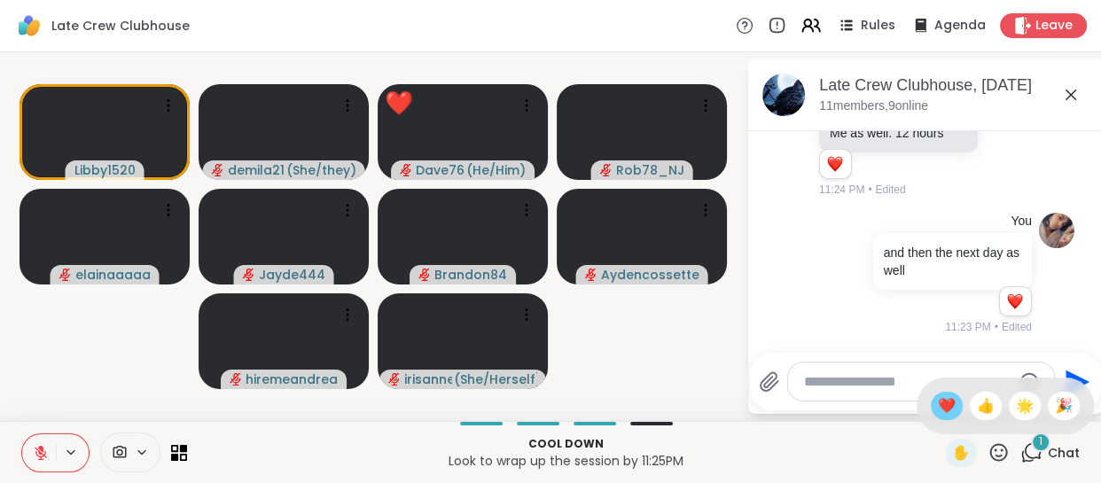
click at [938, 396] on span "❤️" at bounding box center [947, 406] width 18 height 21
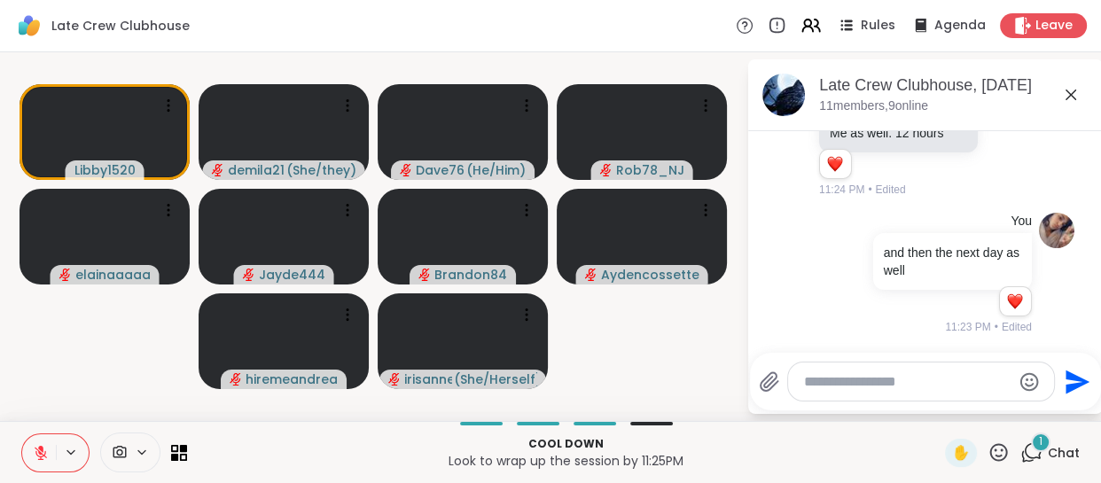
scroll to position [10652, 0]
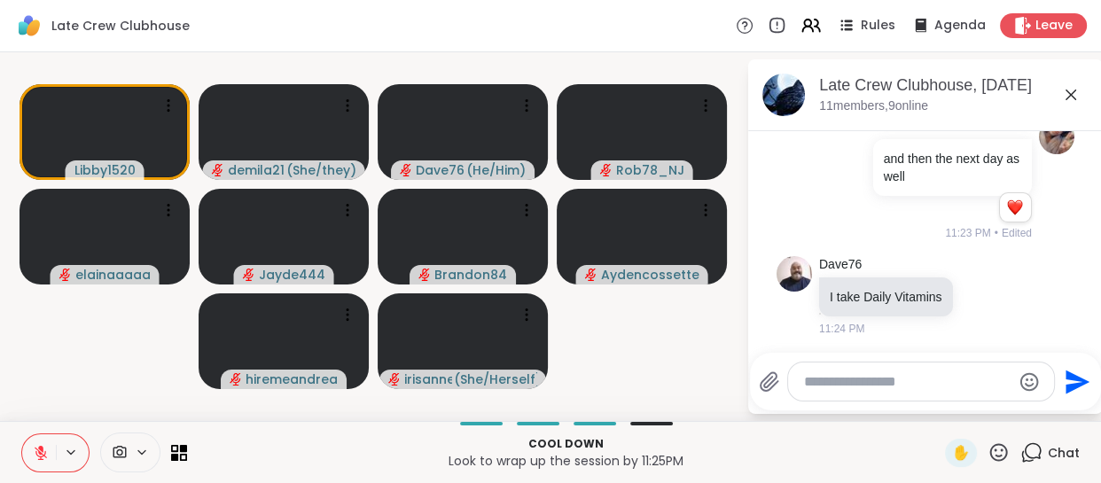
click at [842, 377] on textarea "Type your message" at bounding box center [907, 382] width 207 height 18
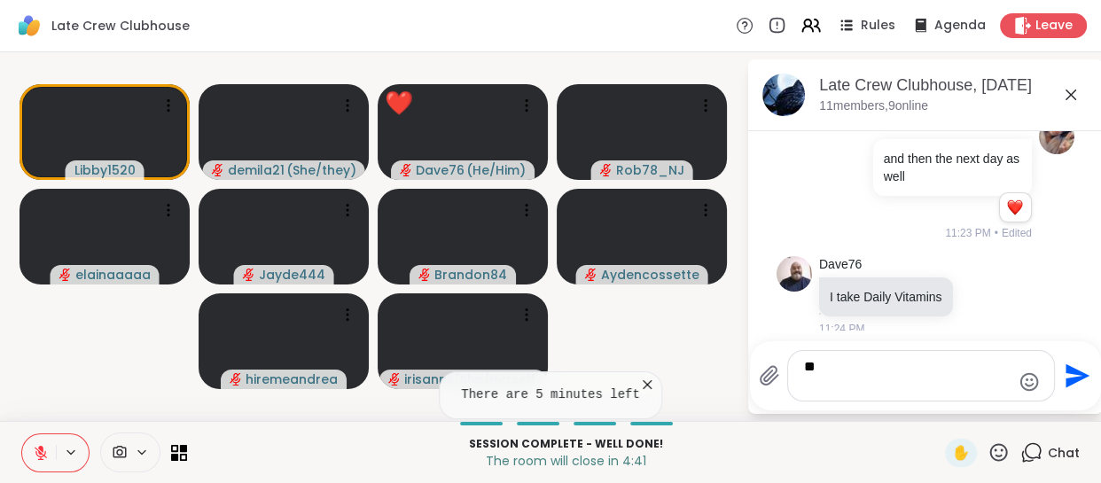
type textarea "*"
click at [815, 384] on textarea "Type your message" at bounding box center [907, 375] width 207 height 35
click at [989, 447] on icon at bounding box center [999, 453] width 22 height 22
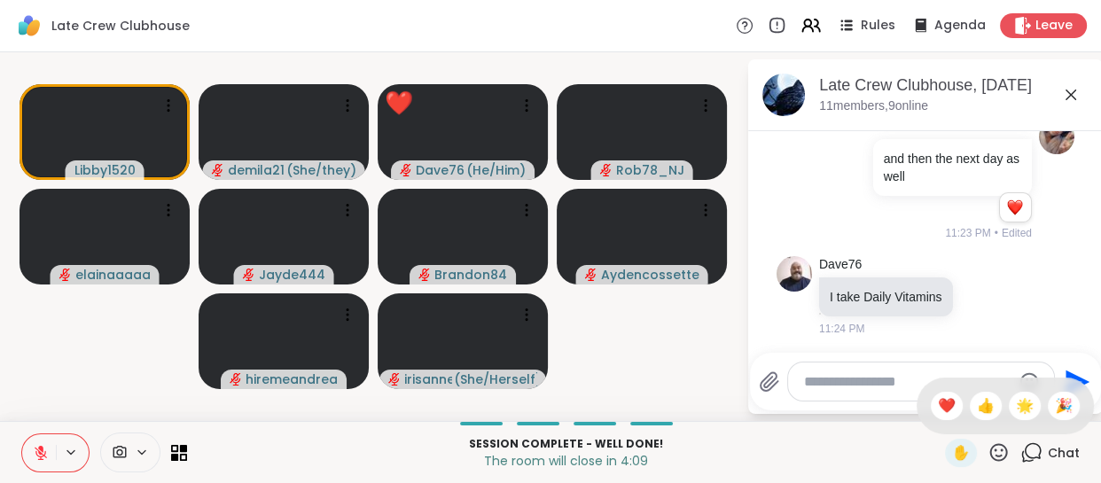
click at [938, 407] on span "❤️" at bounding box center [947, 406] width 18 height 21
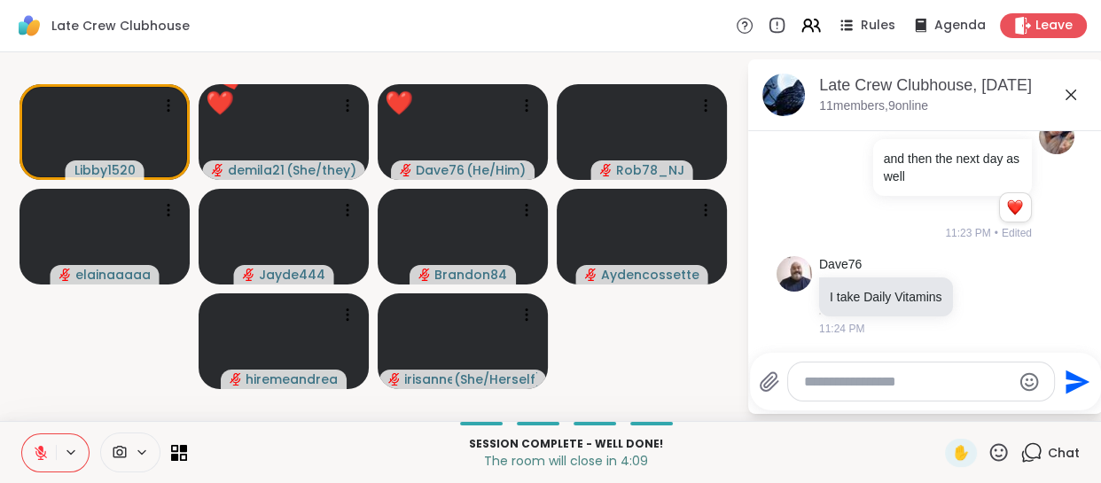
click at [653, 340] on video-player-container "Libby1520 ❤️ demila21 ( She/they ) ❤️ ❤️ ❤️ ❤️ ❤️ ❤️ ❤️ ❤️ ❤️ ❤️ ❤️ ❤️ ❤️ ❤️ ❤️…" at bounding box center [373, 236] width 725 height 355
click at [874, 379] on textarea "Type your message" at bounding box center [907, 382] width 207 height 18
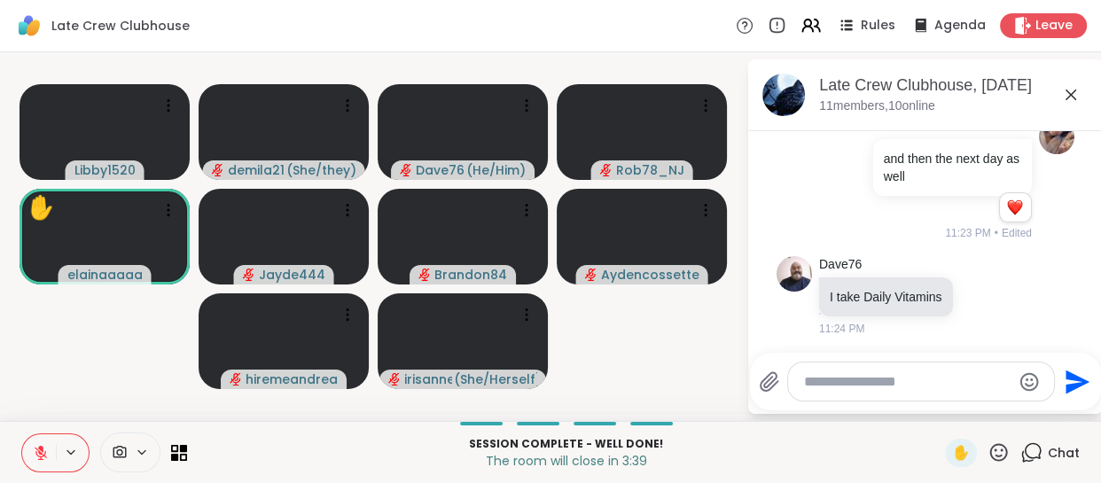
scroll to position [10782, 0]
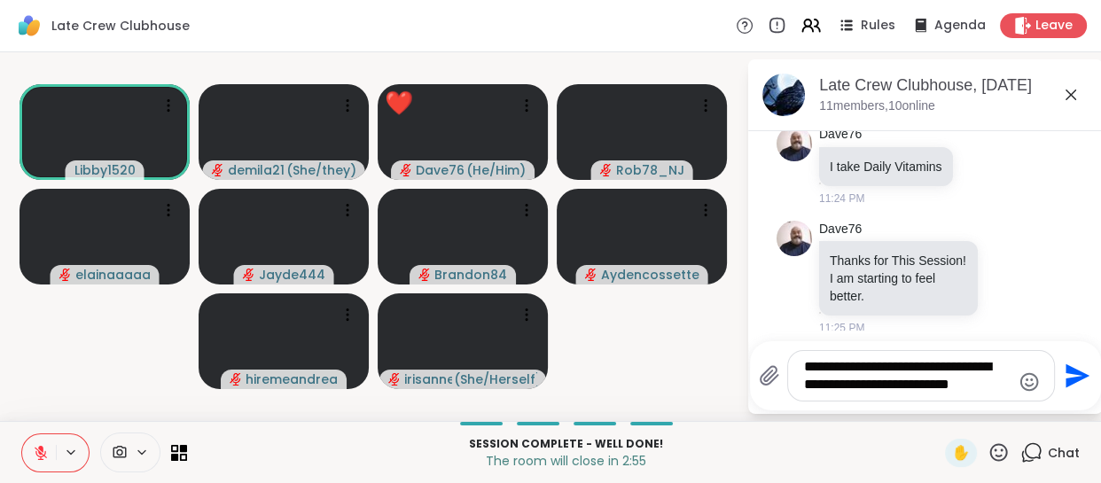
type textarea "**********"
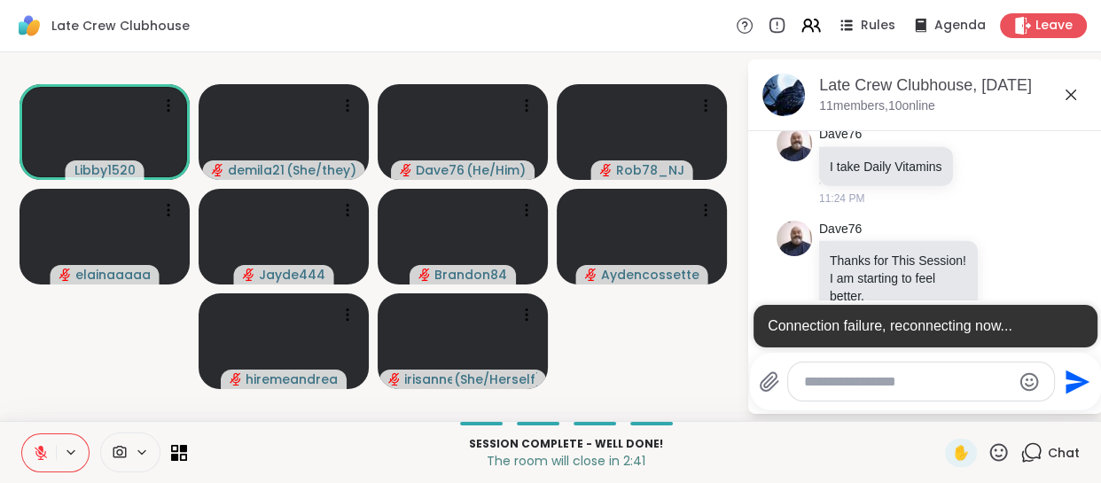
click at [849, 388] on textarea "Type your message" at bounding box center [907, 382] width 207 height 18
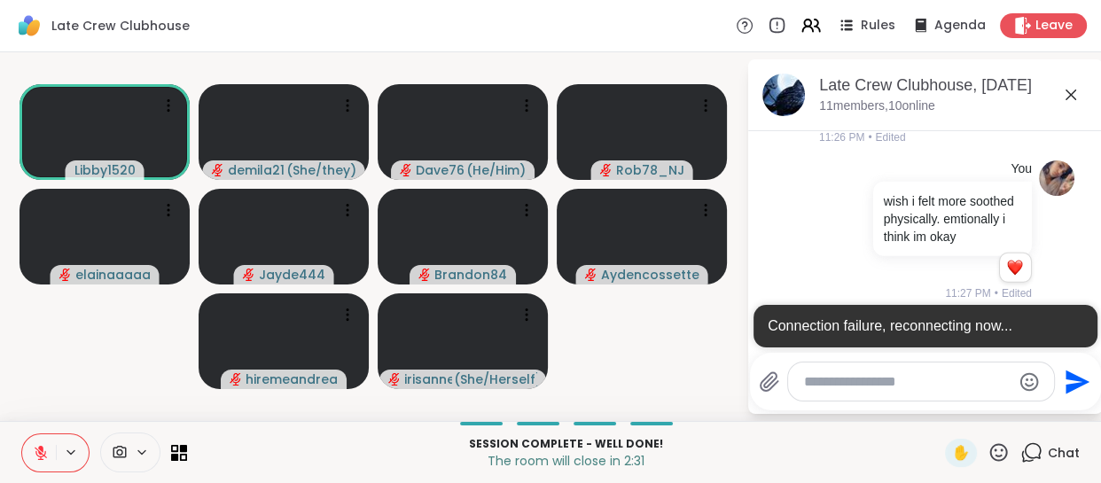
scroll to position [11118, 0]
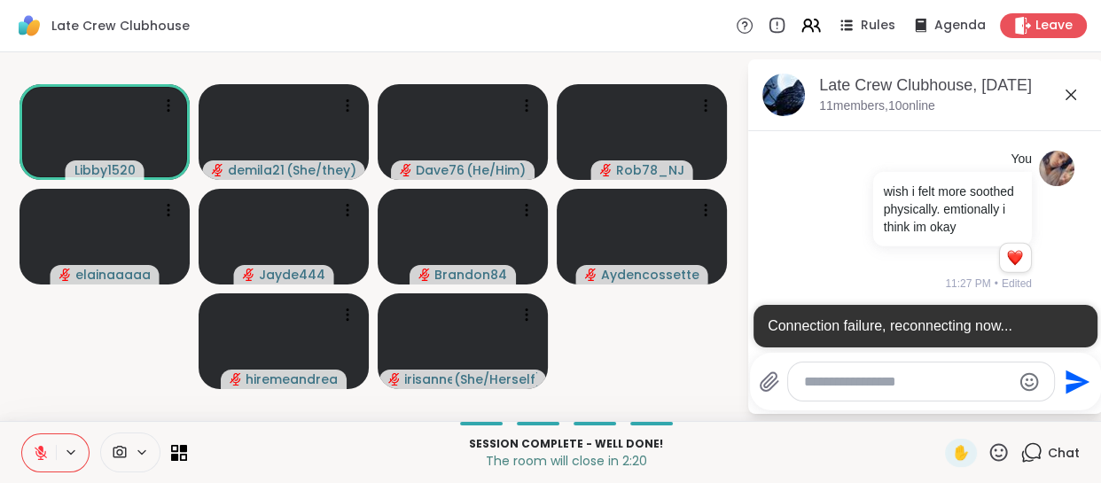
click at [32, 444] on button at bounding box center [39, 453] width 34 height 37
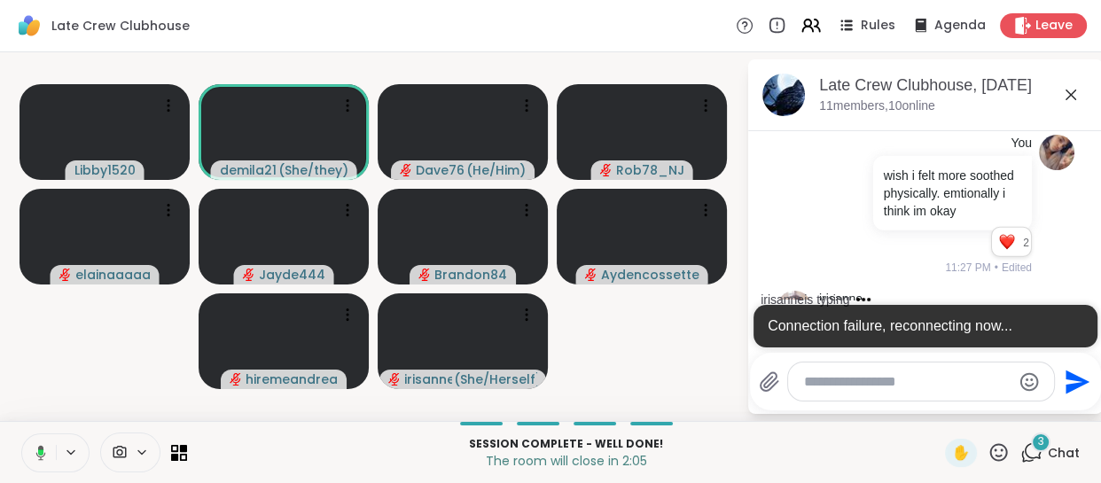
scroll to position [11229, 0]
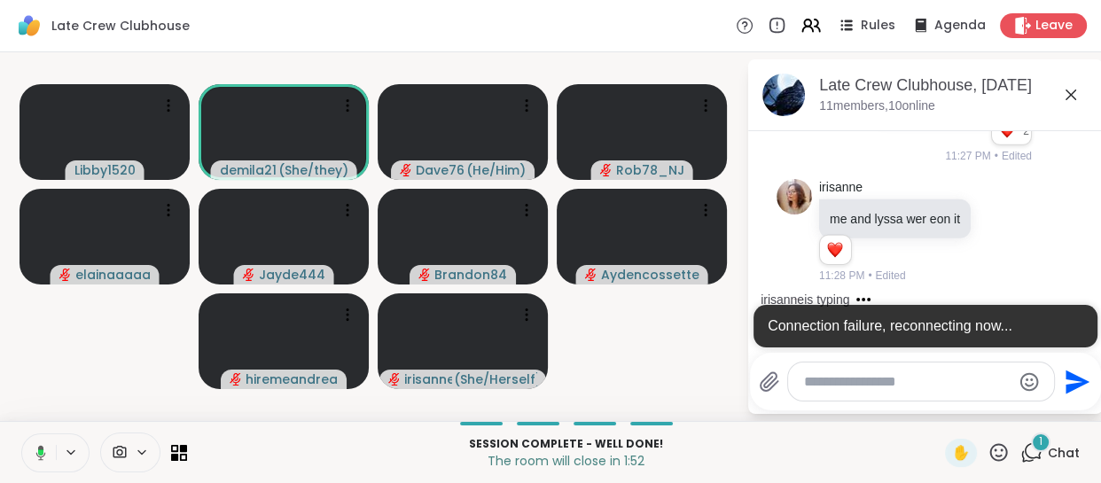
click at [28, 443] on button at bounding box center [38, 453] width 36 height 37
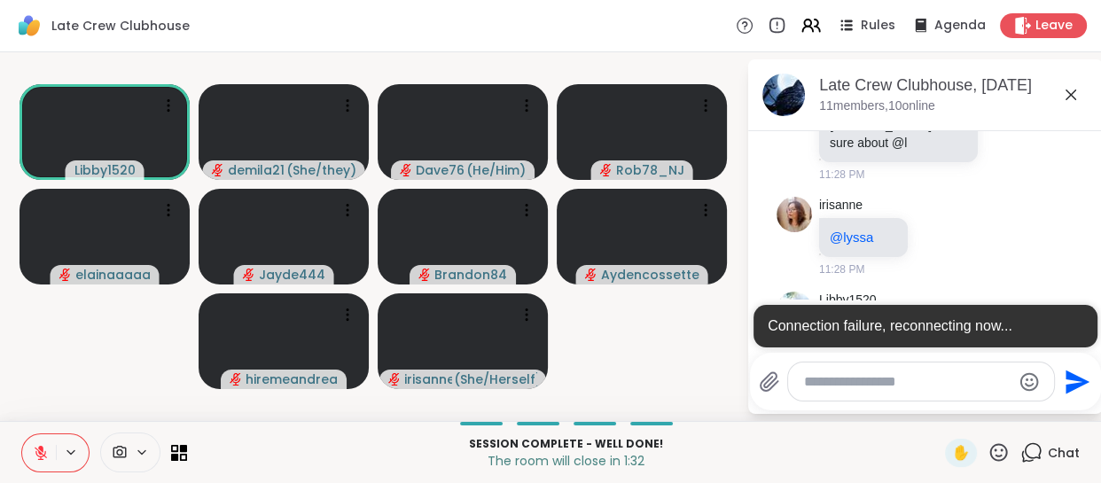
scroll to position [11556, 0]
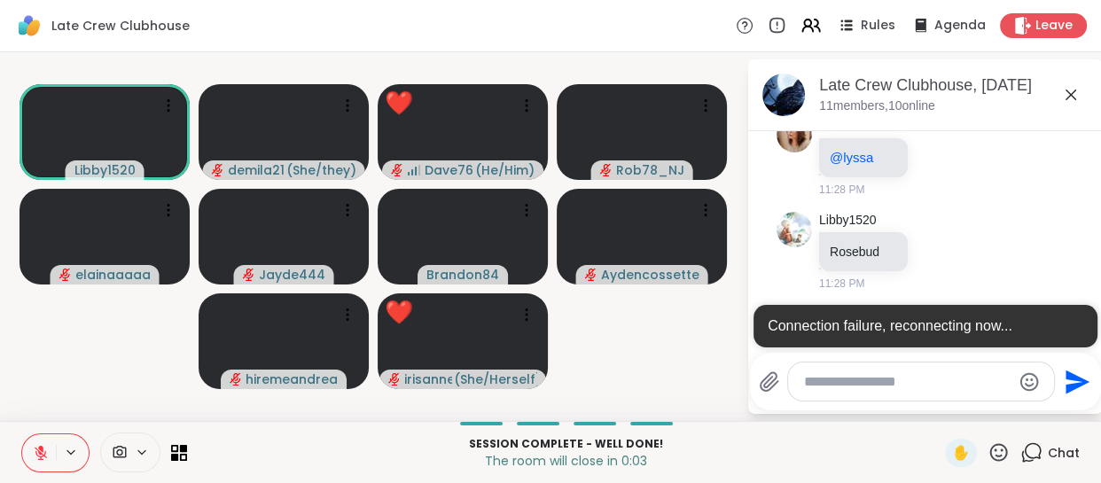
click at [1024, 384] on icon "Emoji picker" at bounding box center [1030, 381] width 19 height 19
click at [885, 373] on textarea "Type your message" at bounding box center [907, 382] width 207 height 18
click at [991, 443] on icon at bounding box center [1000, 452] width 18 height 18
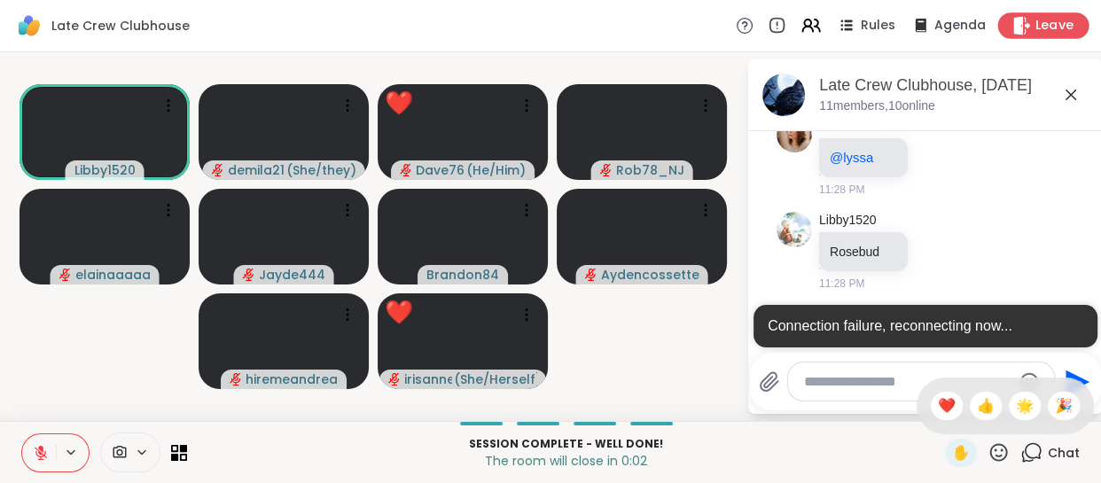
click at [1020, 28] on icon at bounding box center [1022, 25] width 19 height 19
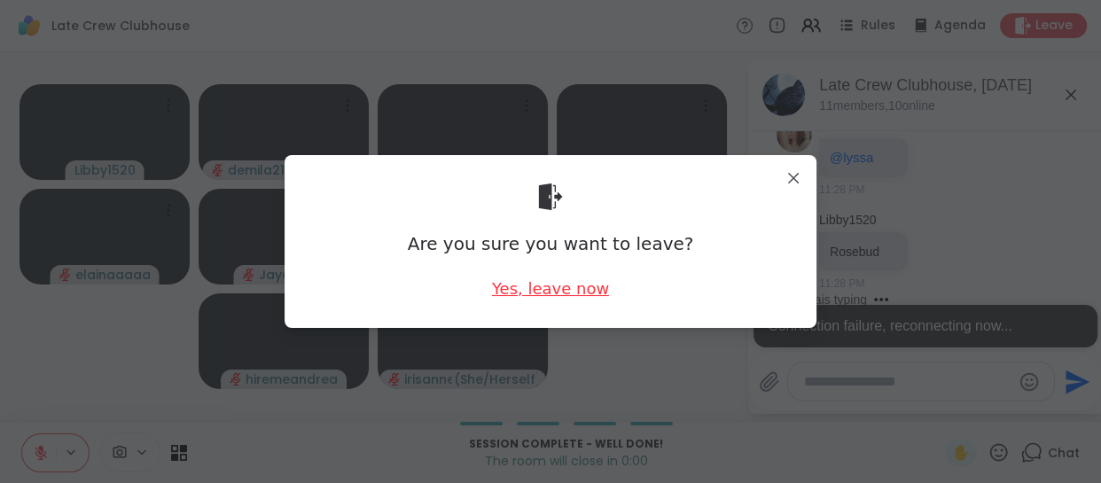
click at [565, 284] on div "Yes, leave now" at bounding box center [550, 289] width 117 height 22
